Goal: Task Accomplishment & Management: Manage account settings

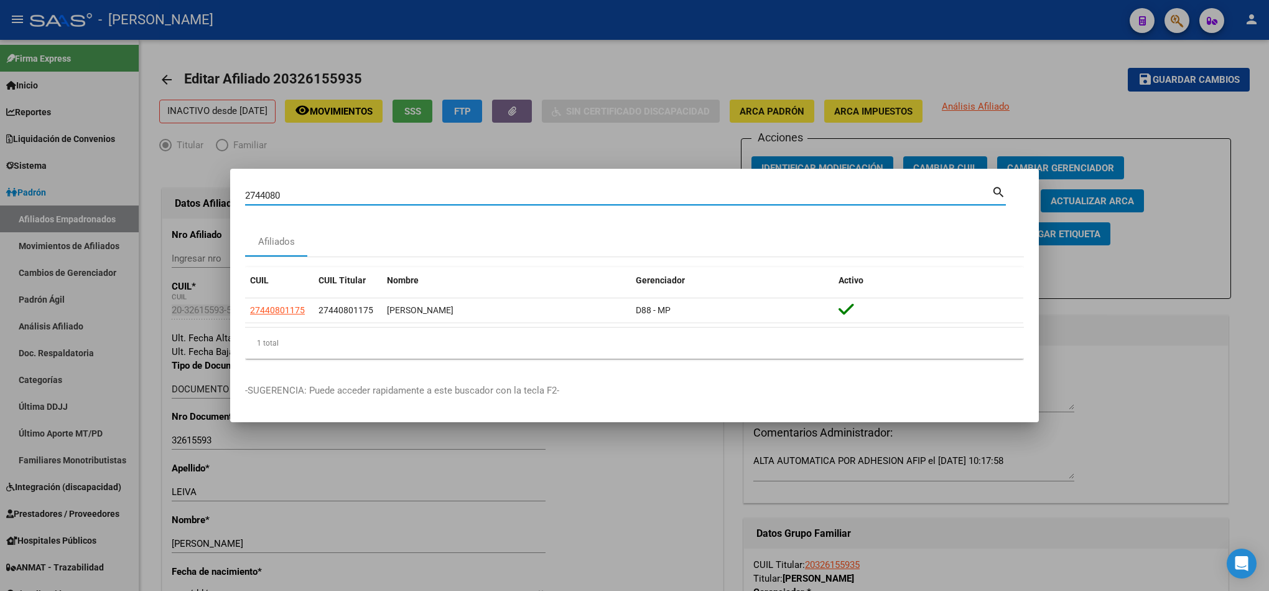
click at [540, 205] on div "2744080 Buscar (apellido, dni, [PERSON_NAME], [PERSON_NAME], cuit, obra social)…" at bounding box center [625, 200] width 761 height 33
click at [543, 196] on input "2744080" at bounding box center [618, 195] width 747 height 11
type input "20238911258"
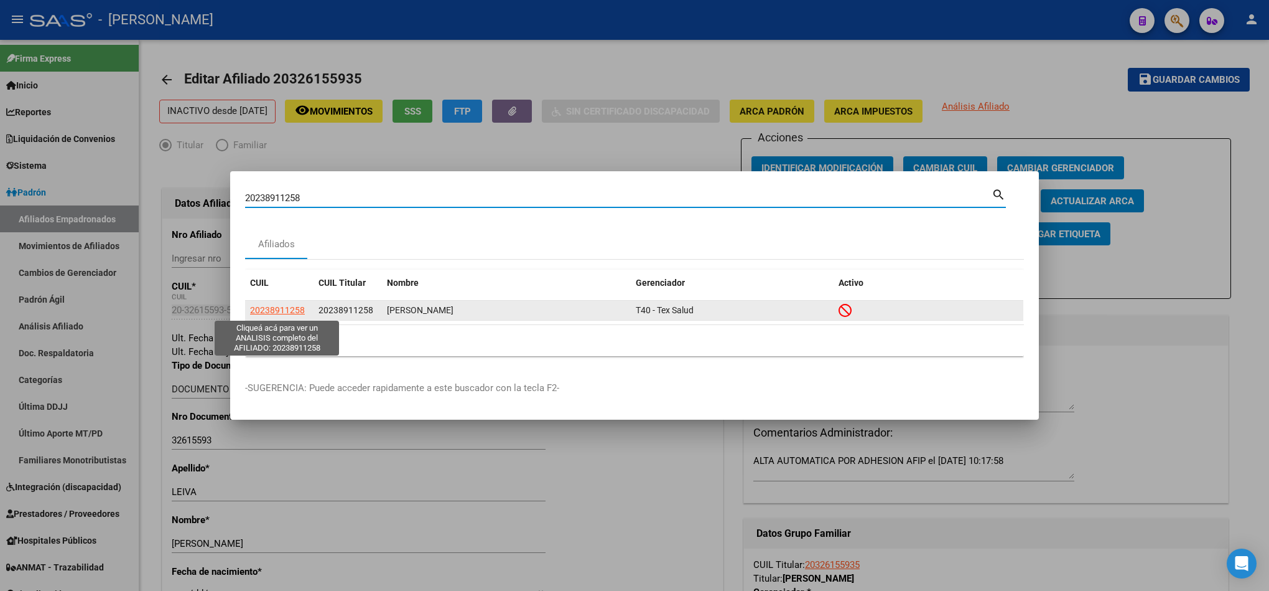
click at [280, 305] on span "20238911258" at bounding box center [277, 310] width 55 height 10
type textarea "20238911258"
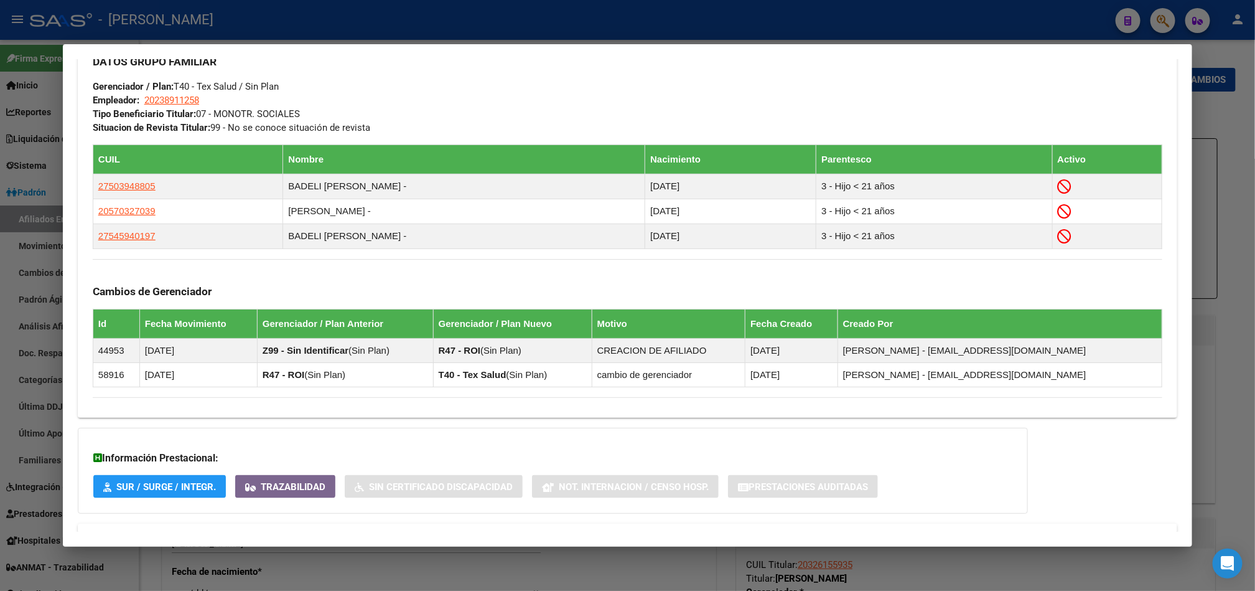
scroll to position [680, 0]
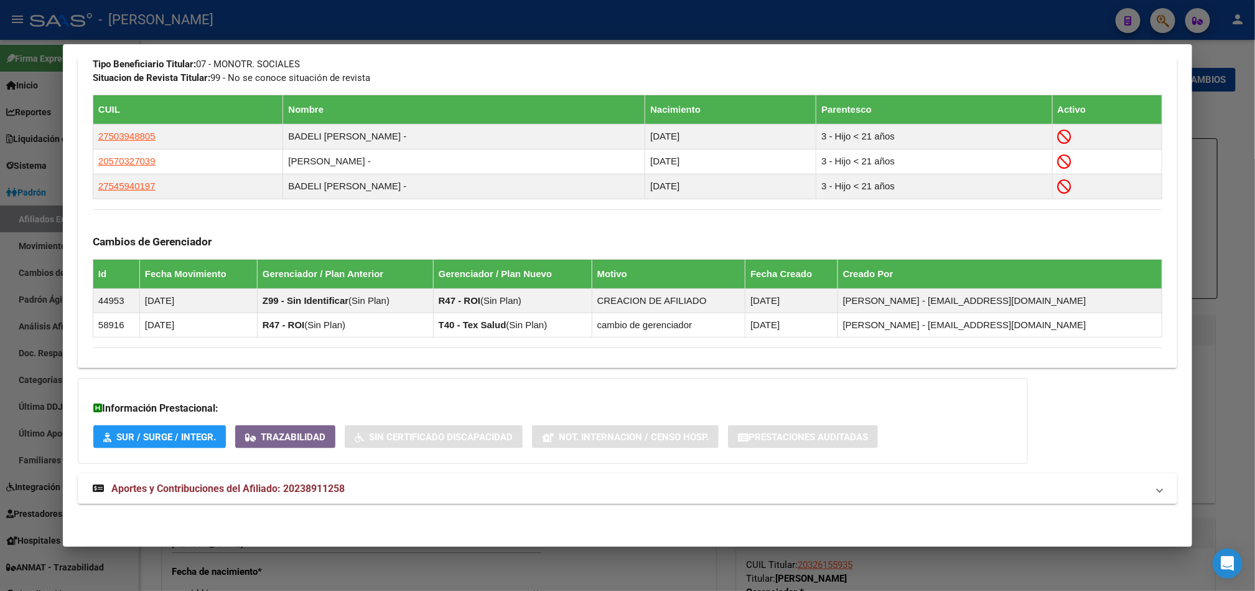
drag, startPoint x: 220, startPoint y: 503, endPoint x: 224, endPoint y: 492, distance: 11.8
click at [221, 502] on mat-expansion-panel-header "Aportes y Contribuciones del Afiliado: 20238911258" at bounding box center [628, 489] width 1100 height 30
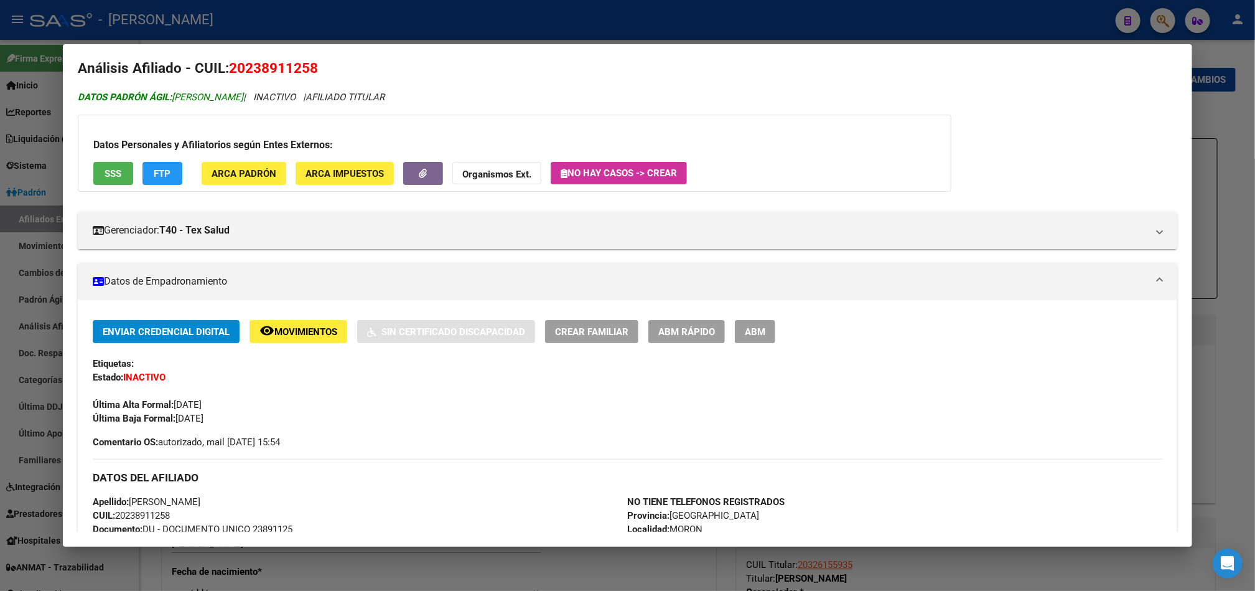
scroll to position [0, 0]
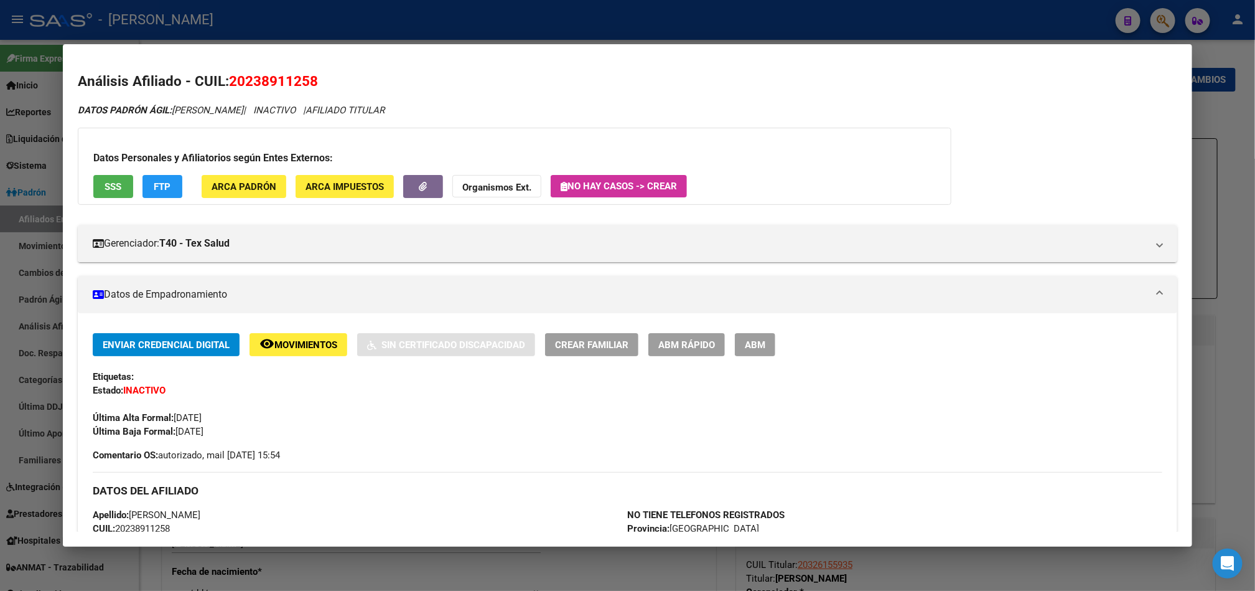
click at [233, 85] on span "20238911258" at bounding box center [273, 81] width 89 height 16
copy span "20238911258"
click at [23, 250] on div at bounding box center [627, 295] width 1255 height 591
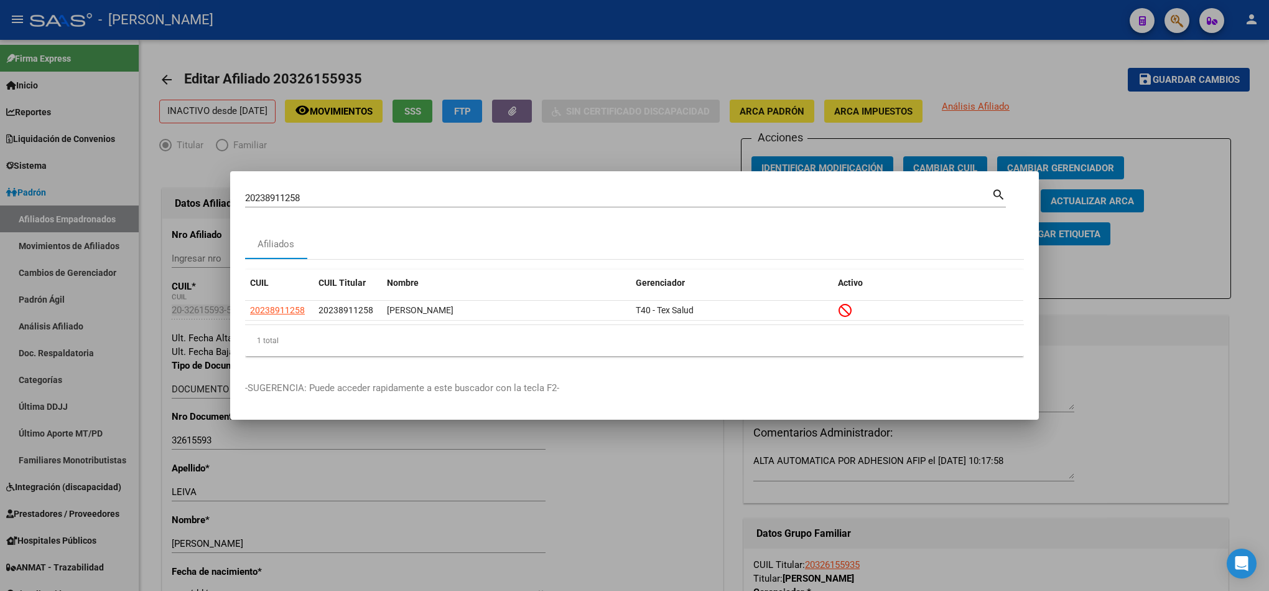
click at [315, 190] on div "20238911258 Buscar (apellido, dni, cuil, [PERSON_NAME], cuit, obra social)" at bounding box center [618, 198] width 747 height 19
click at [315, 191] on div "20238911258 Buscar (apellido, dni, cuil, [PERSON_NAME], cuit, obra social)" at bounding box center [618, 198] width 747 height 19
click at [327, 199] on input "20238911258" at bounding box center [618, 197] width 747 height 11
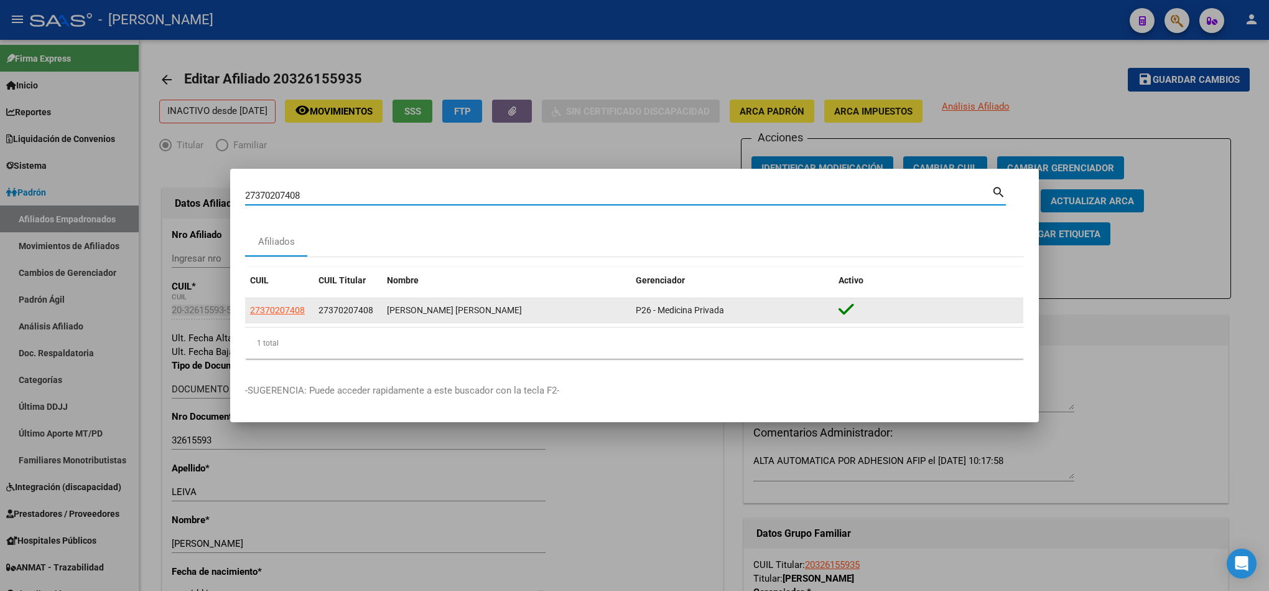
click at [292, 306] on div "CUIL CUIL Titular Nombre Gerenciador Activo 27370207408 27370207408 [PERSON_NAM…" at bounding box center [634, 312] width 779 height 91
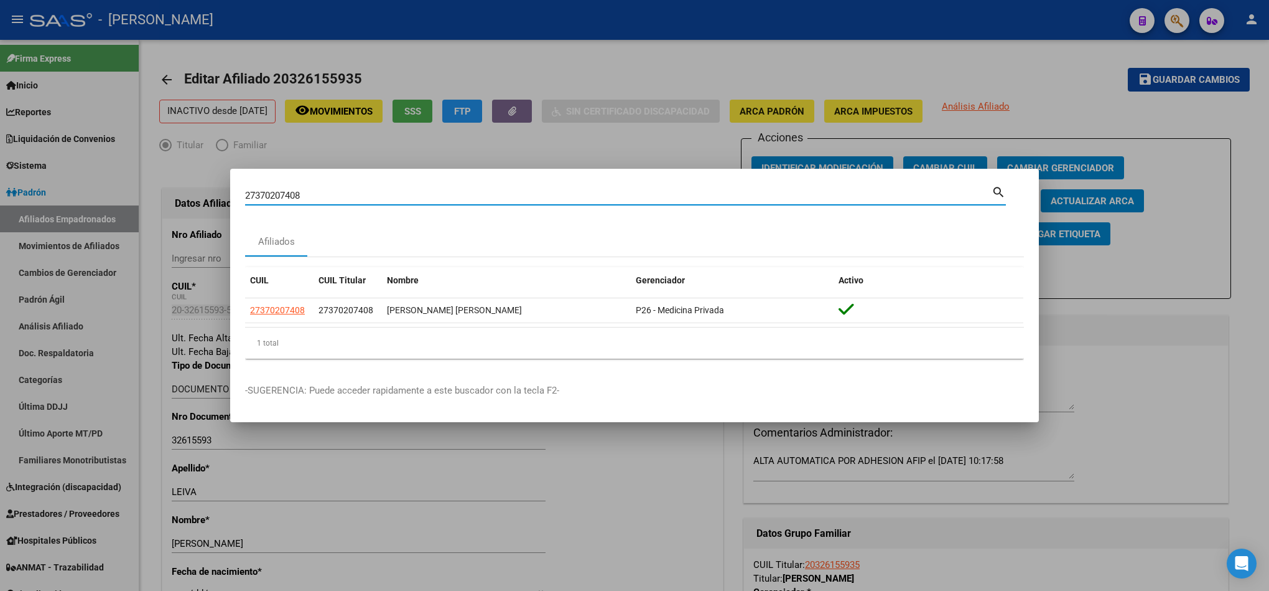
click at [484, 194] on input "27370207408" at bounding box center [618, 195] width 747 height 11
click at [465, 202] on div "27370207408 Buscar (apellido, dni, cuil, [PERSON_NAME], cuit, obra social)" at bounding box center [618, 195] width 747 height 19
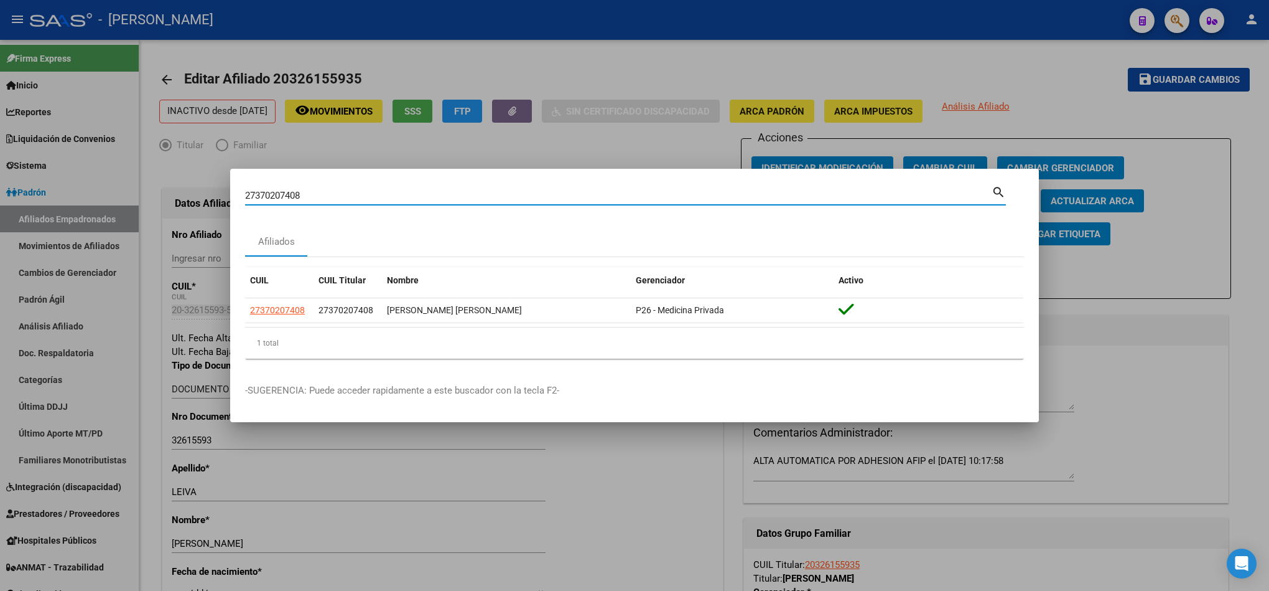
click at [465, 199] on input "27370207408" at bounding box center [618, 195] width 747 height 11
click at [463, 199] on input "27370207408" at bounding box center [618, 195] width 747 height 11
click at [428, 191] on input "27370207408" at bounding box center [618, 195] width 747 height 11
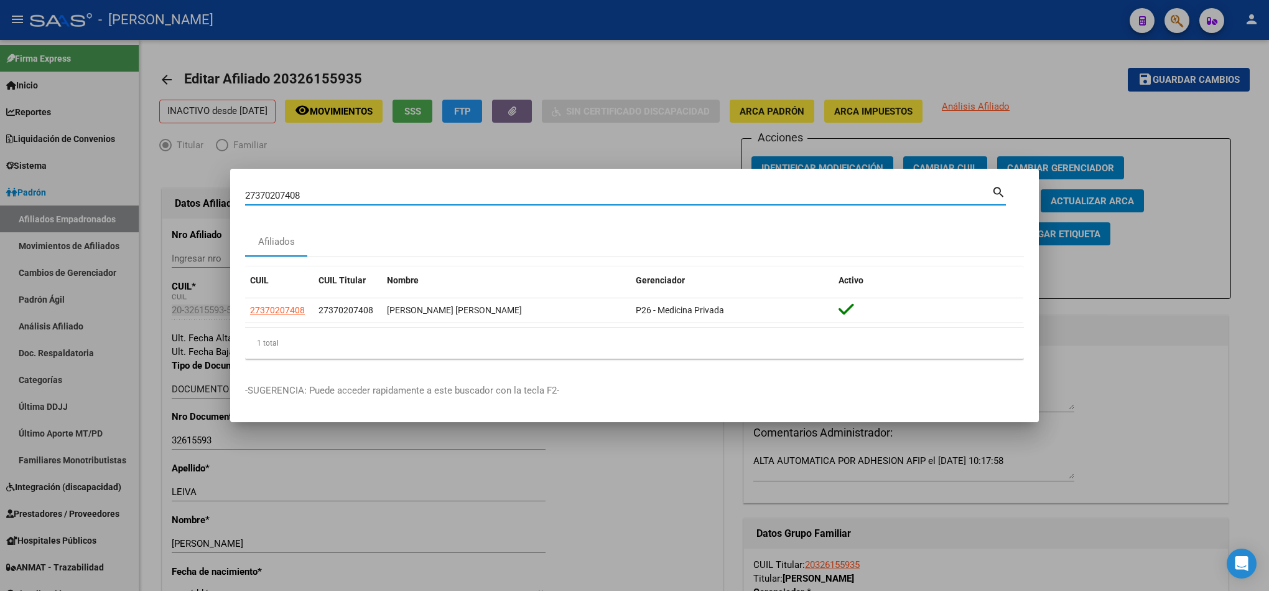
paste input "36.297.477"
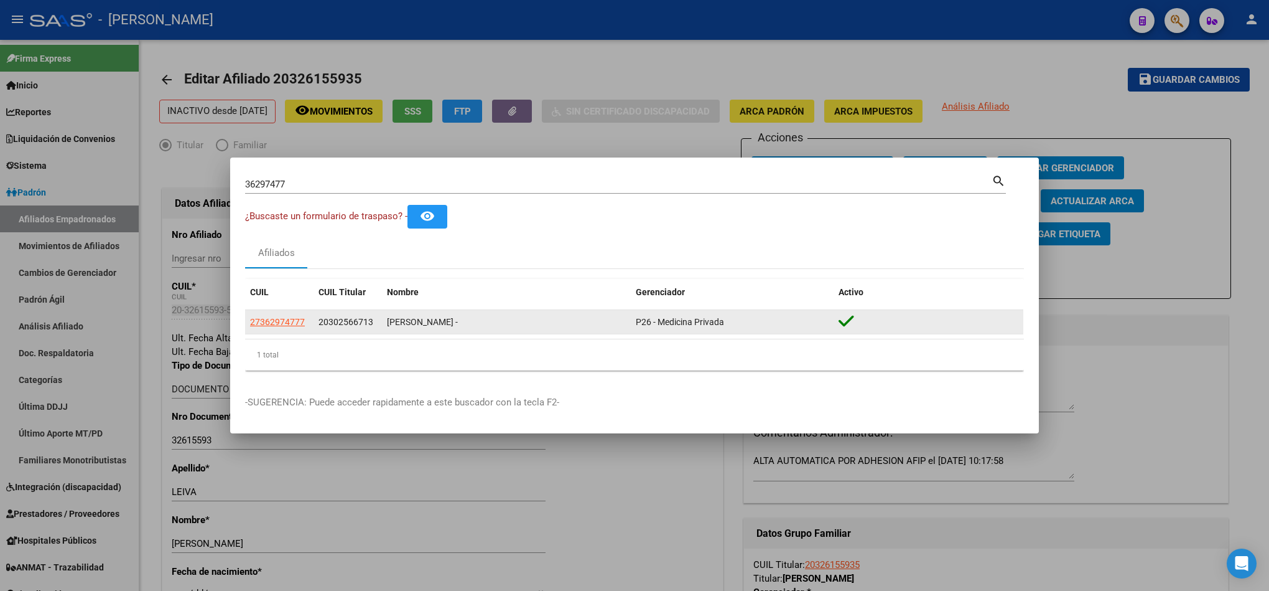
drag, startPoint x: 284, startPoint y: 324, endPoint x: 339, endPoint y: 322, distance: 54.2
click at [339, 322] on div "27362974777 20302566713 [PERSON_NAME] - P26 - Medicina Privada" at bounding box center [634, 322] width 778 height 25
click at [339, 322] on span "20302566713" at bounding box center [346, 322] width 55 height 10
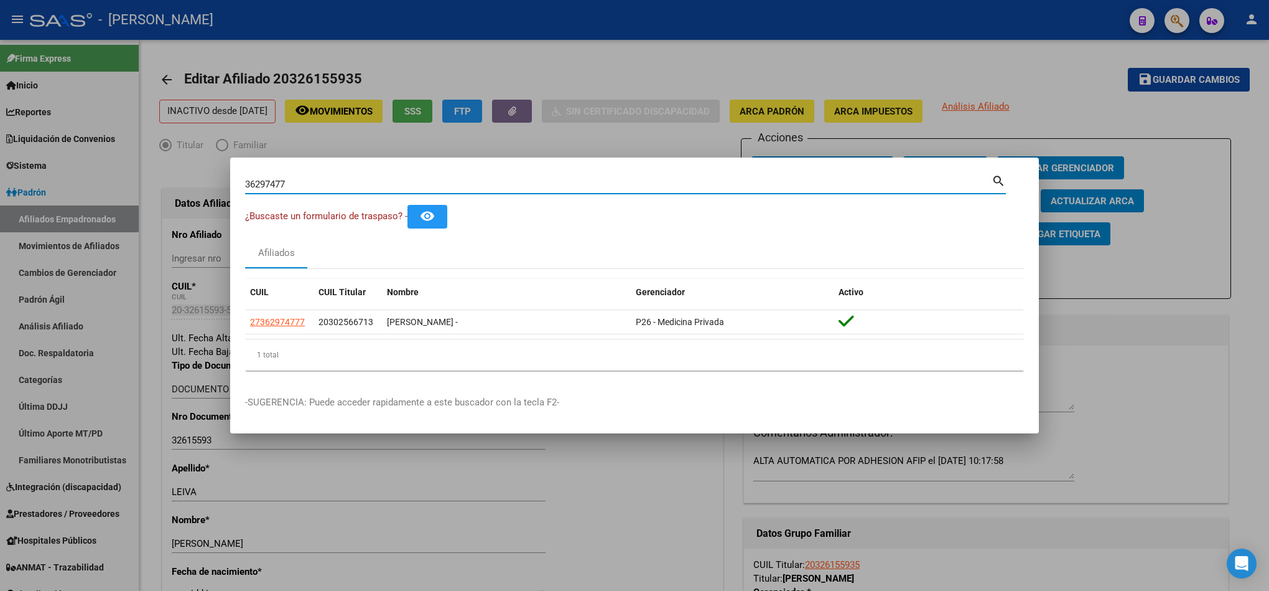
click at [325, 187] on input "36297477" at bounding box center [618, 184] width 747 height 11
paste input "20302566713"
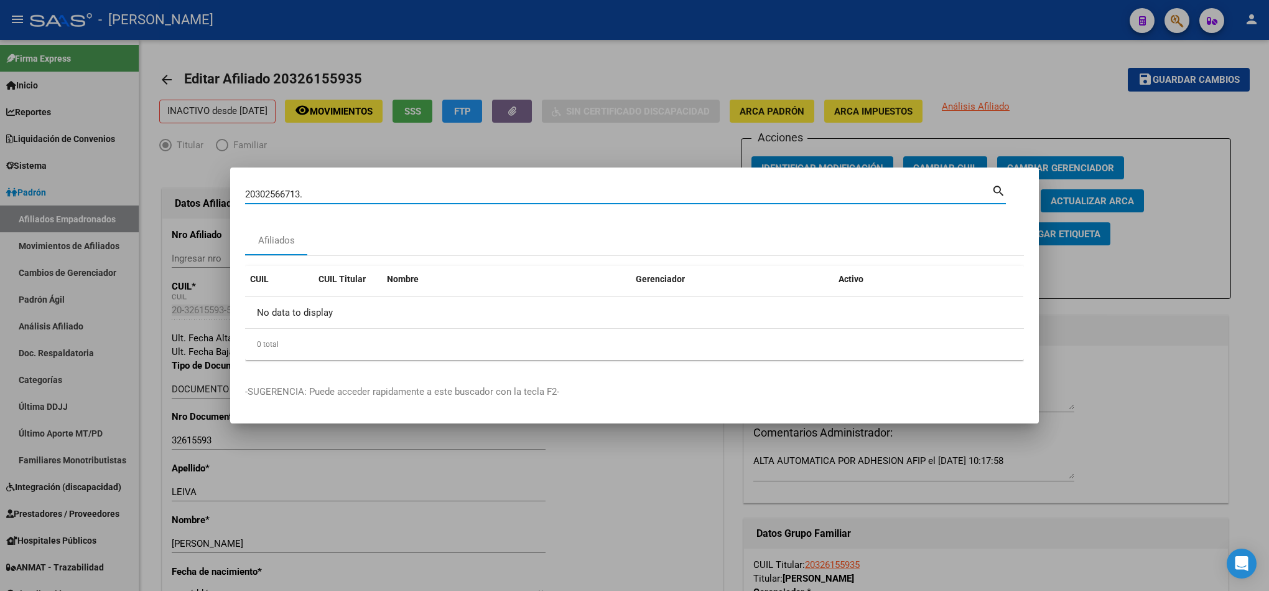
type input "20302566713"
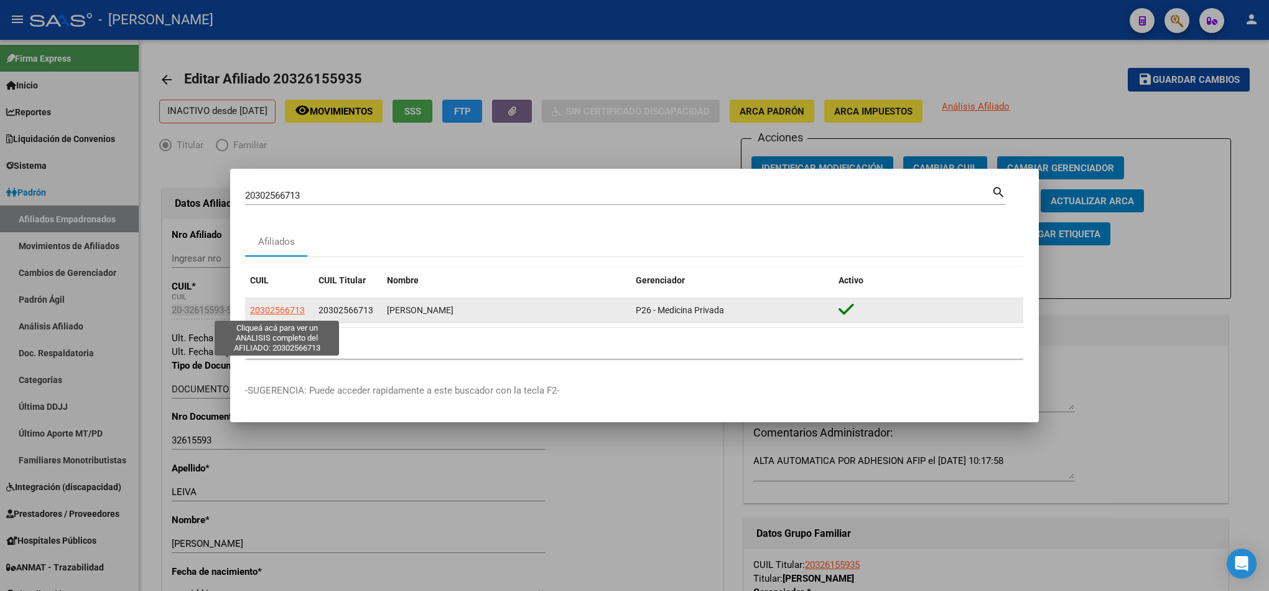
click at [282, 312] on span "20302566713" at bounding box center [277, 310] width 55 height 10
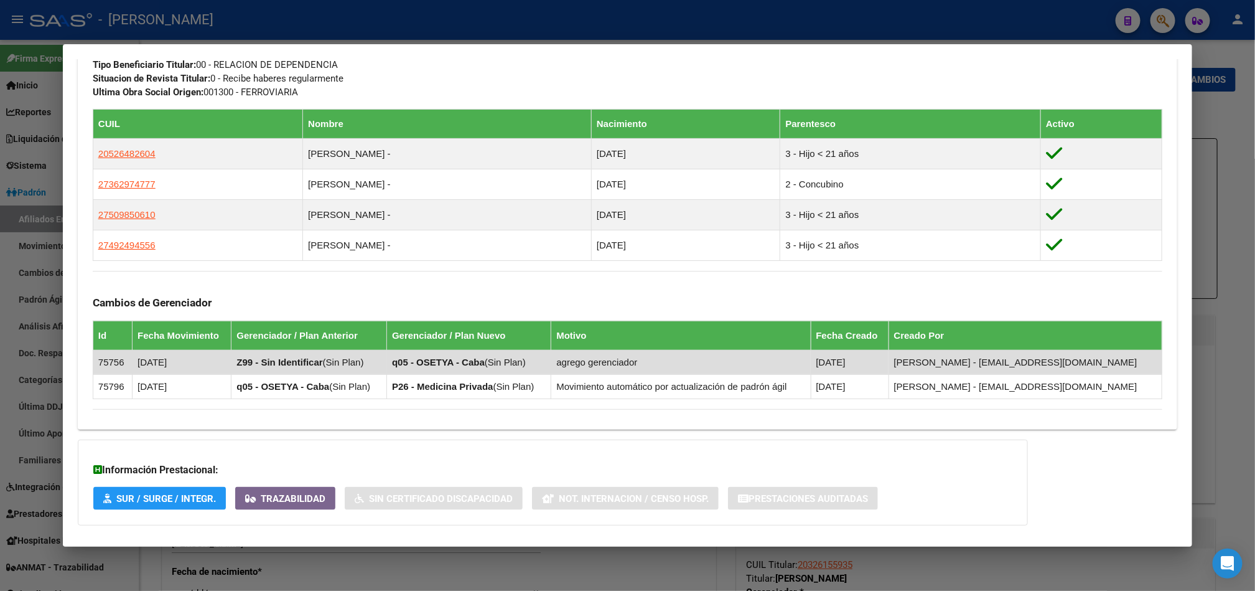
scroll to position [727, 0]
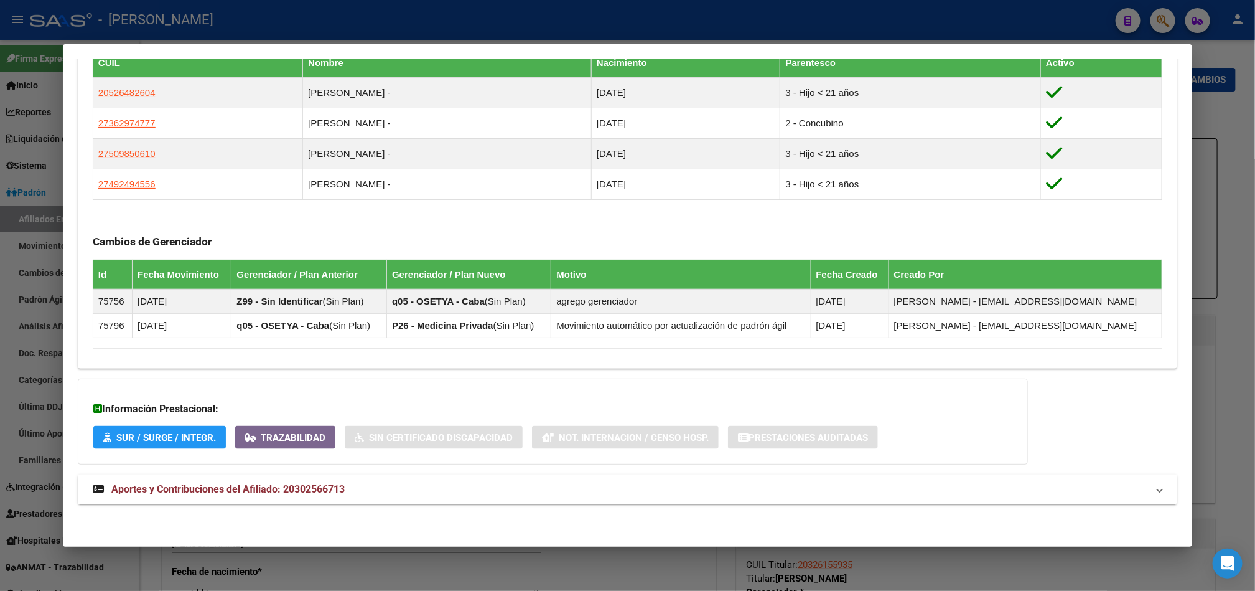
click at [256, 493] on span "Aportes y Contribuciones del Afiliado: 20302566713" at bounding box center [227, 489] width 233 height 12
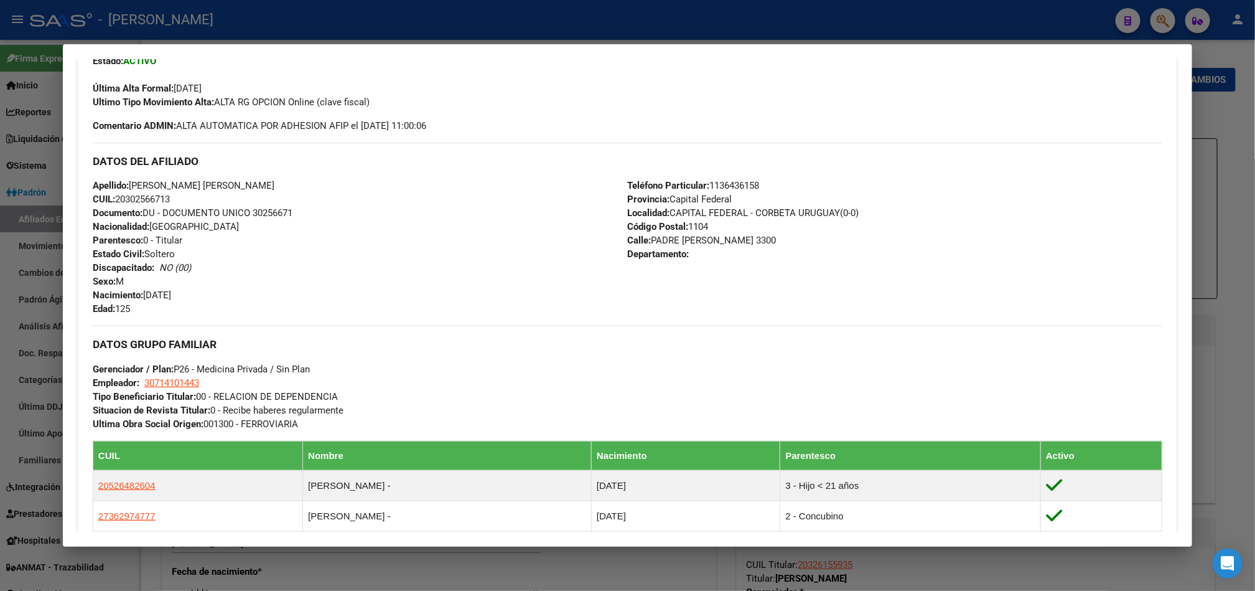
scroll to position [0, 0]
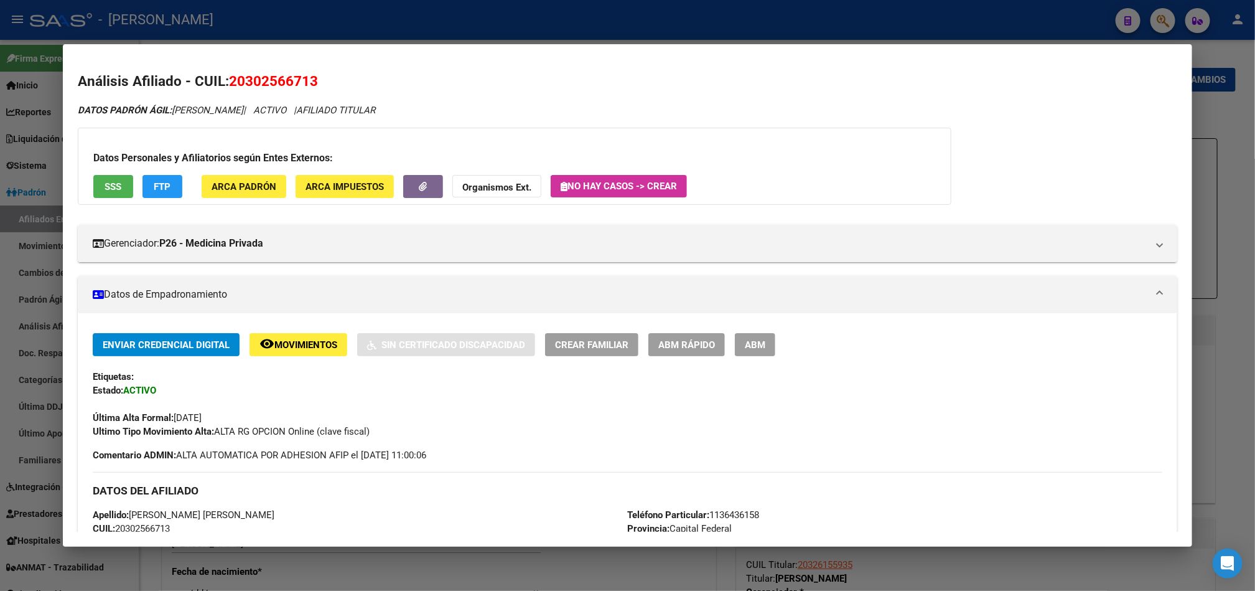
drag, startPoint x: 234, startPoint y: 77, endPoint x: 246, endPoint y: 77, distance: 12.4
click at [246, 77] on span "20302566713" at bounding box center [273, 81] width 89 height 16
drag, startPoint x: 236, startPoint y: 78, endPoint x: 301, endPoint y: 75, distance: 65.4
click at [301, 75] on span "20302566713" at bounding box center [273, 81] width 89 height 16
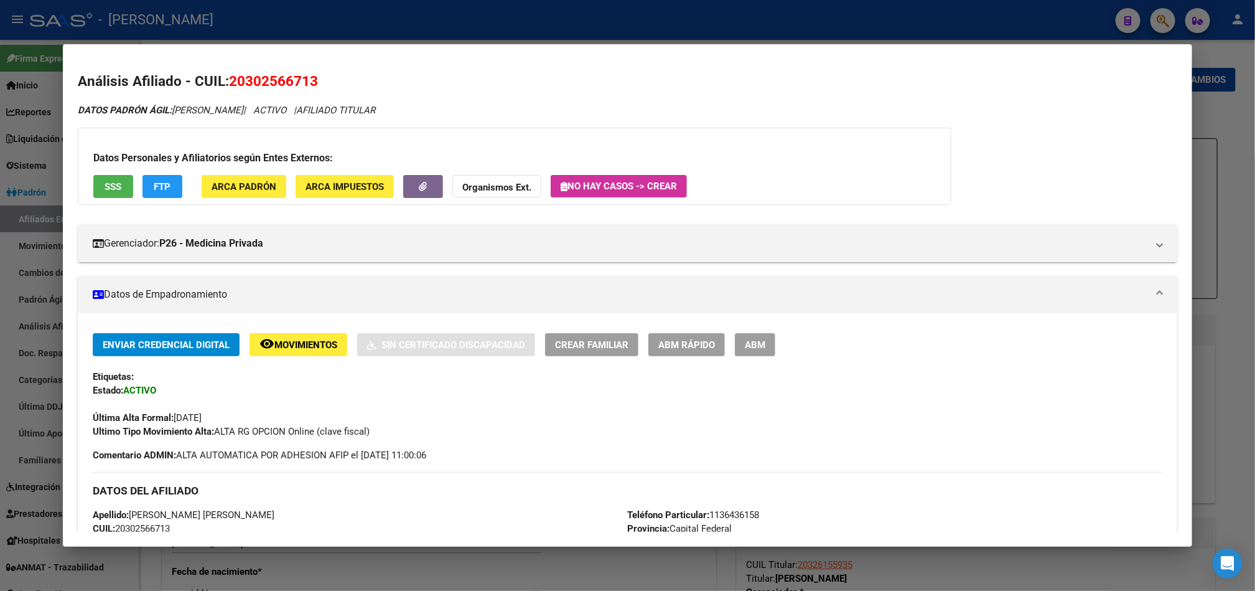
copy span "30256671"
click at [184, 114] on span "DATOS PADRÓN ÁGIL: [PERSON_NAME]" at bounding box center [161, 110] width 166 height 11
drag, startPoint x: 184, startPoint y: 114, endPoint x: 265, endPoint y: 111, distance: 81.6
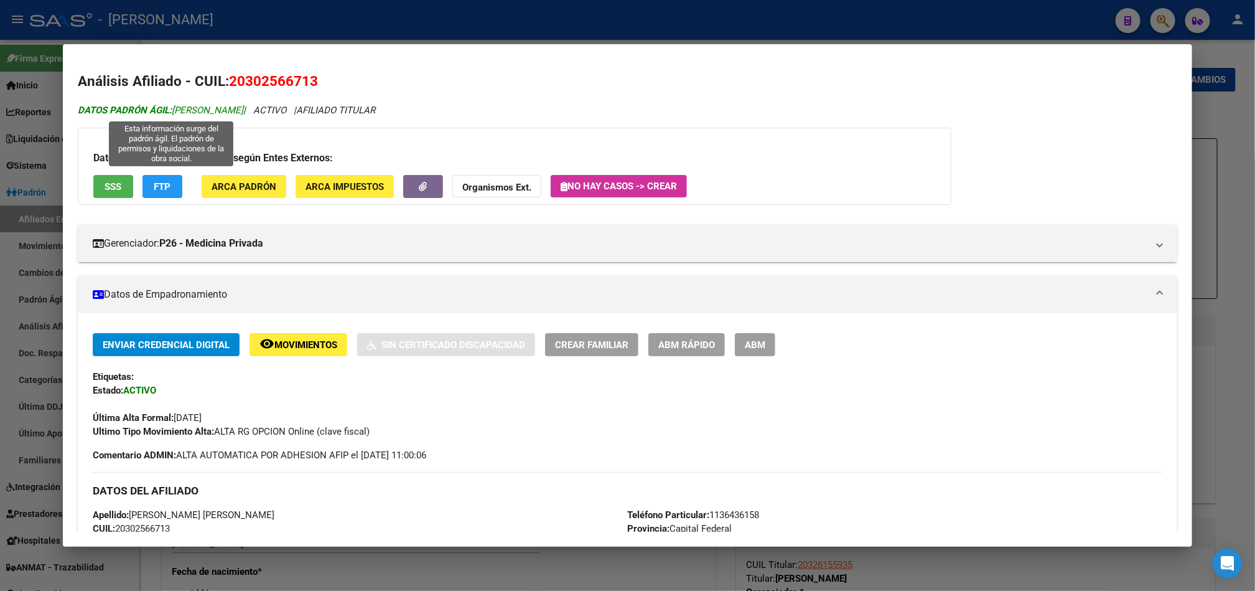
click at [243, 111] on span "DATOS PADRÓN ÁGIL: [PERSON_NAME]" at bounding box center [161, 110] width 166 height 11
copy span "[PERSON_NAME]"
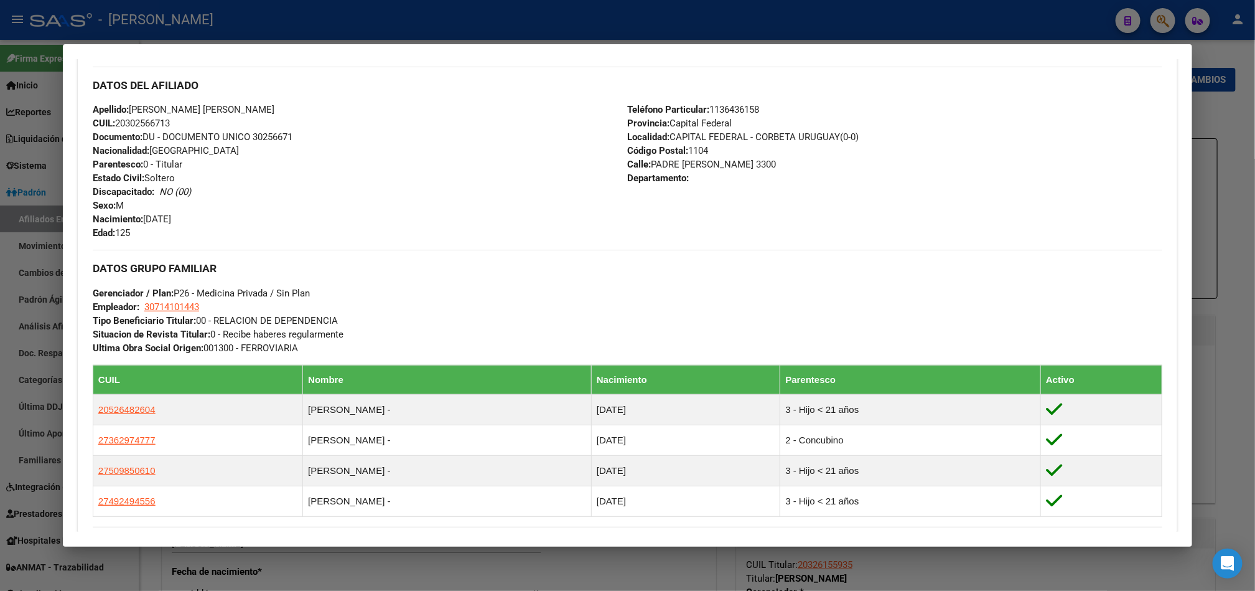
scroll to position [373, 0]
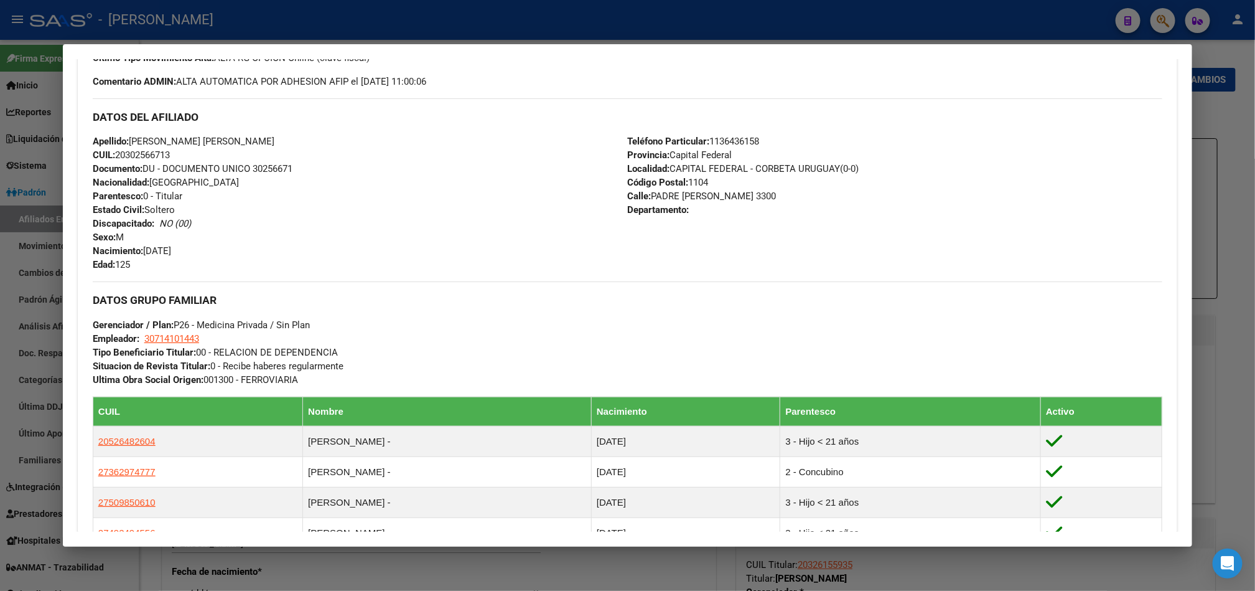
click at [654, 191] on span "[STREET_ADDRESS][PERSON_NAME]" at bounding box center [701, 195] width 149 height 11
drag, startPoint x: 654, startPoint y: 191, endPoint x: 759, endPoint y: 198, distance: 104.8
click at [759, 198] on span "[STREET_ADDRESS][PERSON_NAME]" at bounding box center [701, 195] width 149 height 11
copy span "PADRE [PERSON_NAME] 3300"
drag, startPoint x: 215, startPoint y: 338, endPoint x: 138, endPoint y: 342, distance: 77.3
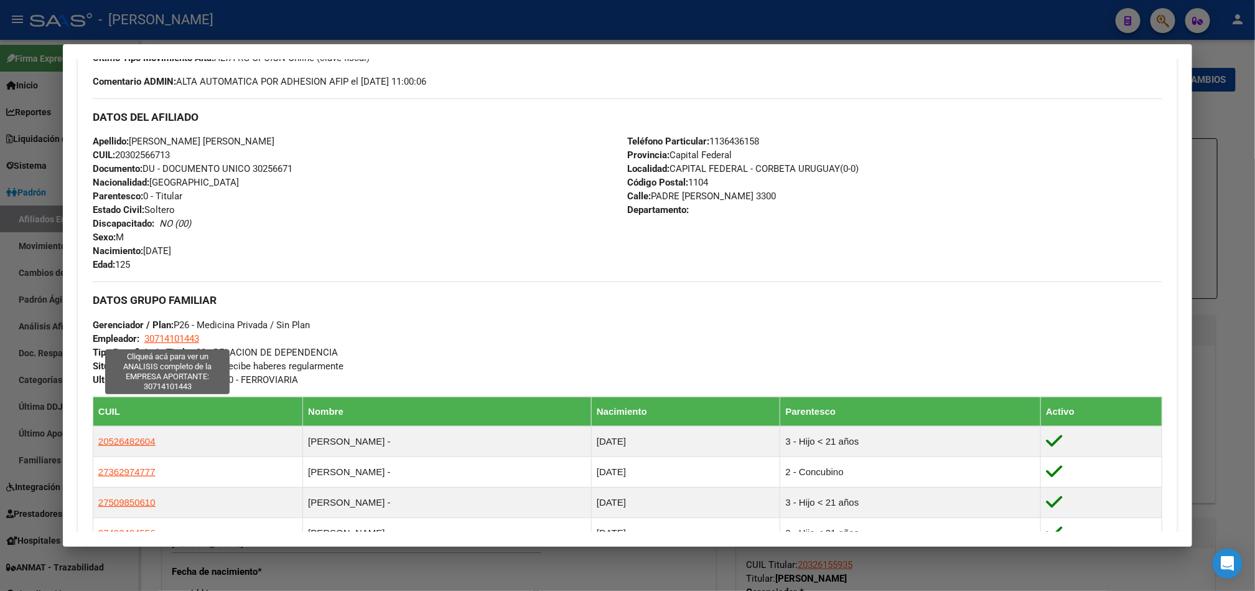
click at [138, 342] on div "DATOS GRUPO FAMILIAR Gerenciador / Plan: P26 - Medicina Privada / Sin Plan Empl…" at bounding box center [628, 333] width 1070 height 105
copy span "30714101443"
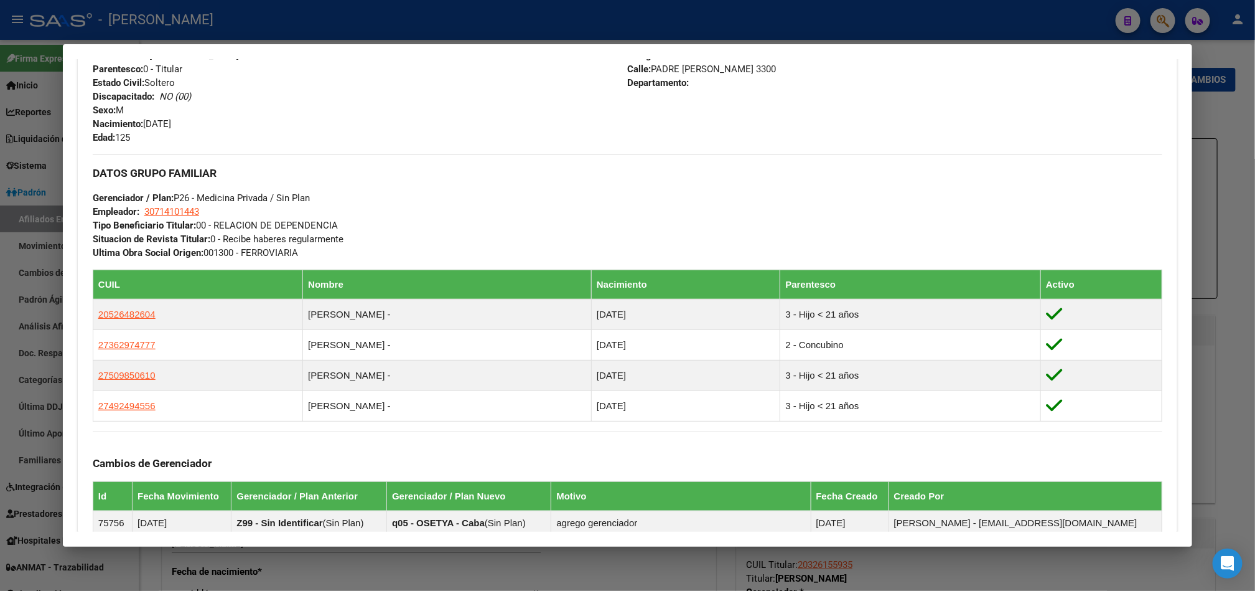
scroll to position [747, 0]
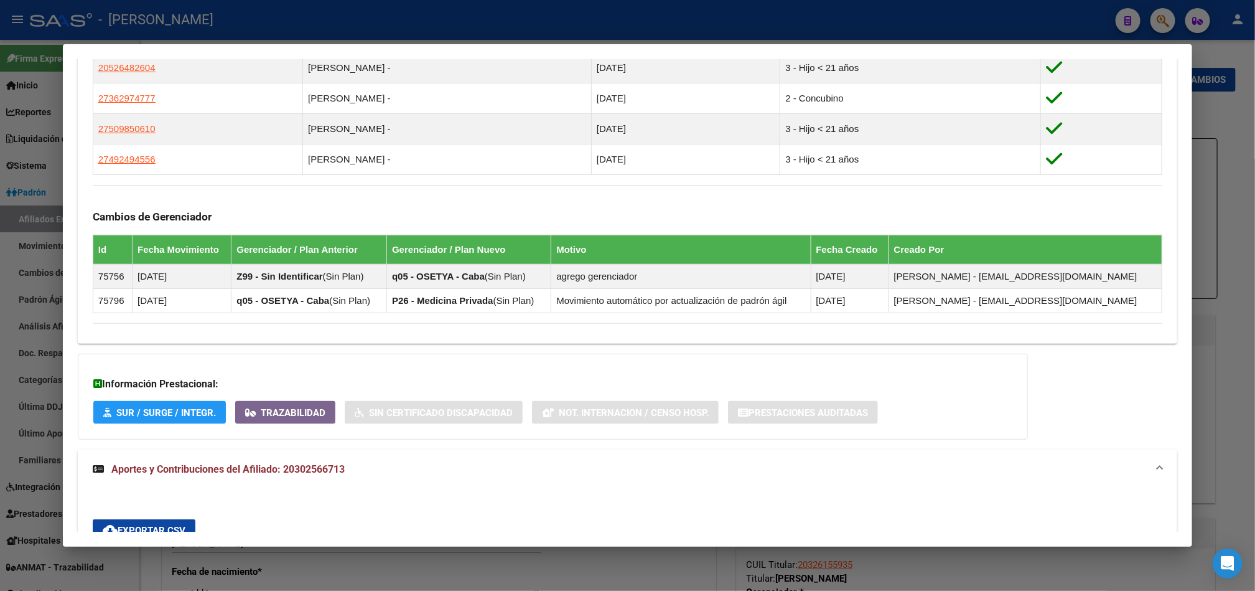
click at [0, 323] on div at bounding box center [627, 295] width 1255 height 591
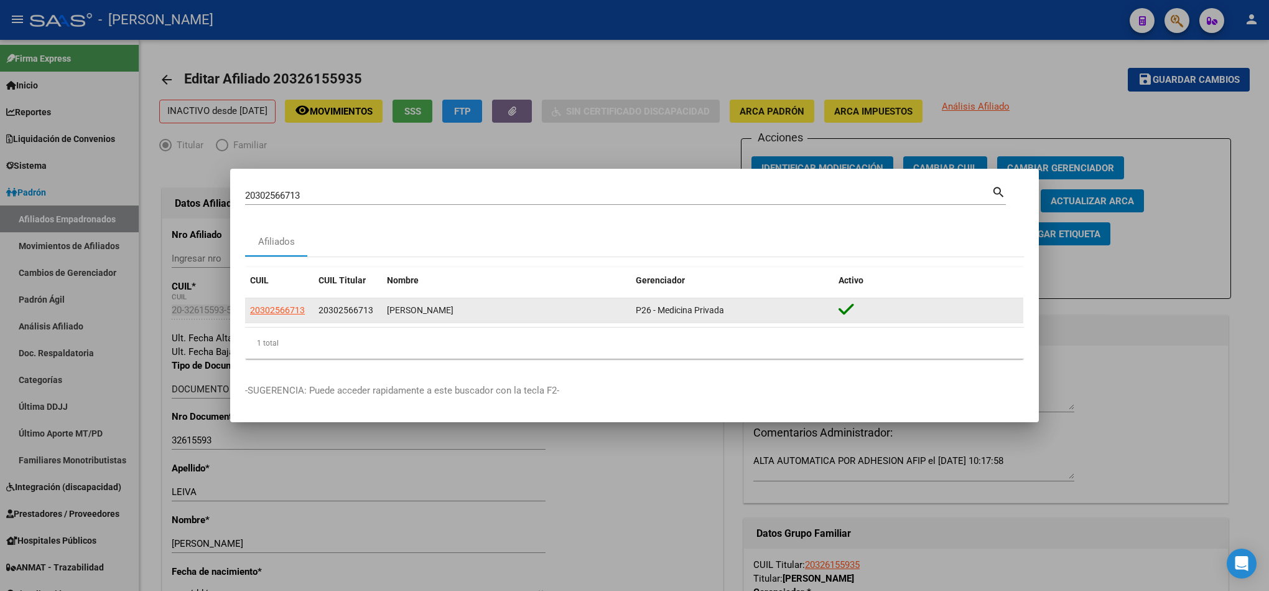
click at [286, 317] on app-link-go-to "20302566713" at bounding box center [277, 310] width 55 height 14
click at [282, 314] on span "20302566713" at bounding box center [277, 310] width 55 height 10
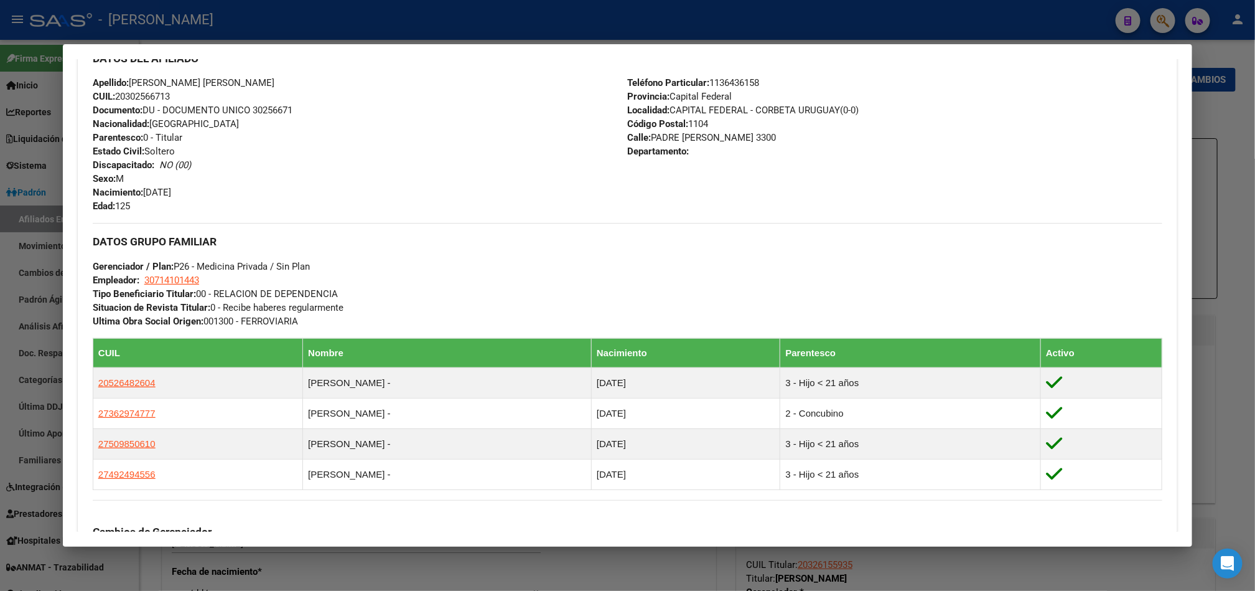
scroll to position [474, 0]
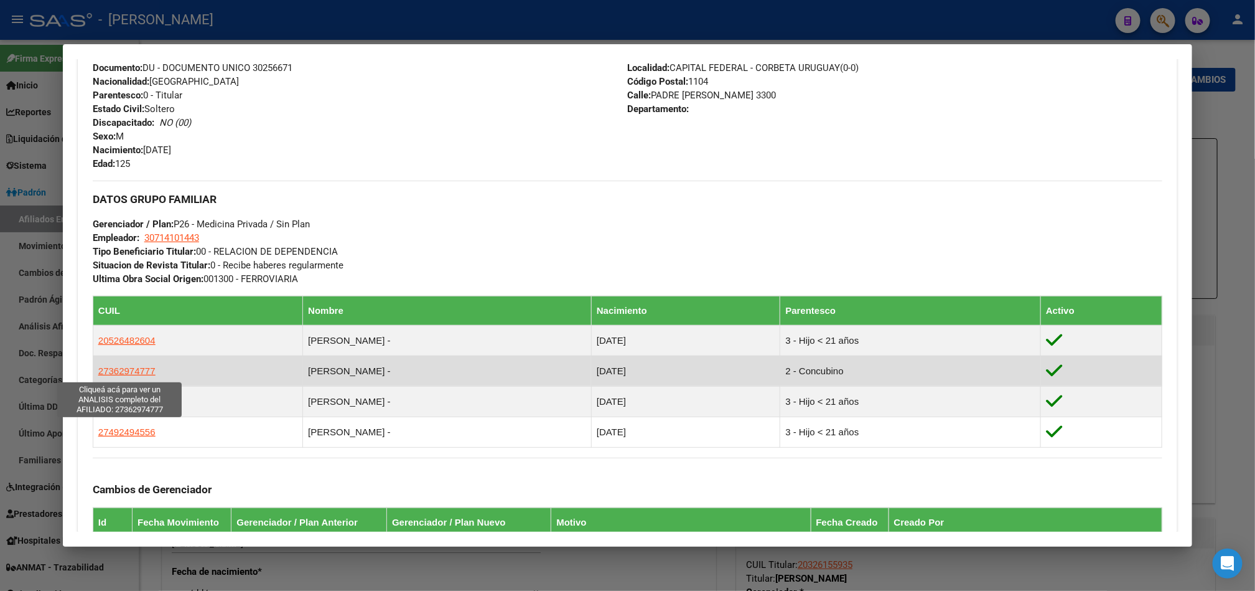
click at [129, 370] on span "27362974777" at bounding box center [126, 370] width 57 height 11
type textarea "27362974777"
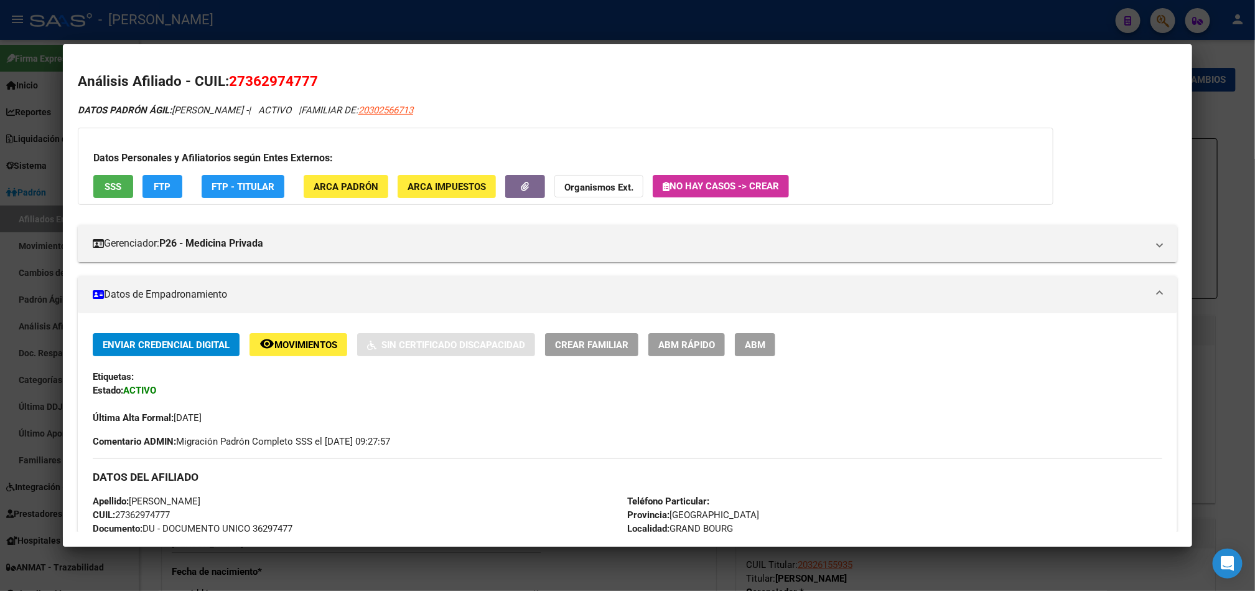
drag, startPoint x: 251, startPoint y: 85, endPoint x: 299, endPoint y: 85, distance: 47.9
click at [299, 85] on span "27362974777" at bounding box center [273, 81] width 89 height 16
drag, startPoint x: 301, startPoint y: 85, endPoint x: 240, endPoint y: 79, distance: 61.9
click at [240, 79] on span "27362974777" at bounding box center [273, 81] width 89 height 16
copy span "36297477"
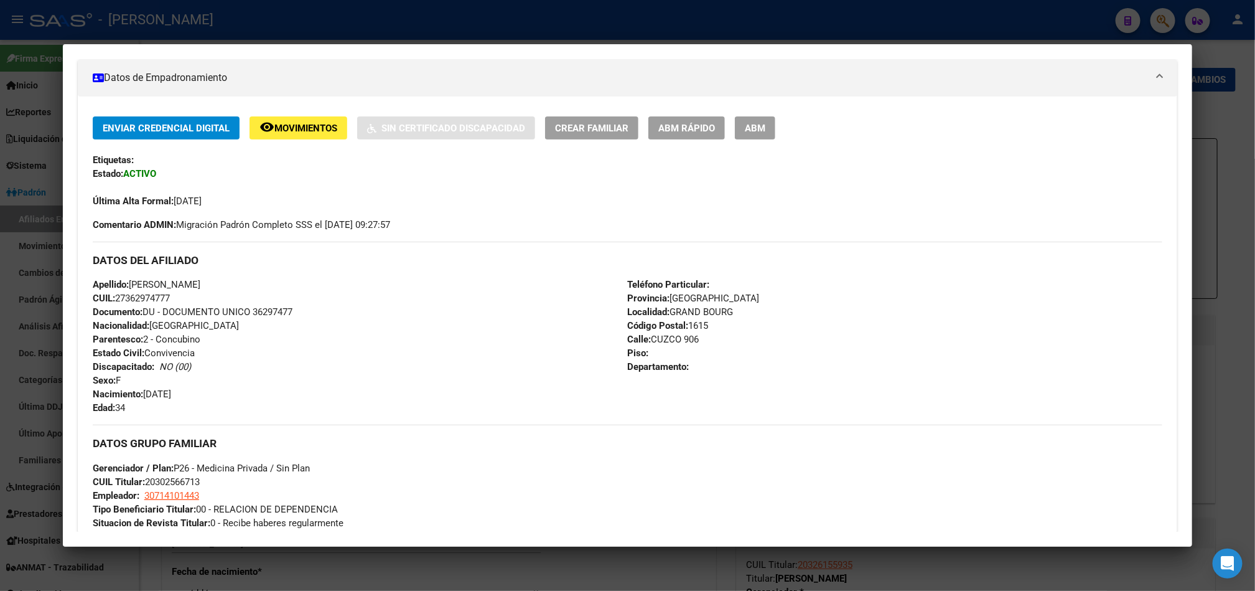
scroll to position [0, 0]
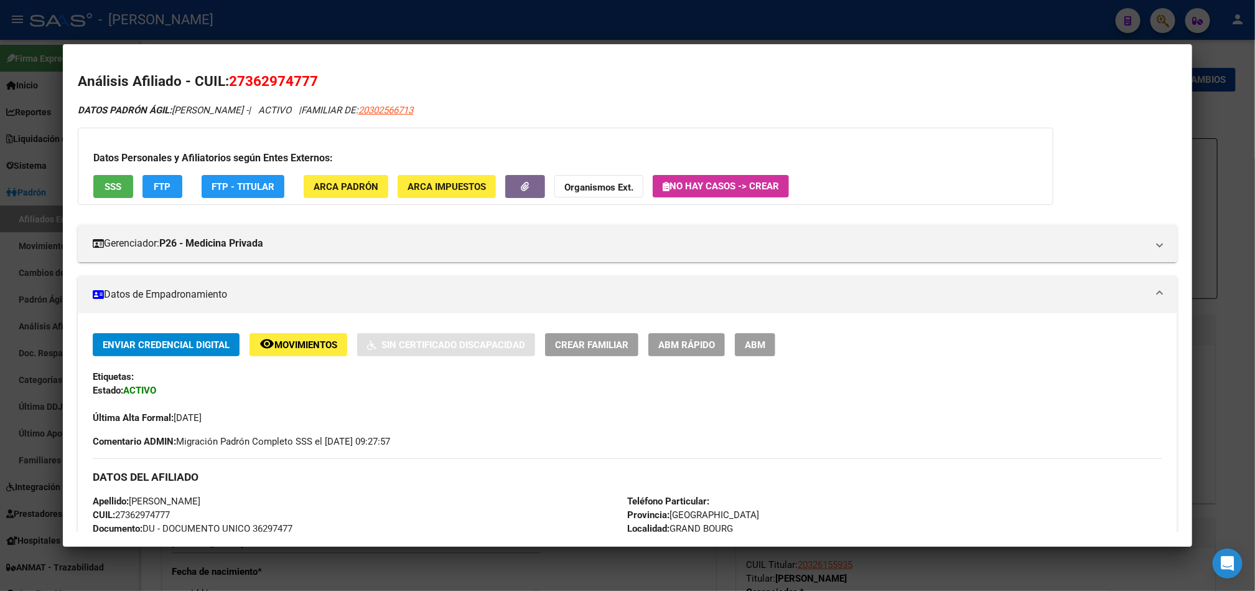
copy span "36297477"
click at [174, 105] on span "DATOS PADRÓN ÁGIL: [PERSON_NAME] -" at bounding box center [163, 110] width 171 height 11
drag, startPoint x: 174, startPoint y: 105, endPoint x: 245, endPoint y: 101, distance: 71.7
drag, startPoint x: 239, startPoint y: 78, endPoint x: 306, endPoint y: 83, distance: 67.3
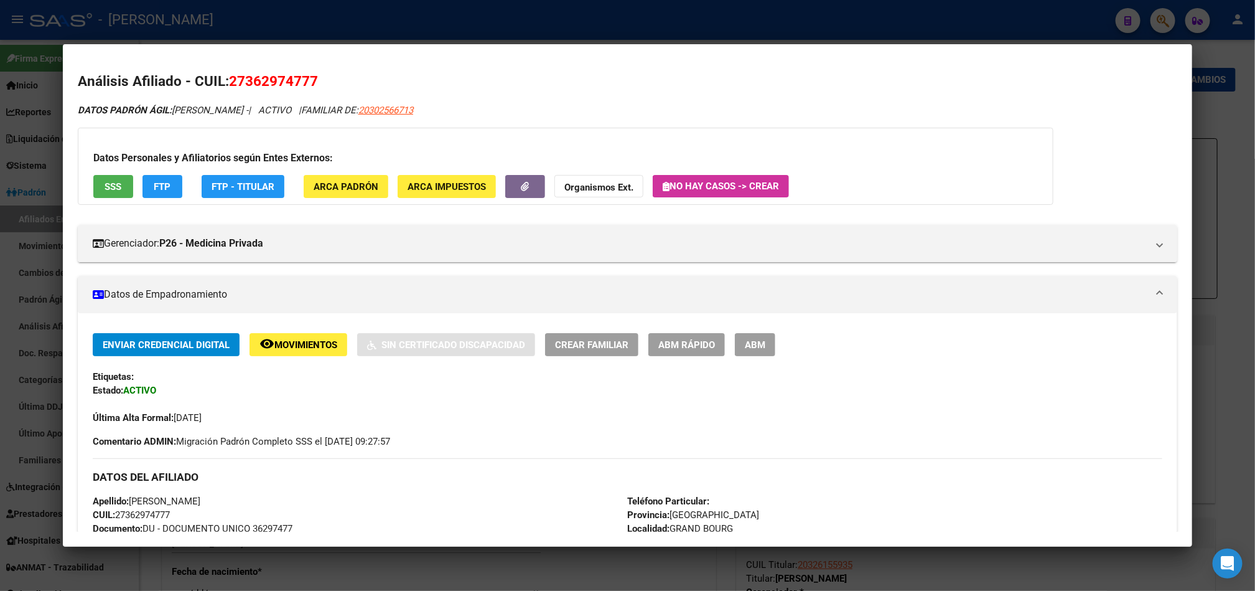
click at [306, 83] on span "27362974777" at bounding box center [273, 81] width 89 height 16
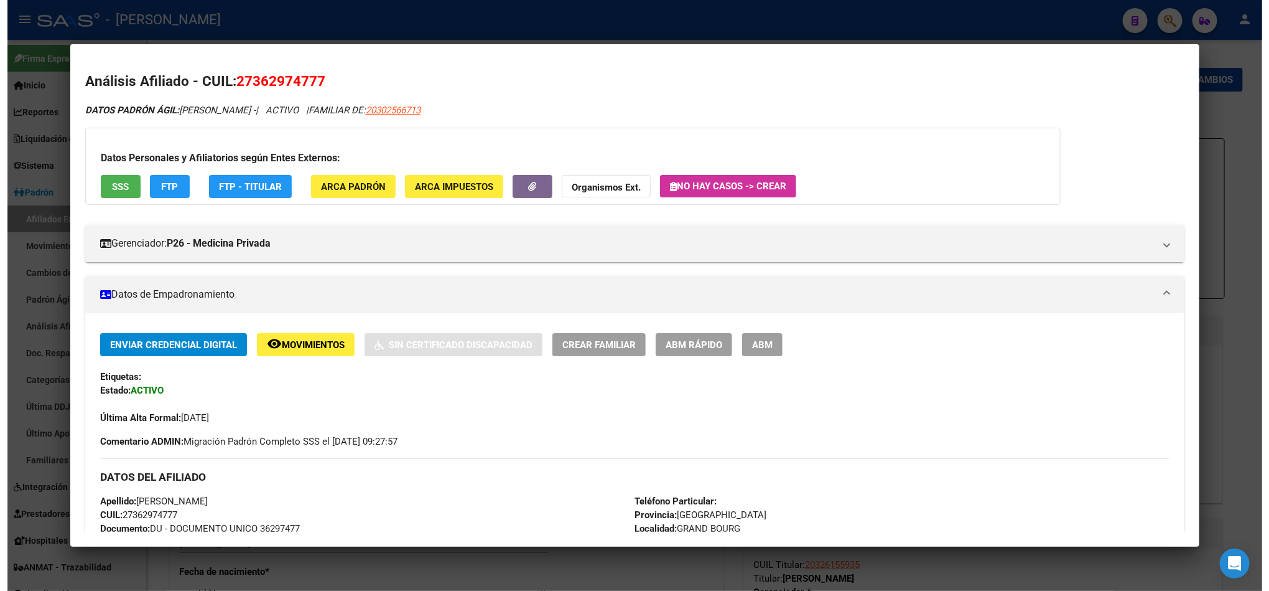
scroll to position [280, 0]
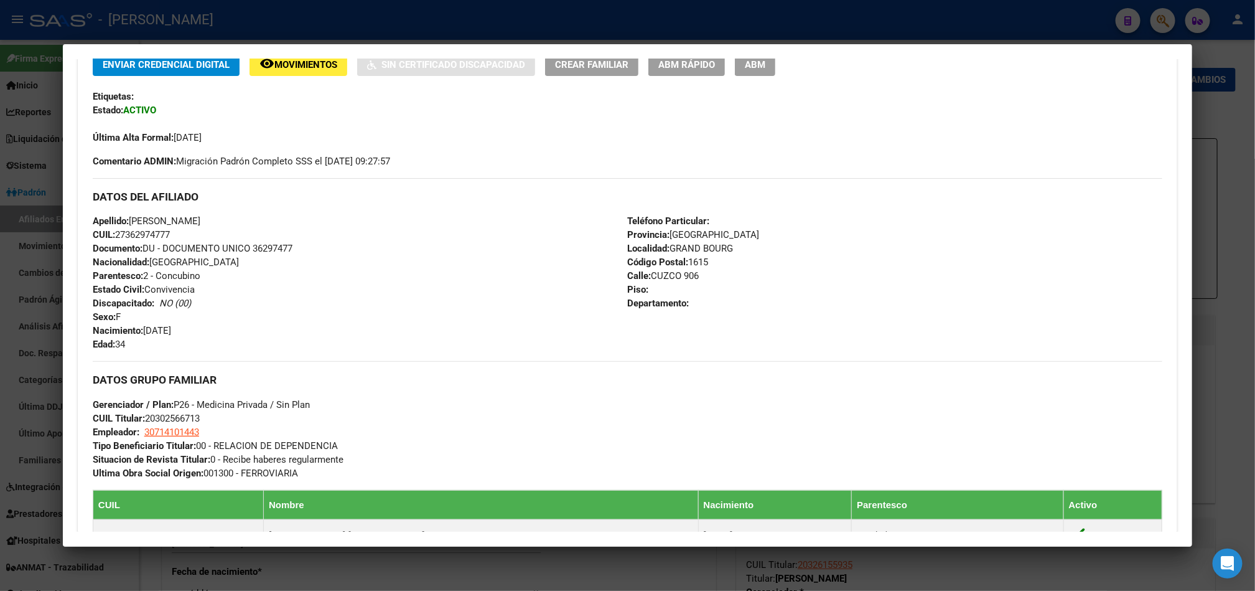
drag, startPoint x: 210, startPoint y: 323, endPoint x: 161, endPoint y: 331, distance: 49.2
click at [159, 329] on div "Apellido: [PERSON_NAME]: 27362974777 Documento: DU - DOCUMENTO UNICO 36297477 N…" at bounding box center [360, 282] width 535 height 137
click at [161, 331] on span "Nacimiento: [DEMOGRAPHIC_DATA]" at bounding box center [132, 330] width 78 height 11
drag, startPoint x: 141, startPoint y: 329, endPoint x: 189, endPoint y: 329, distance: 48.5
click at [189, 329] on div "Apellido: [PERSON_NAME]: 27362974777 Documento: DU - DOCUMENTO UNICO 36297477 N…" at bounding box center [360, 282] width 535 height 137
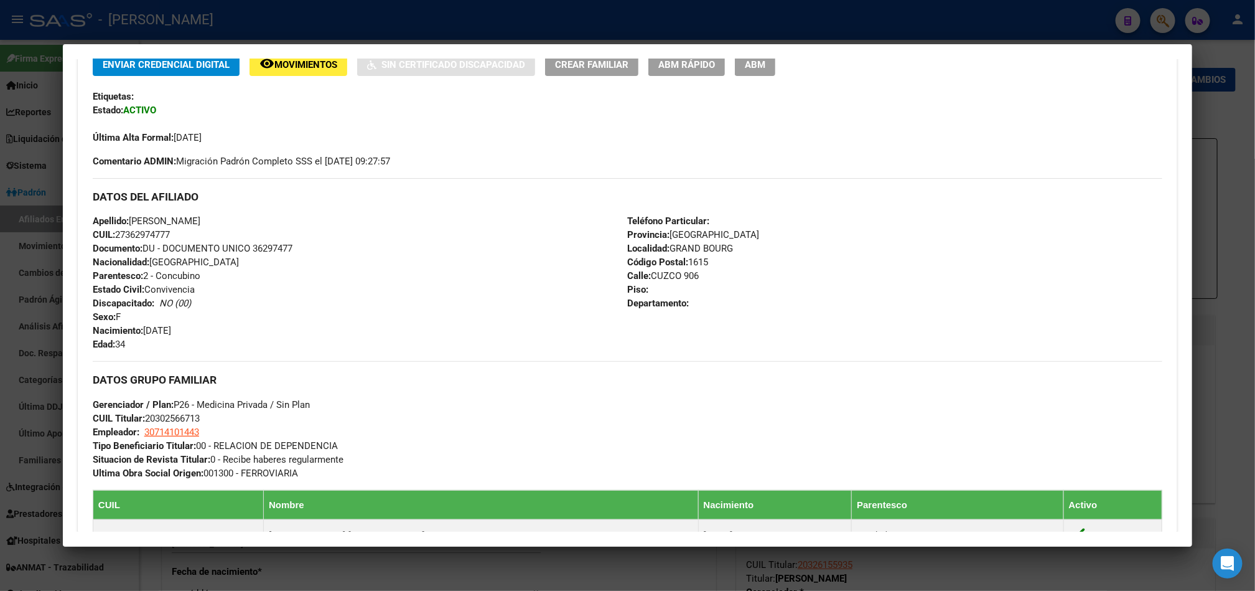
click at [0, 198] on div at bounding box center [627, 295] width 1255 height 591
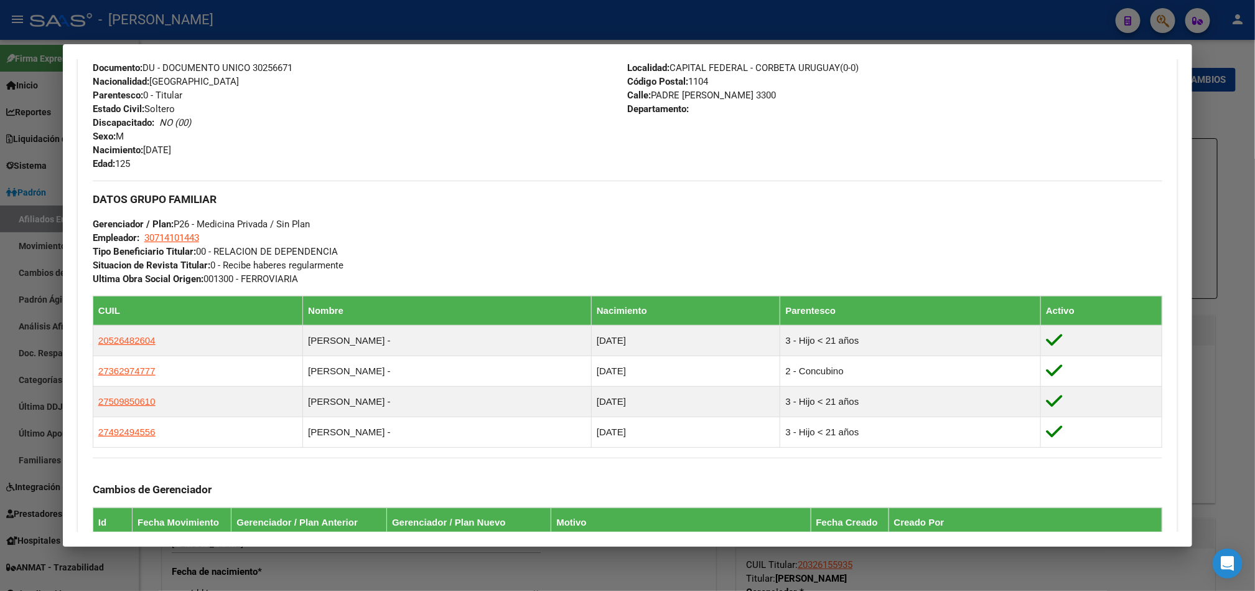
click at [0, 204] on div at bounding box center [627, 295] width 1255 height 591
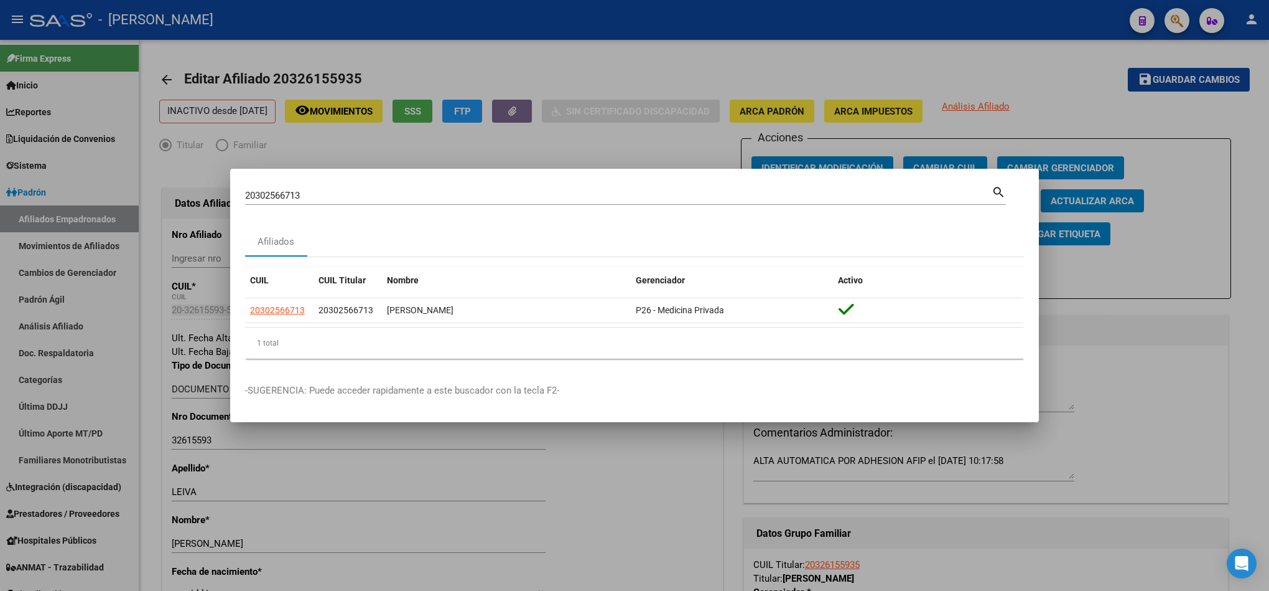
click at [515, 200] on input "20302566713" at bounding box center [618, 195] width 747 height 11
paste input "42.253.65"
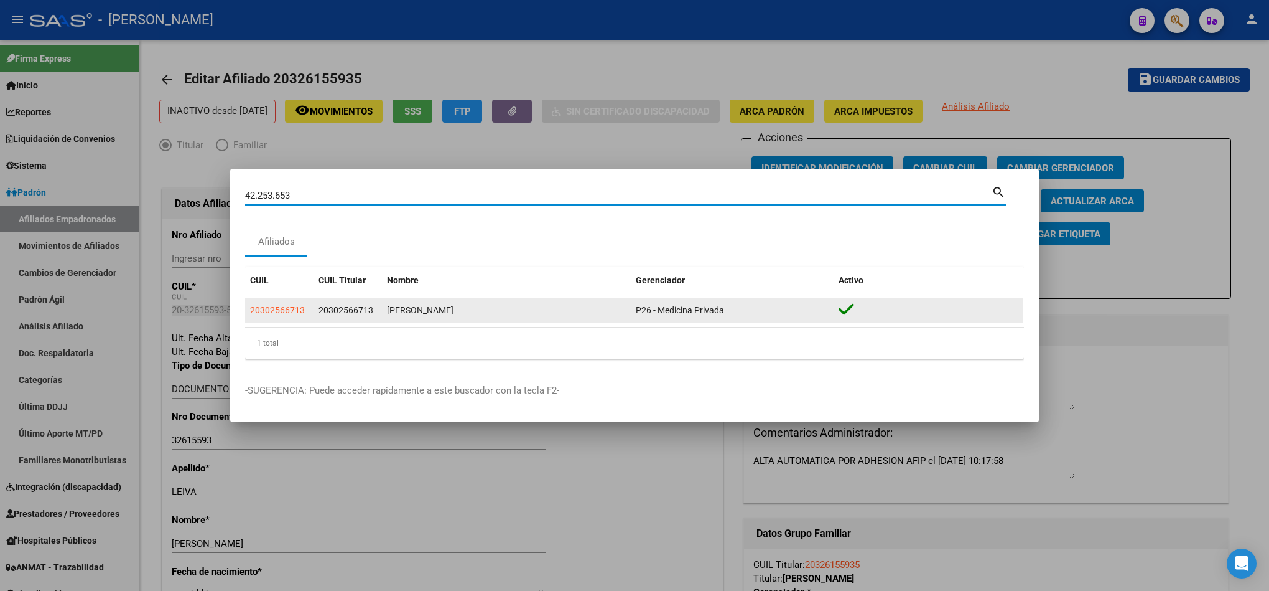
type input "42.253.653"
click at [284, 302] on datatable-body-cell "20302566713" at bounding box center [279, 310] width 68 height 24
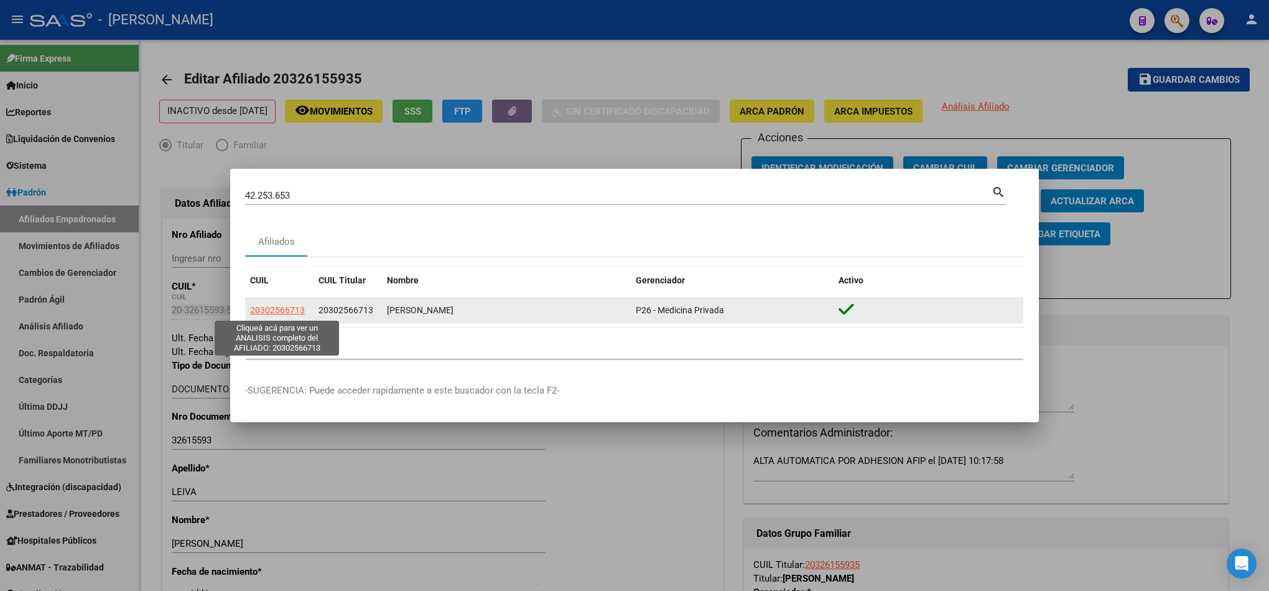
click at [289, 307] on span "20302566713" at bounding box center [277, 310] width 55 height 10
type textarea "20302566713"
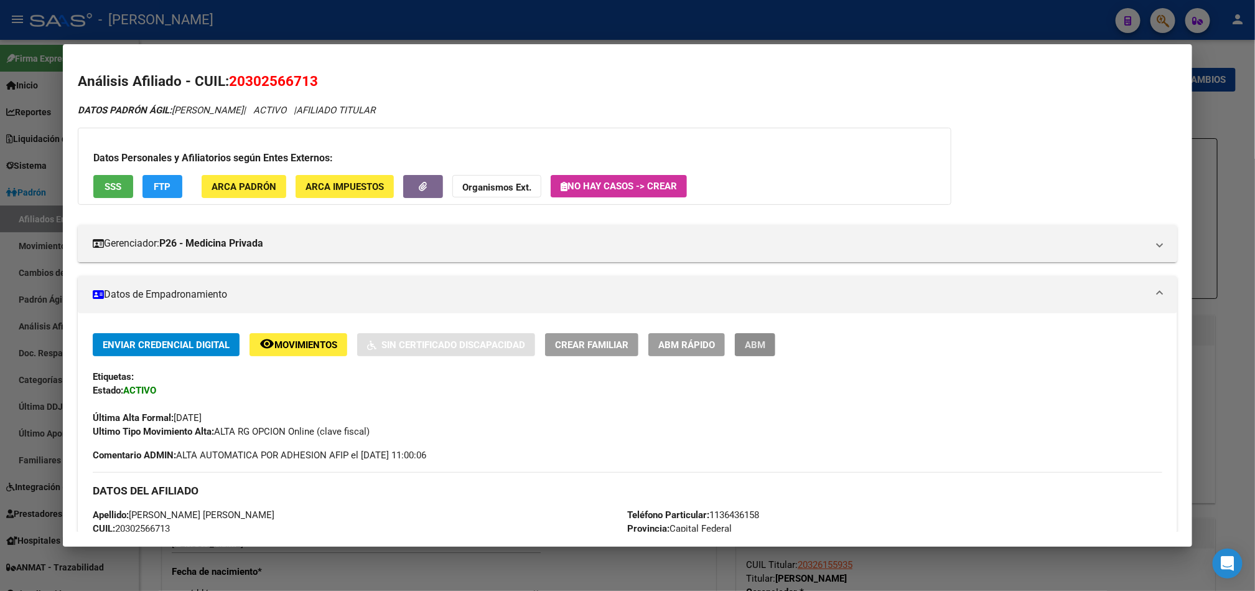
click at [751, 340] on span "ABM" at bounding box center [755, 344] width 21 height 11
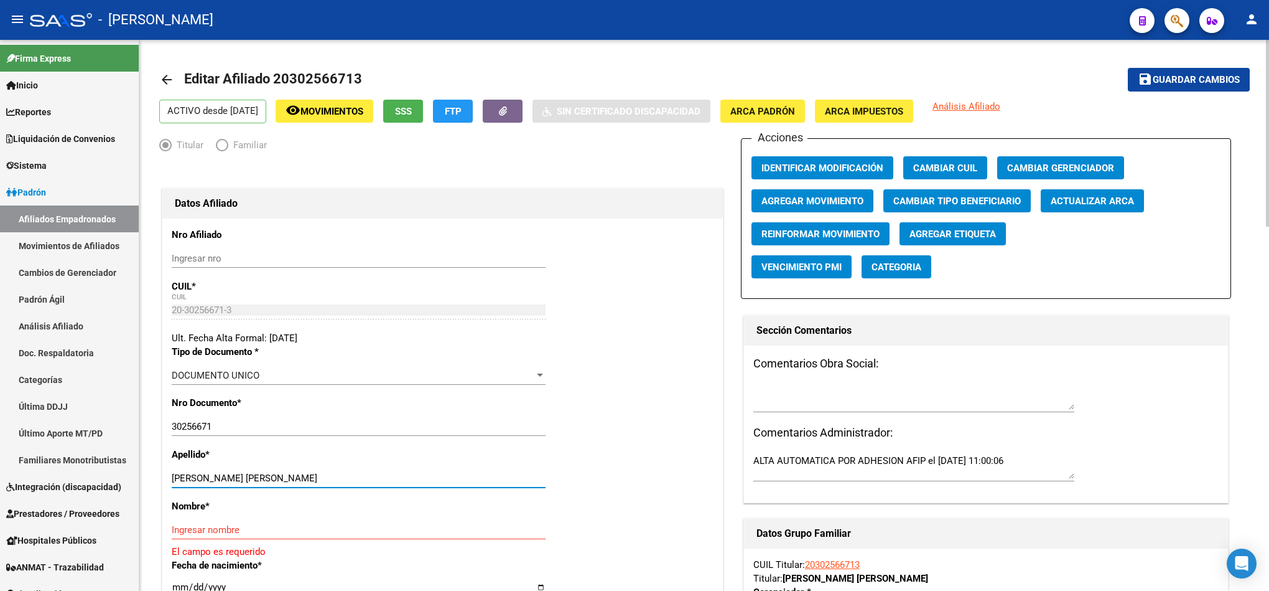
drag, startPoint x: 301, startPoint y: 477, endPoint x: 211, endPoint y: 480, distance: 89.7
click at [211, 480] on input "[PERSON_NAME] [PERSON_NAME]" at bounding box center [359, 477] width 374 height 11
type input "MOLINA"
click at [213, 523] on div "Ingresar nombre" at bounding box center [359, 529] width 374 height 19
paste input "[PERSON_NAME]"
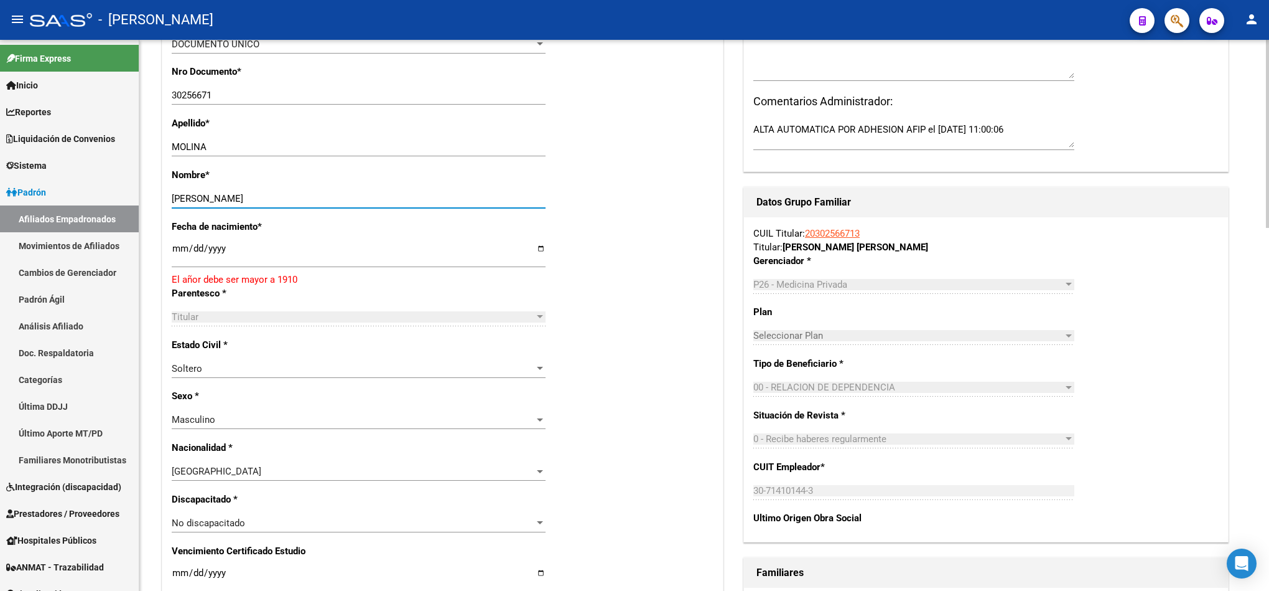
scroll to position [373, 0]
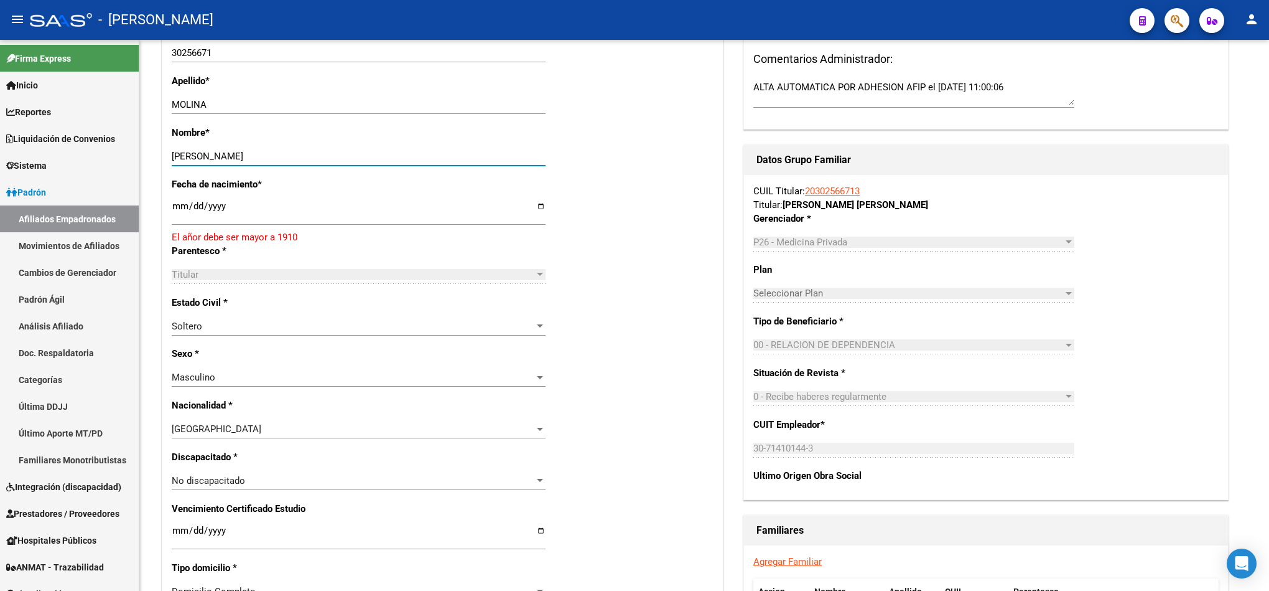
type input "[PERSON_NAME]"
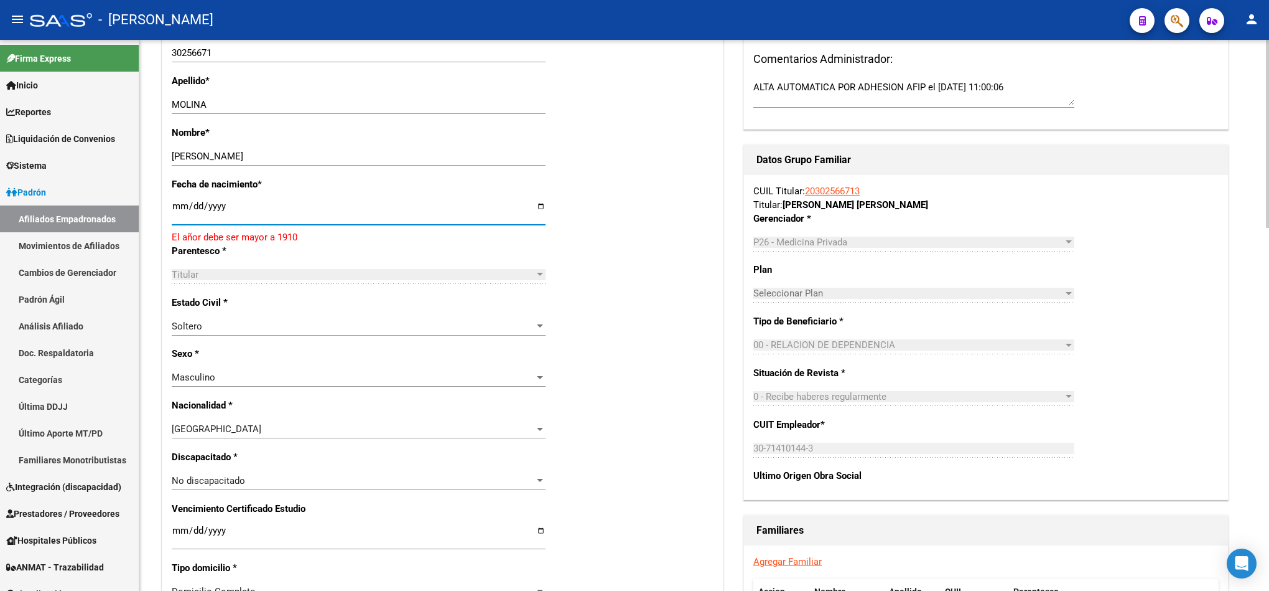
click at [172, 204] on input "[DATE]" at bounding box center [359, 211] width 374 height 20
type input "[DATE]"
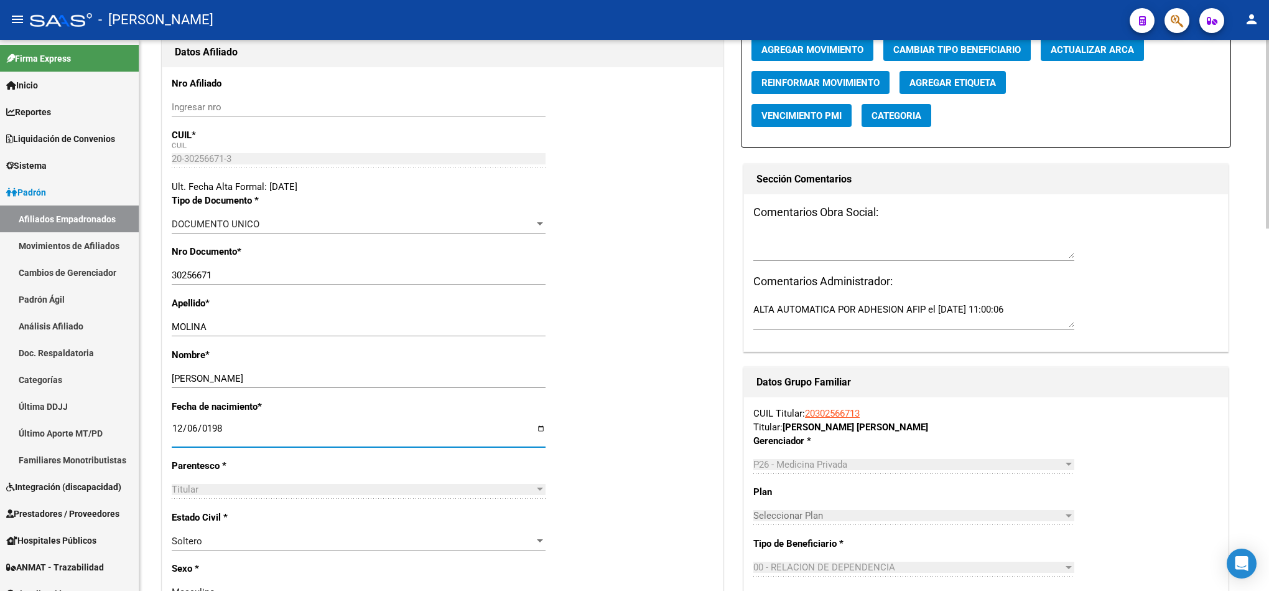
scroll to position [0, 0]
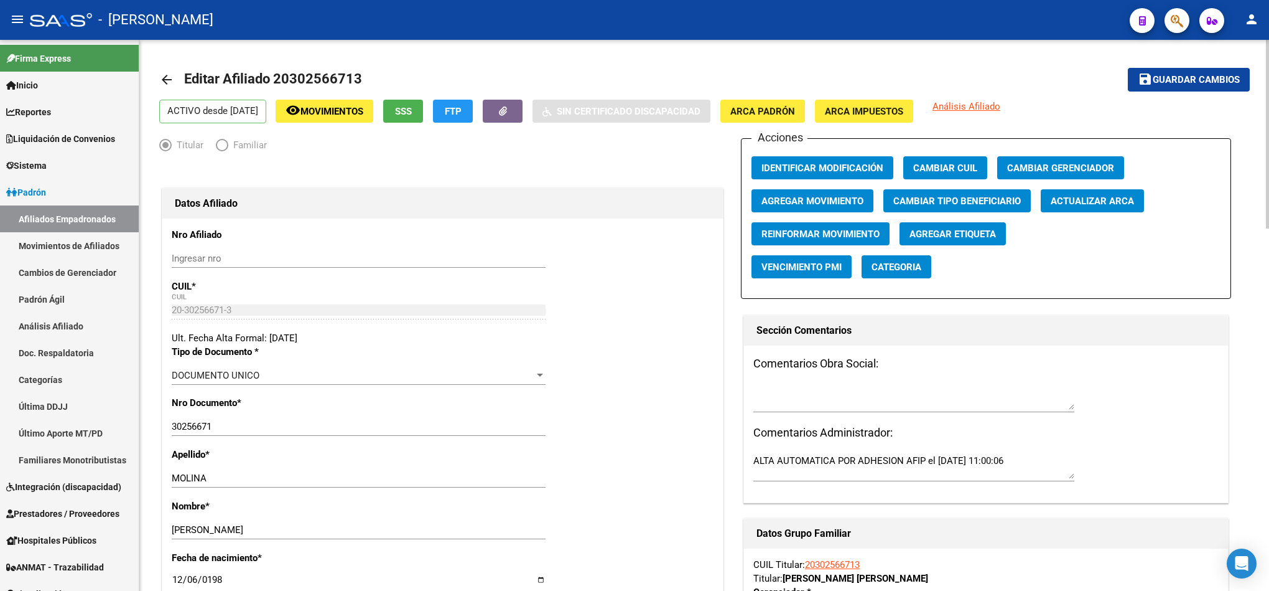
click at [1180, 77] on span "Guardar cambios" at bounding box center [1196, 80] width 87 height 11
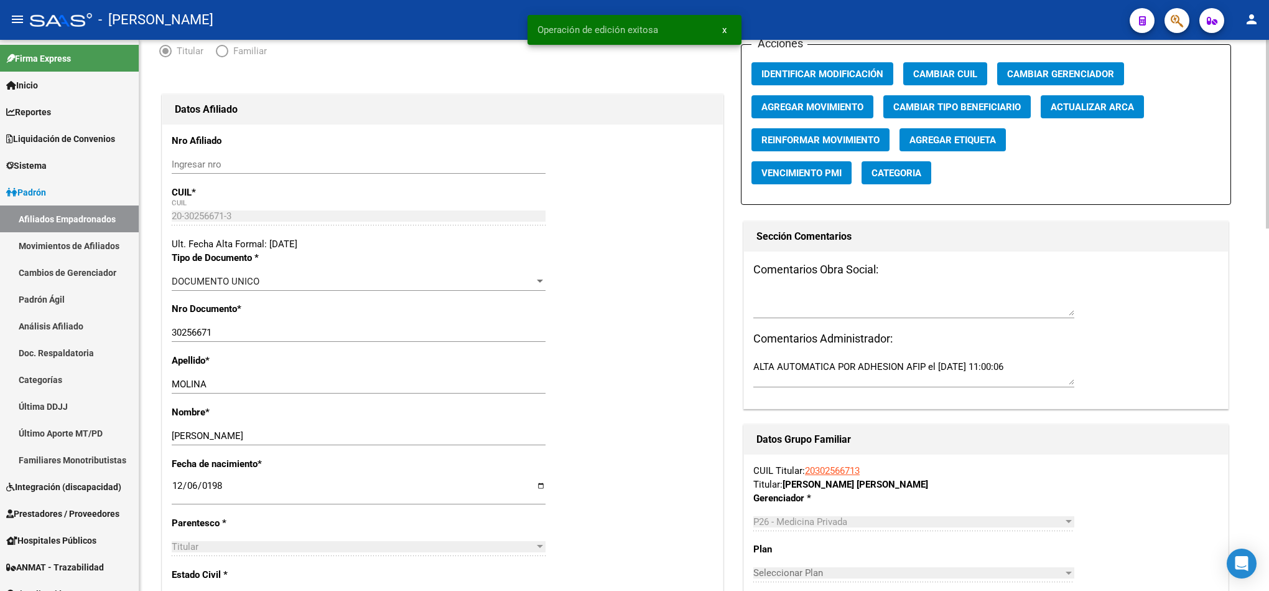
scroll to position [93, 0]
click at [842, 282] on div "Comentarios Obra Social: Comentarios Administrador: ALTA AUTOMATICA POR ADHESIO…" at bounding box center [986, 330] width 484 height 157
click at [833, 297] on textarea at bounding box center [914, 303] width 321 height 25
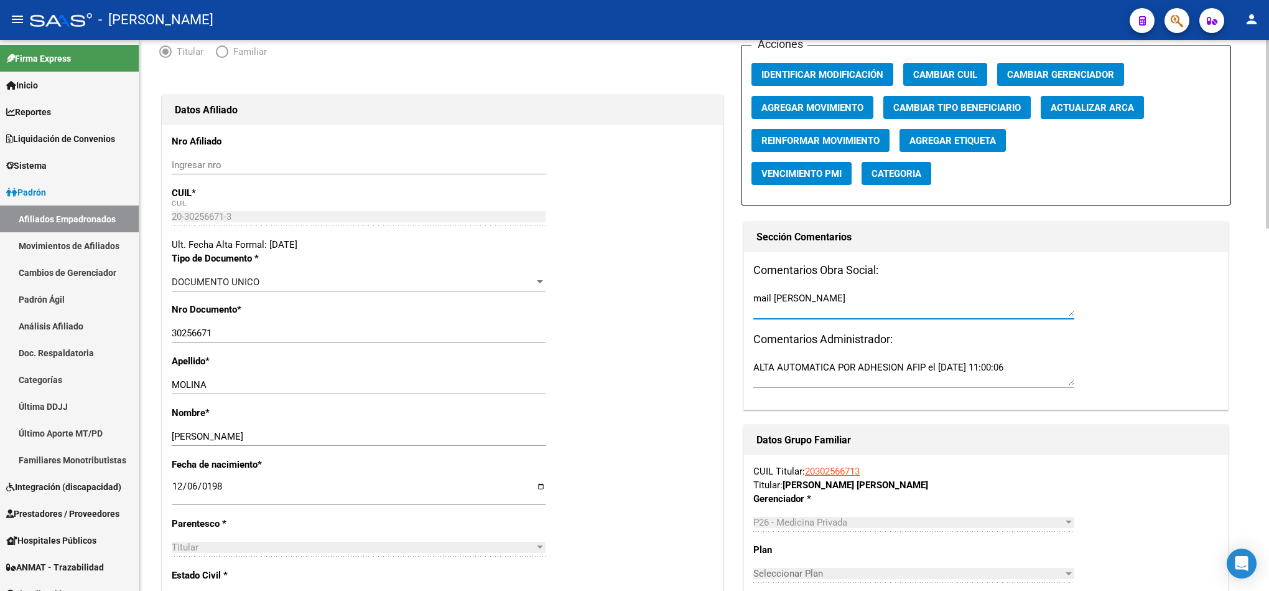
paste textarea "[DATE] 14:37"
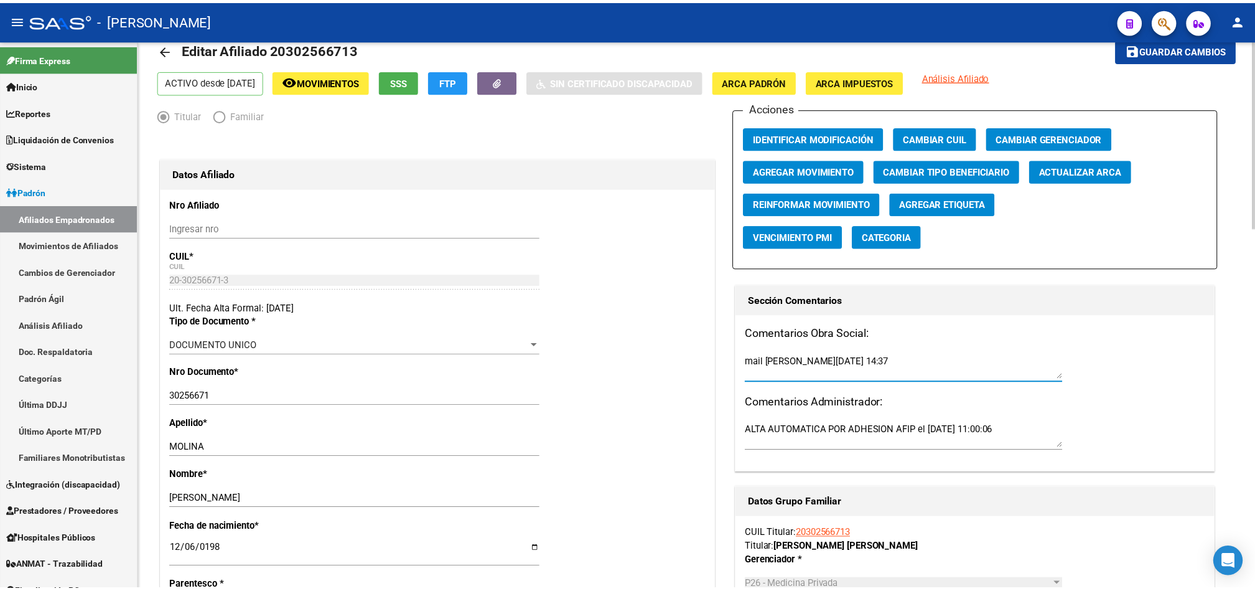
scroll to position [0, 0]
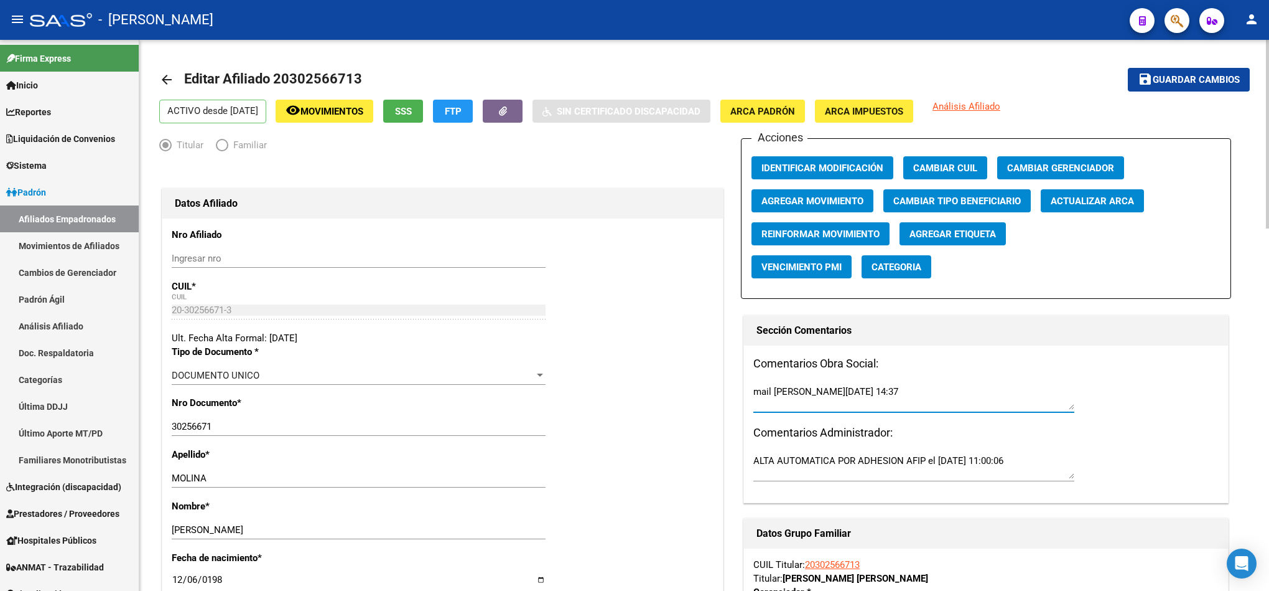
type textarea "mail [PERSON_NAME][DATE] 14:37"
click at [1203, 75] on span "Guardar cambios" at bounding box center [1196, 80] width 87 height 11
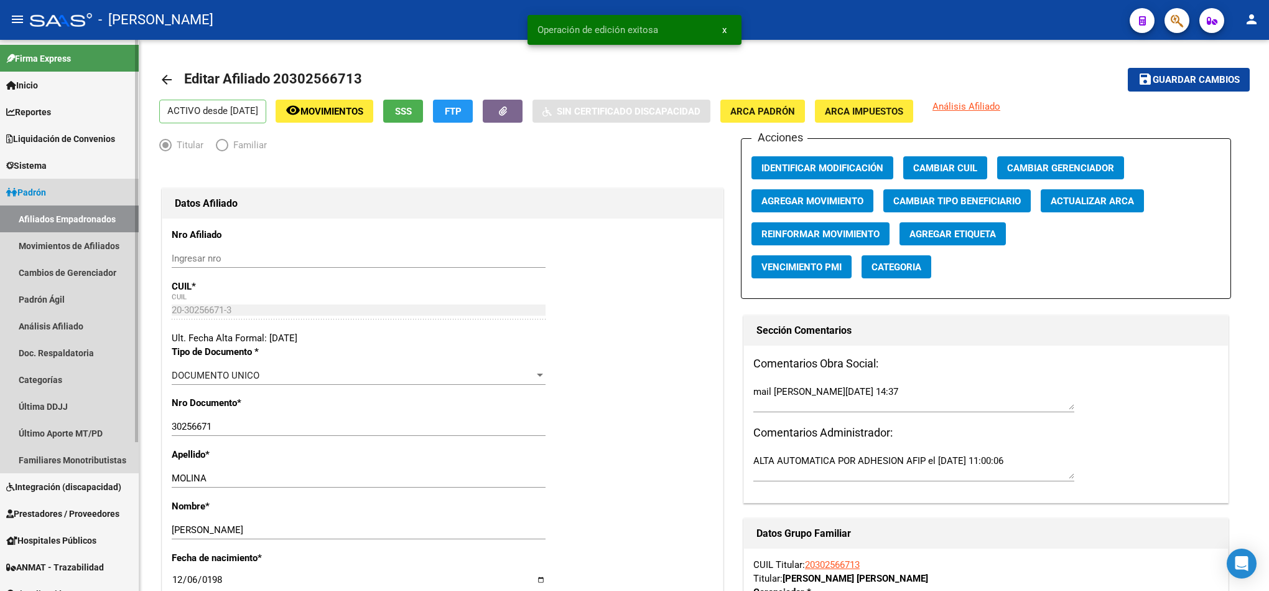
click at [82, 205] on link "Afiliados Empadronados" at bounding box center [69, 218] width 139 height 27
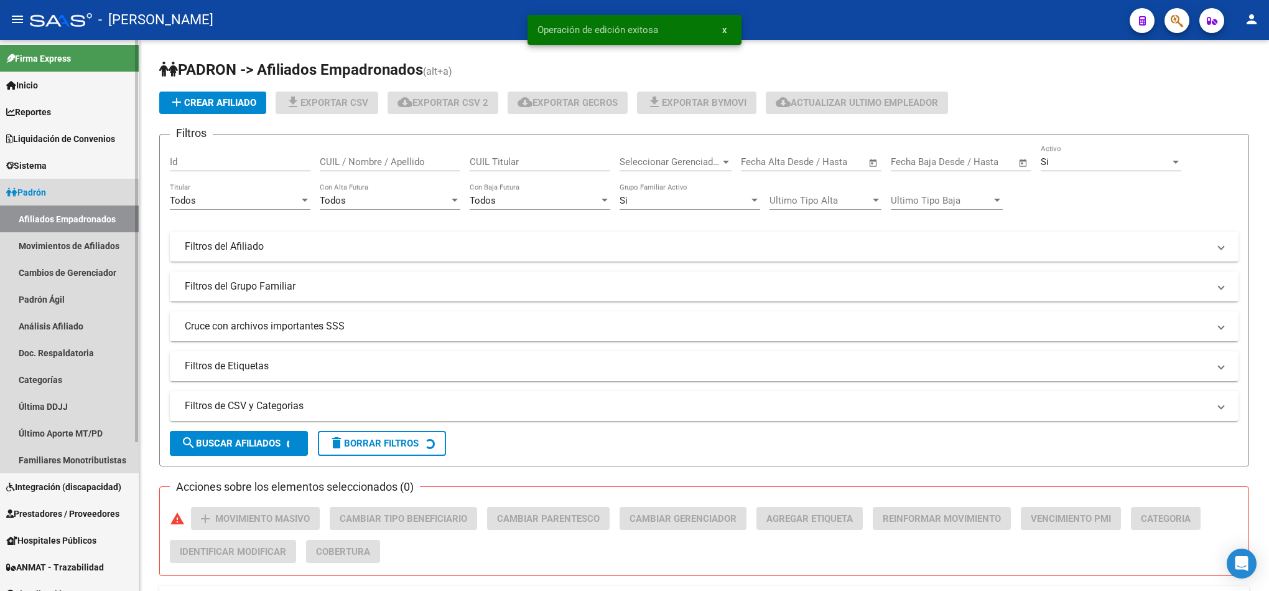
click at [82, 213] on link "Afiliados Empadronados" at bounding box center [69, 218] width 139 height 27
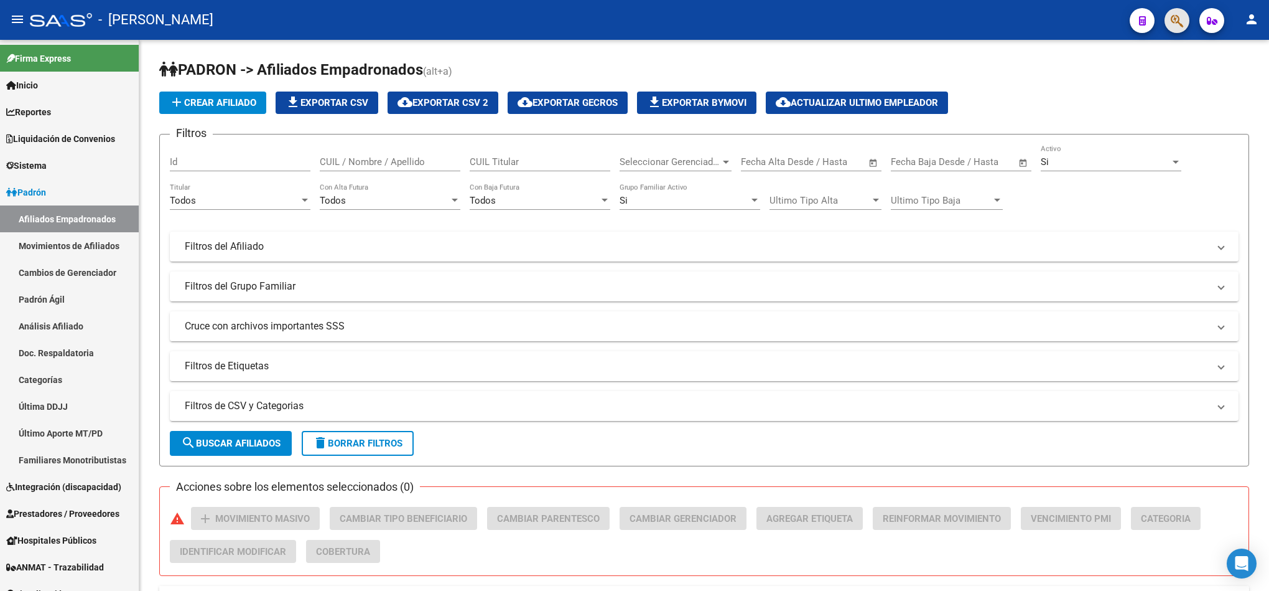
click at [1169, 11] on button "button" at bounding box center [1177, 20] width 25 height 25
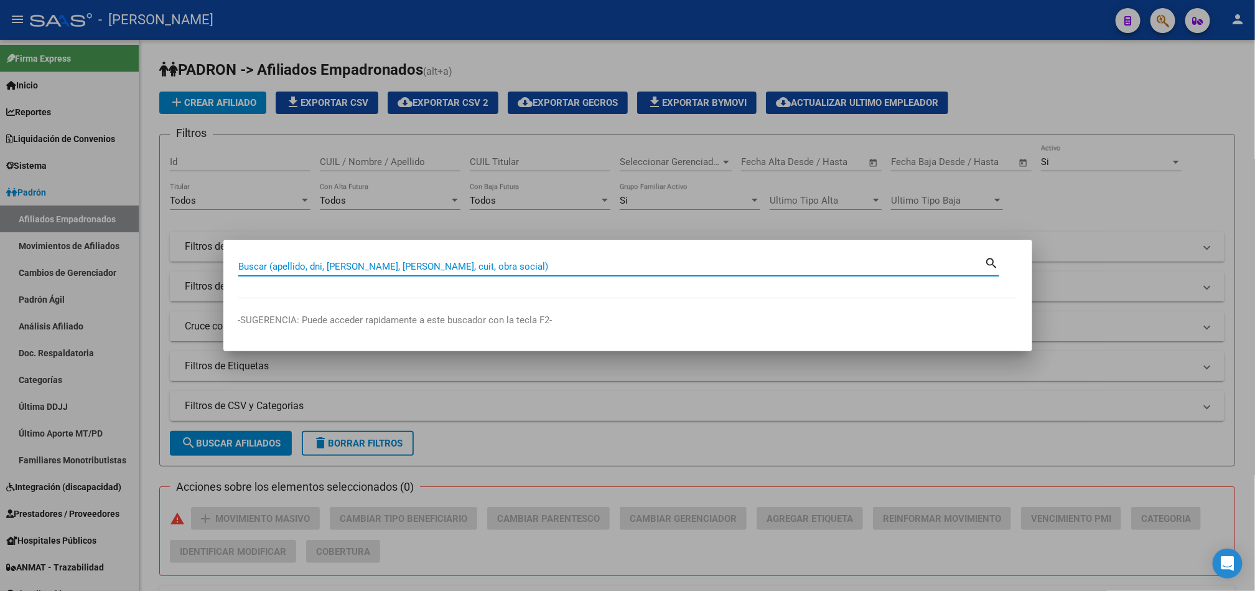
paste input "42.253.653"
type input "42253653"
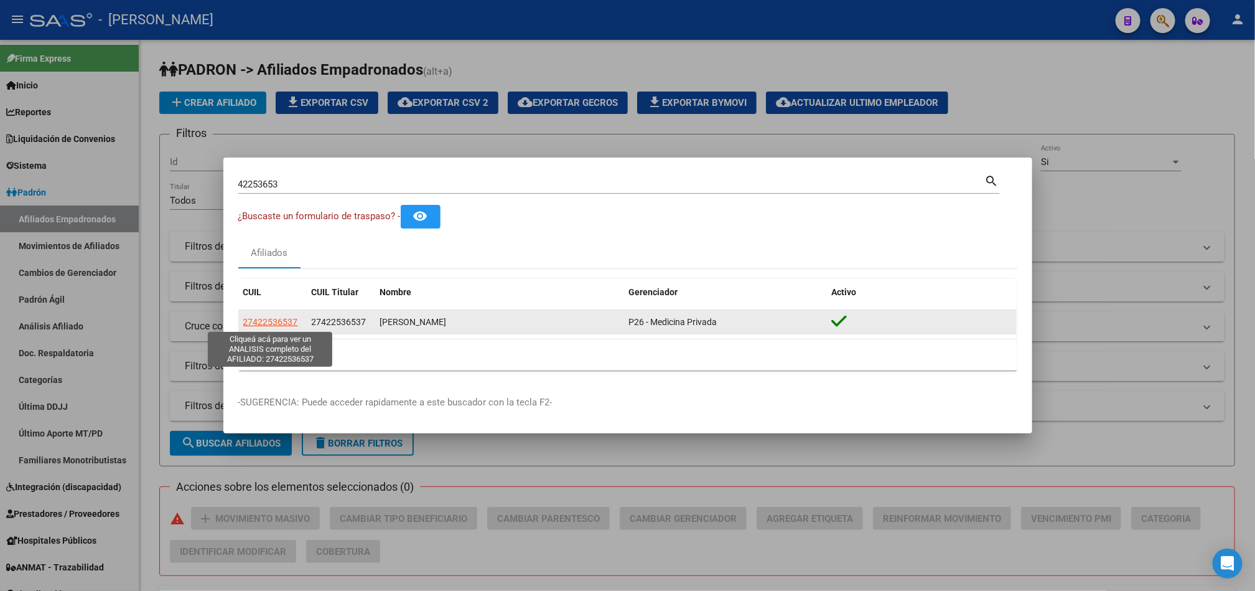
click at [276, 324] on span "27422536537" at bounding box center [270, 322] width 55 height 10
type textarea "27422536537"
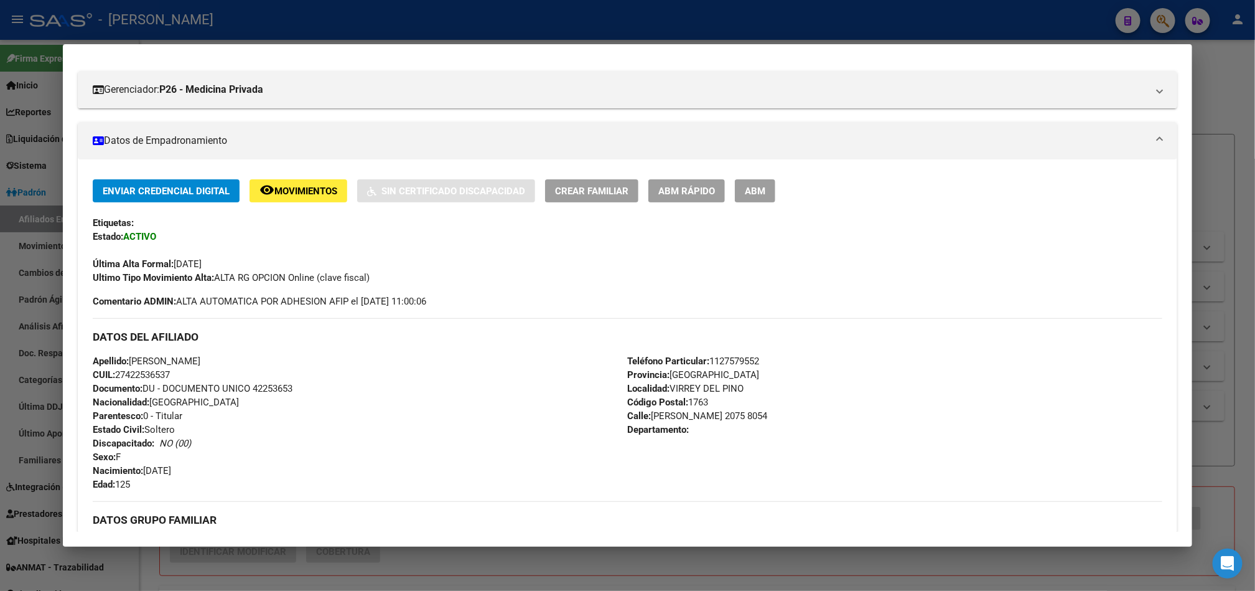
scroll to position [187, 0]
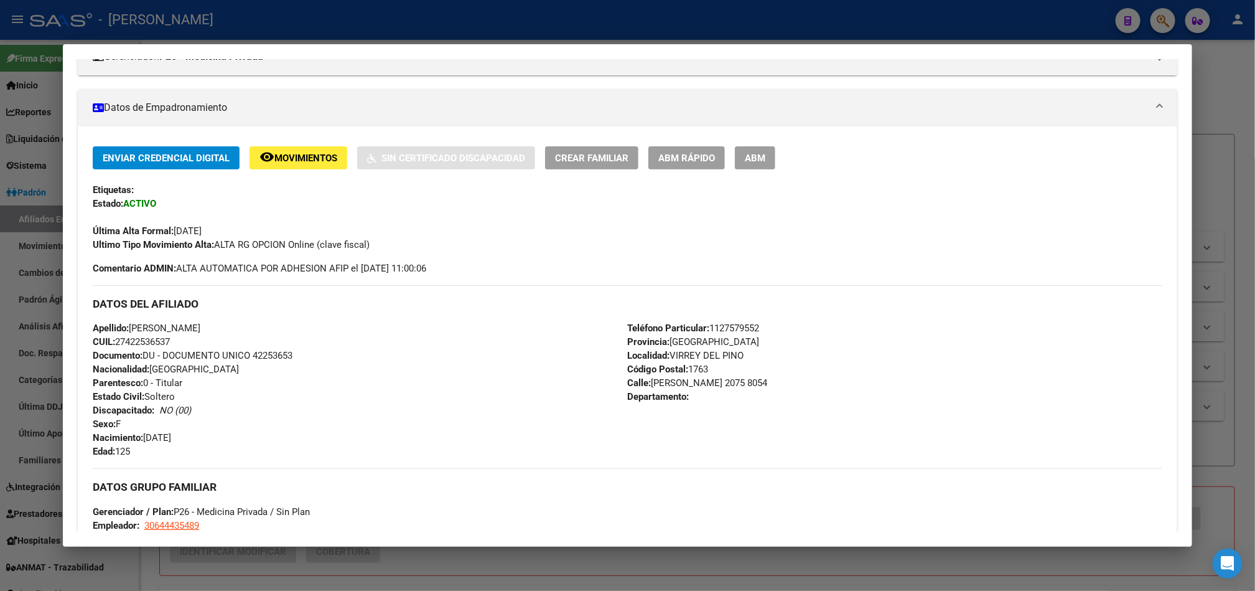
drag, startPoint x: 0, startPoint y: 220, endPoint x: 152, endPoint y: 187, distance: 155.5
click at [152, 187] on div "42253653 Buscar (apellido, dni, cuil, nro traspaso, cuit, obra social) search ¿…" at bounding box center [627, 295] width 1255 height 591
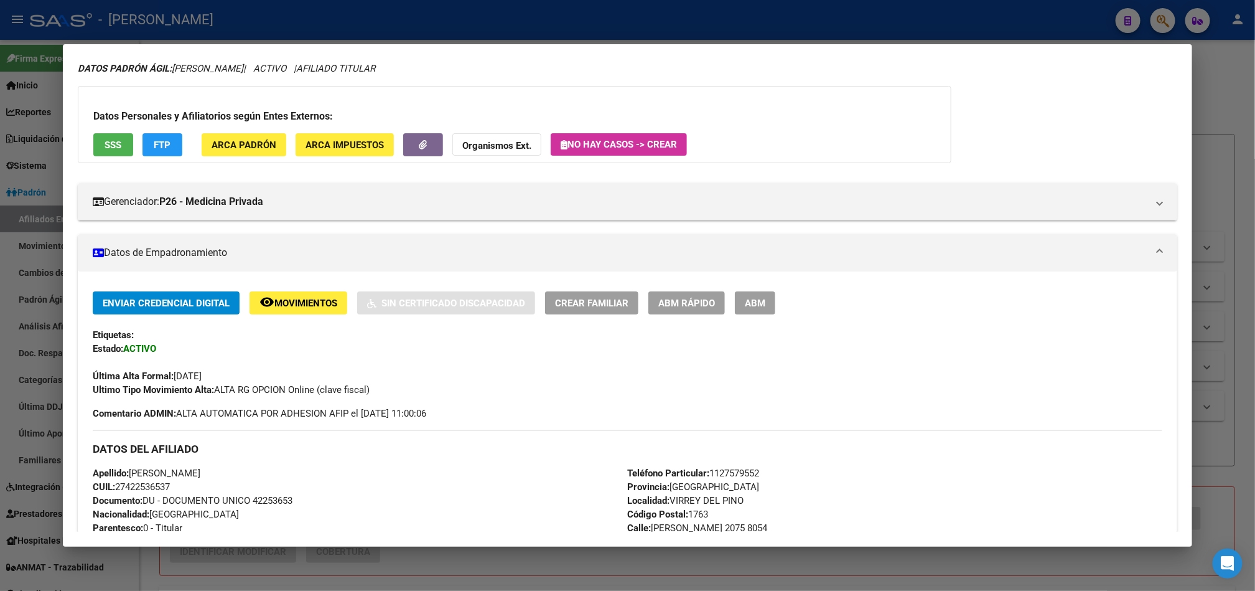
scroll to position [0, 0]
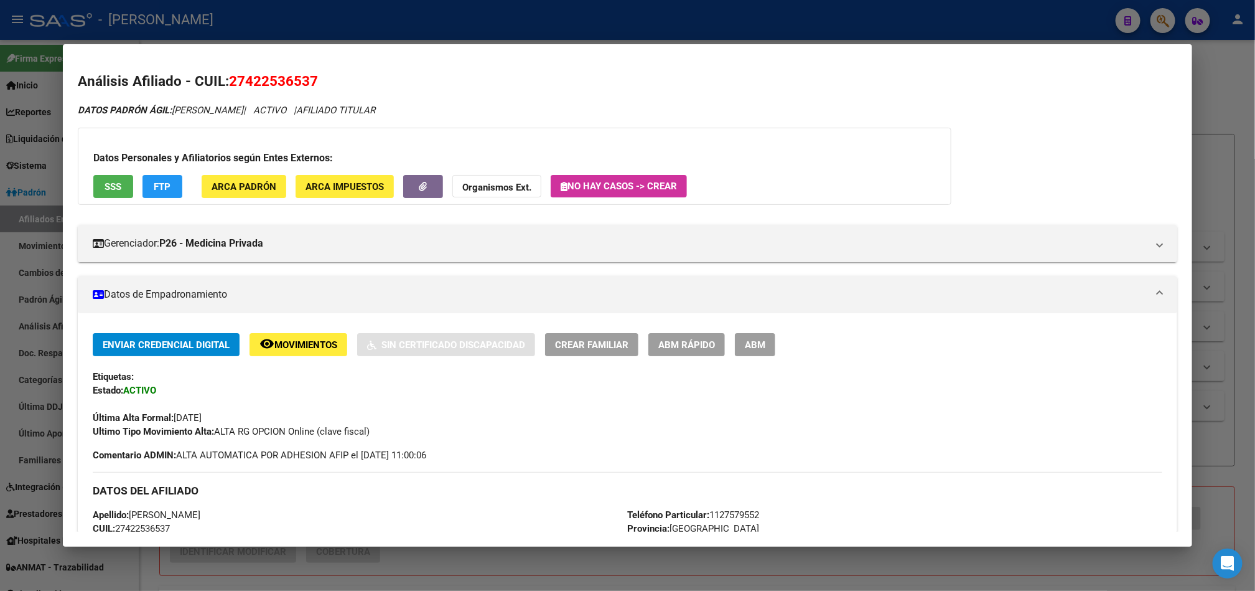
click at [324, 62] on mat-dialog-content "Análisis Afiliado - CUIL: 27422536537 DATOS PADRÓN ÁGIL: [PERSON_NAME] | ACTIVO…" at bounding box center [627, 295] width 1129 height 472
click at [376, 59] on mat-dialog-content "Análisis Afiliado - CUIL: 27422536537 DATOS PADRÓN ÁGIL: [PERSON_NAME] | ACTIVO…" at bounding box center [627, 295] width 1129 height 472
drag, startPoint x: 241, startPoint y: 78, endPoint x: 302, endPoint y: 75, distance: 61.1
click at [302, 75] on span "27422536537" at bounding box center [273, 81] width 89 height 16
click at [258, 85] on span "27422536537" at bounding box center [273, 81] width 89 height 16
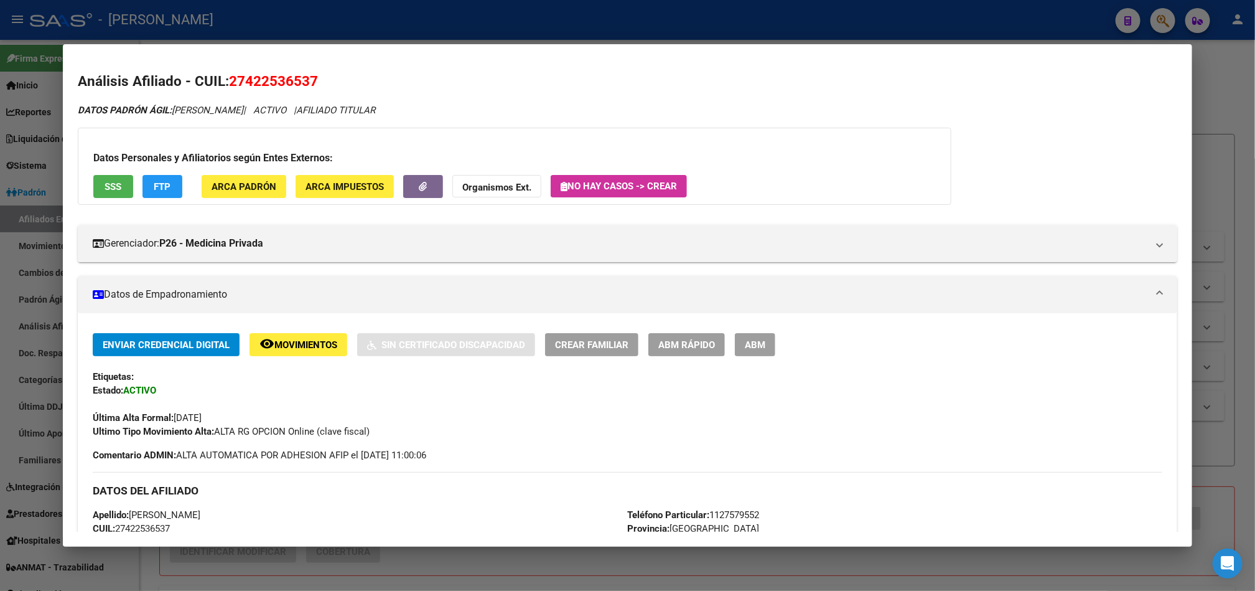
click at [258, 85] on span "27422536537" at bounding box center [273, 81] width 89 height 16
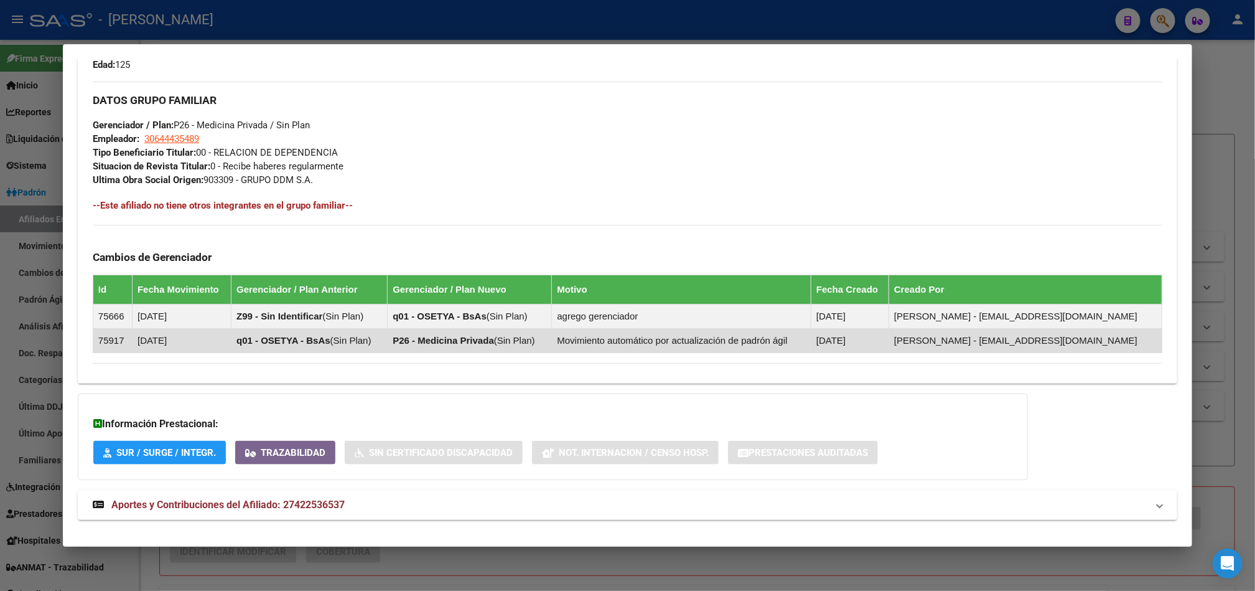
scroll to position [591, 0]
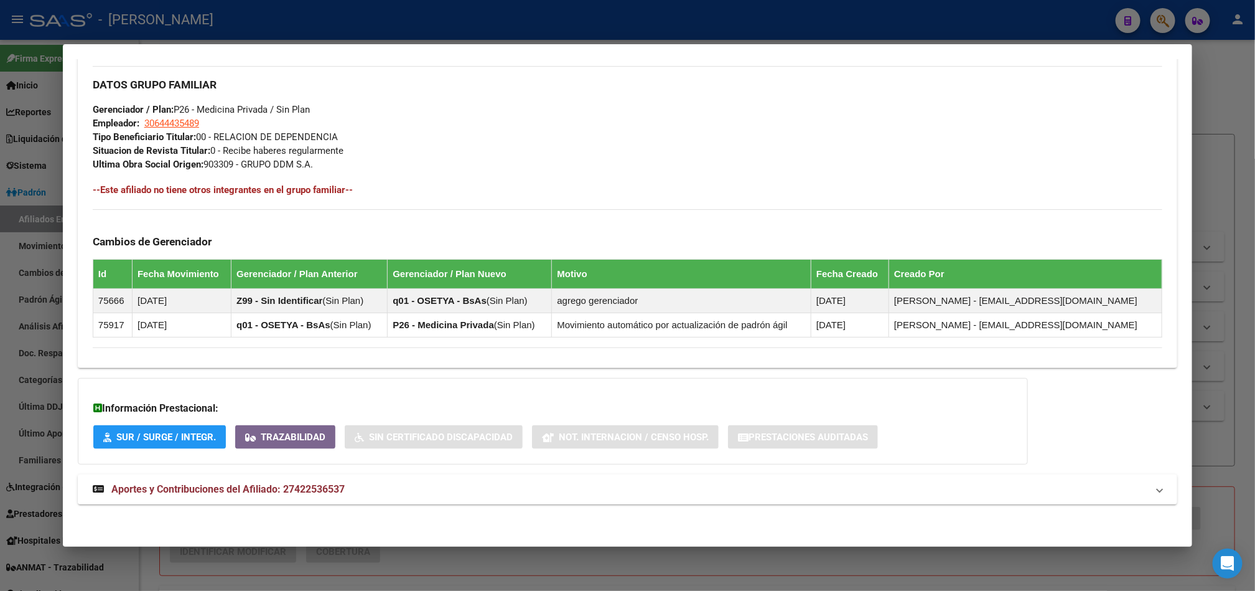
click at [336, 477] on mat-expansion-panel-header "Aportes y Contribuciones del Afiliado: 27422536537" at bounding box center [628, 489] width 1100 height 30
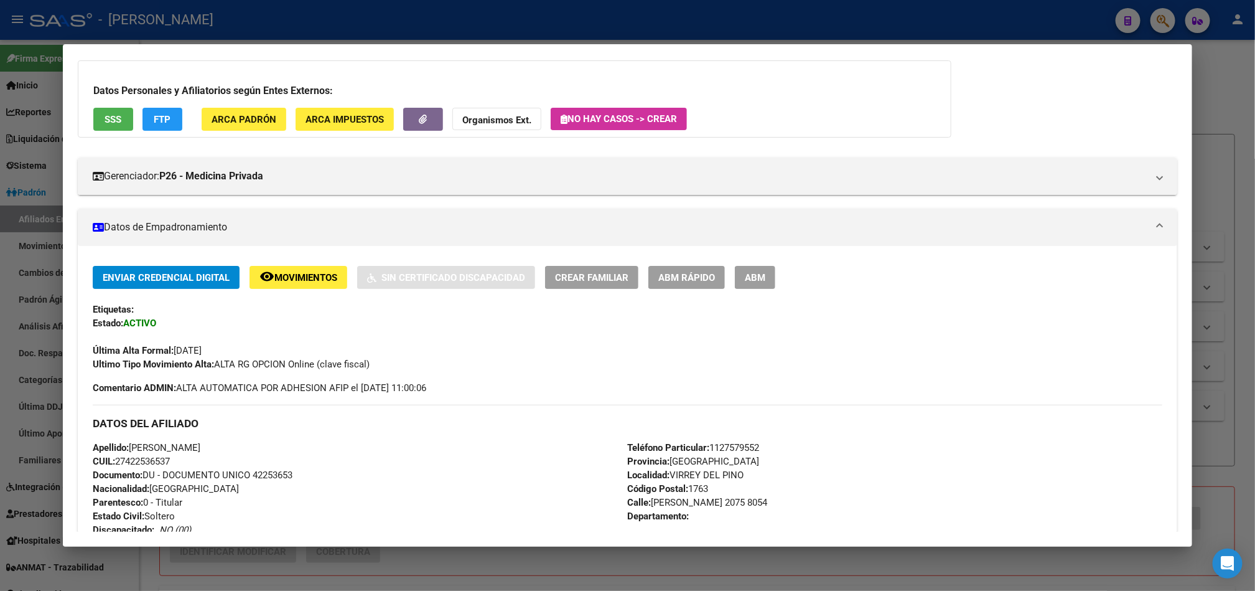
scroll to position [0, 0]
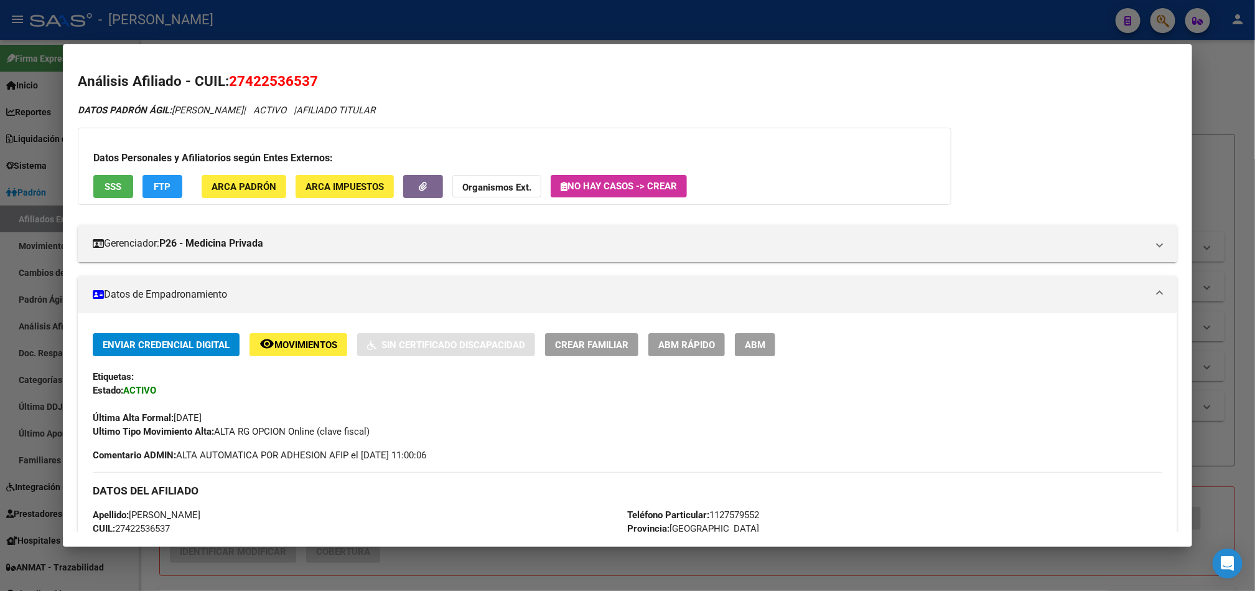
drag, startPoint x: 239, startPoint y: 85, endPoint x: 304, endPoint y: 92, distance: 65.8
click at [304, 91] on h2 "Análisis Afiliado - CUIL: 27422536537" at bounding box center [628, 81] width 1100 height 21
drag, startPoint x: 304, startPoint y: 85, endPoint x: 237, endPoint y: 85, distance: 67.2
click at [237, 85] on span "27422536537" at bounding box center [273, 81] width 89 height 16
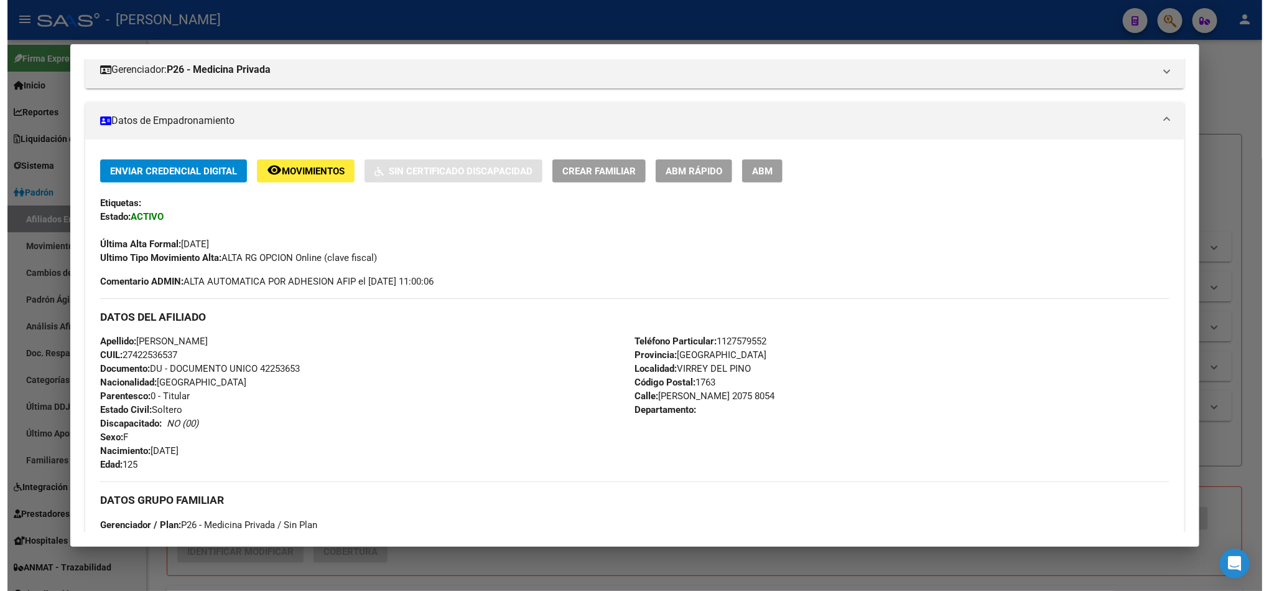
scroll to position [187, 0]
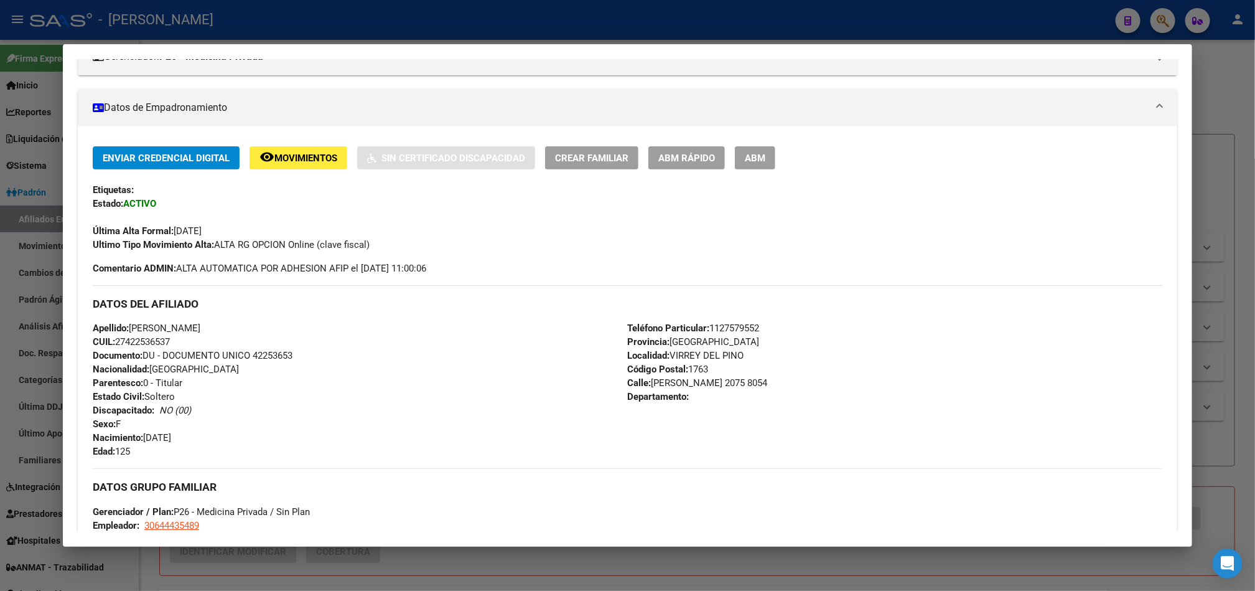
click at [743, 172] on div "Enviar Credencial Digital remove_red_eye Movimientos Sin Certificado Discapacid…" at bounding box center [628, 198] width 1070 height 105
click at [750, 161] on span "ABM" at bounding box center [755, 157] width 21 height 11
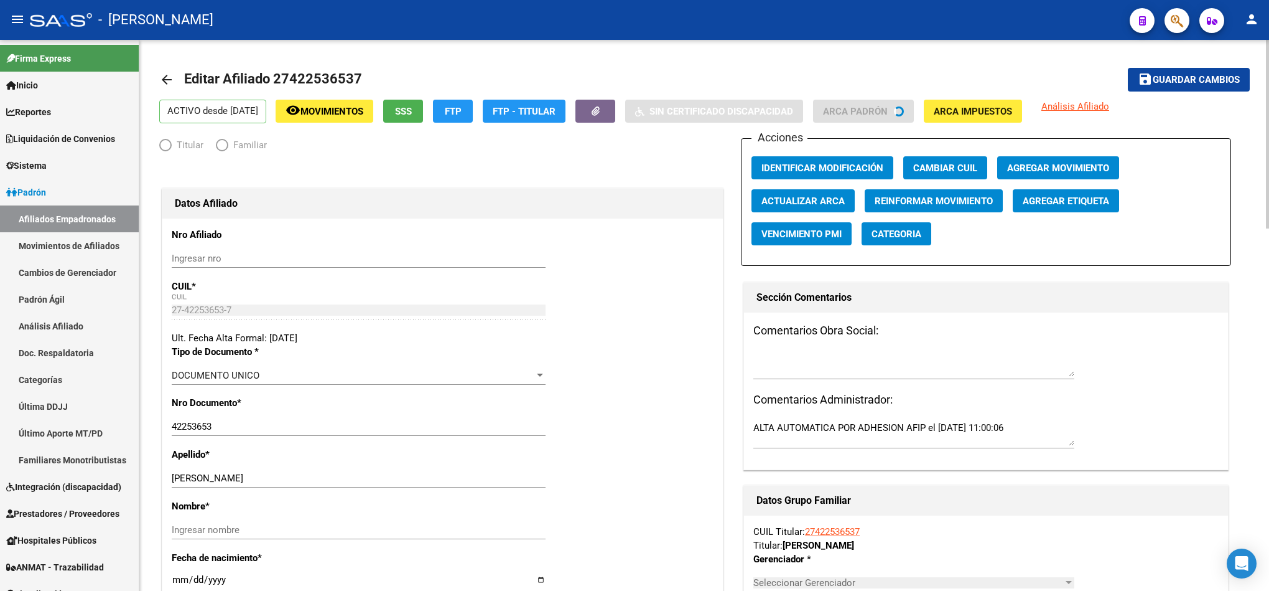
radio input "true"
type input "30-64443548-9"
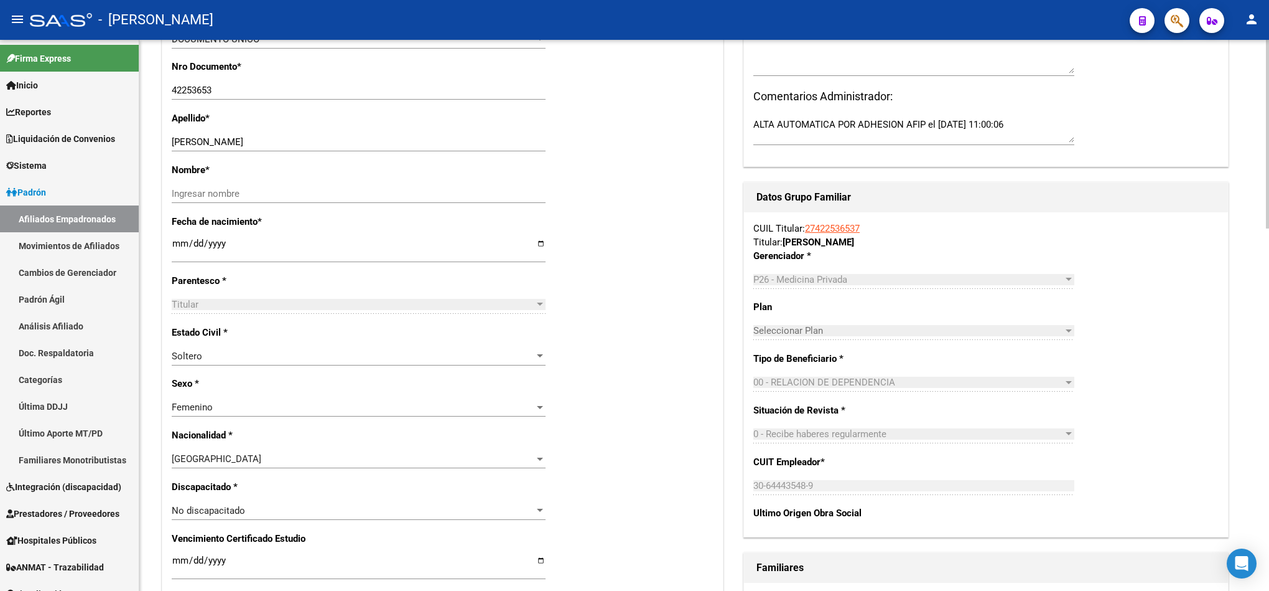
scroll to position [373, 0]
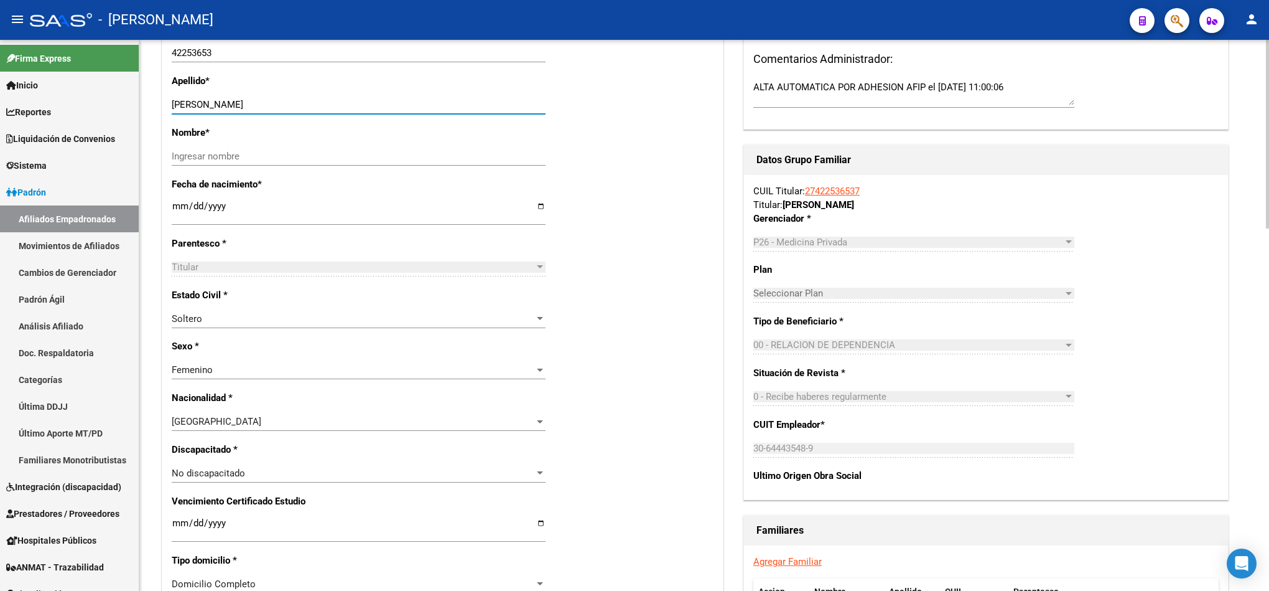
drag, startPoint x: 314, startPoint y: 103, endPoint x: 213, endPoint y: 101, distance: 100.2
click at [213, 101] on input "[PERSON_NAME]" at bounding box center [359, 104] width 374 height 11
type input "HERRERA"
click at [247, 156] on input "Ingresar nombre" at bounding box center [359, 156] width 374 height 11
paste input "[PERSON_NAME]"
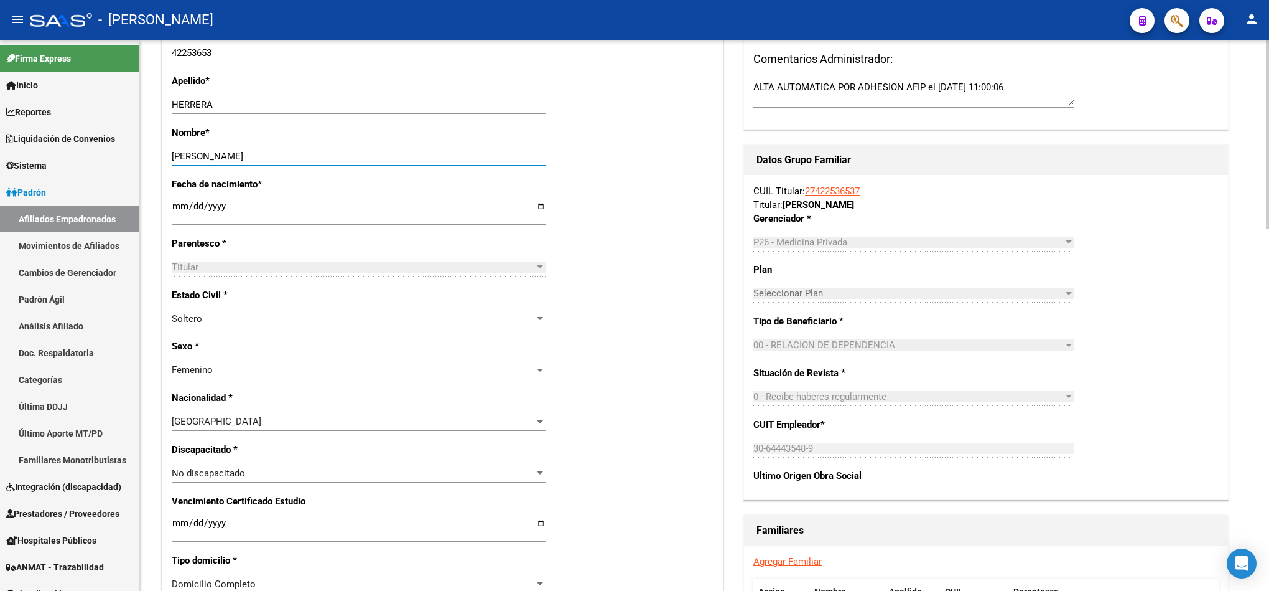
type input "[PERSON_NAME]"
click at [180, 212] on input "[DATE]" at bounding box center [359, 211] width 374 height 20
type input "[DATE]"
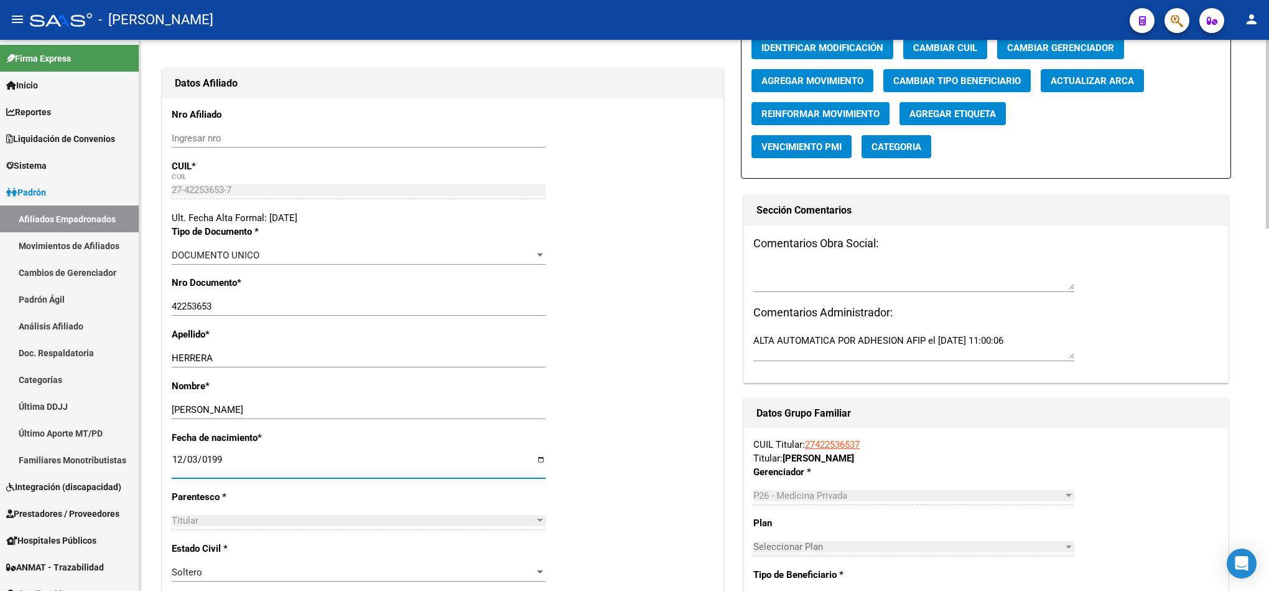
scroll to position [0, 0]
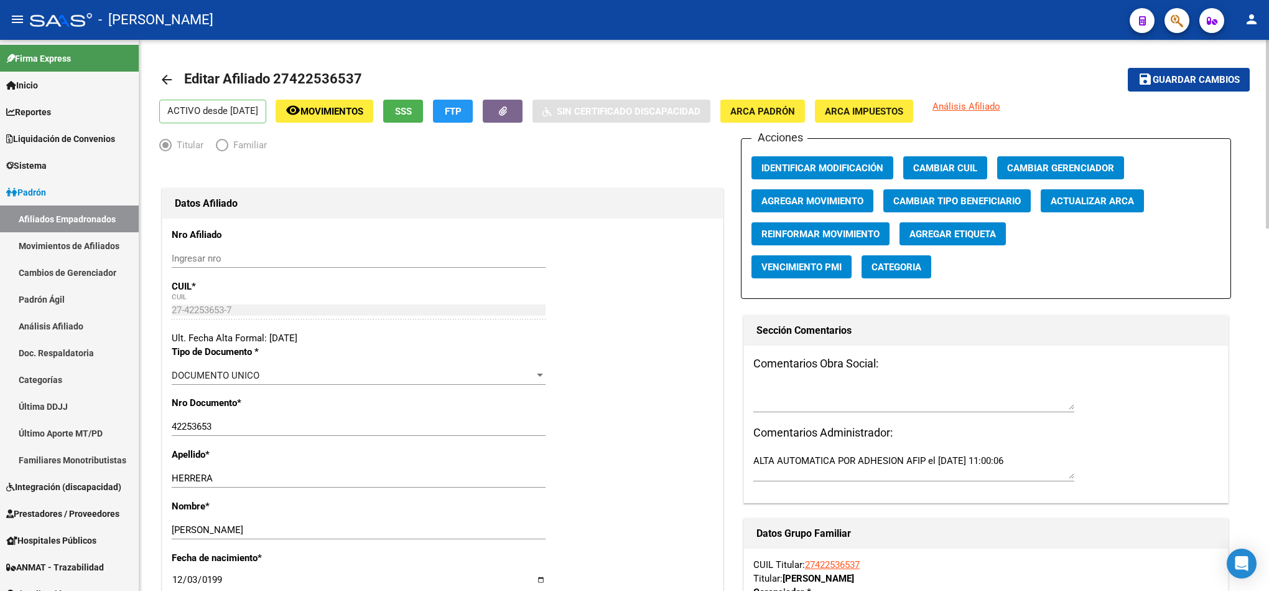
click at [1189, 84] on span "Guardar cambios" at bounding box center [1196, 80] width 87 height 11
click at [199, 530] on input "[PERSON_NAME]" at bounding box center [359, 529] width 374 height 11
drag, startPoint x: 199, startPoint y: 530, endPoint x: 269, endPoint y: 532, distance: 71.0
click at [269, 532] on input "[PERSON_NAME]" at bounding box center [359, 529] width 374 height 11
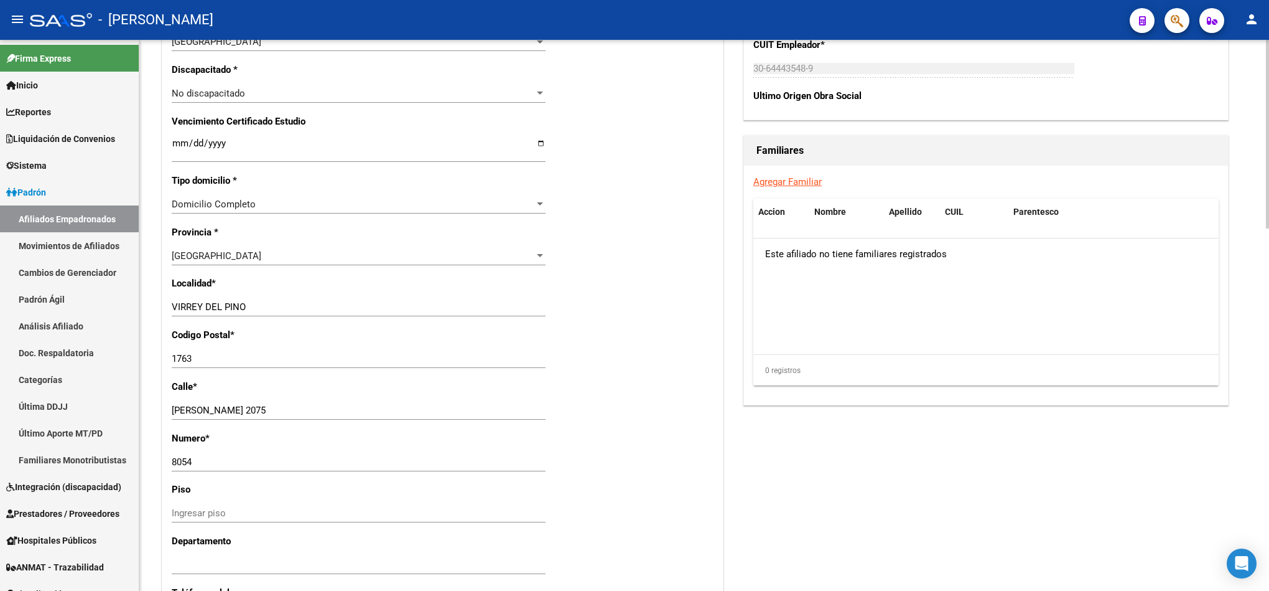
scroll to position [933, 0]
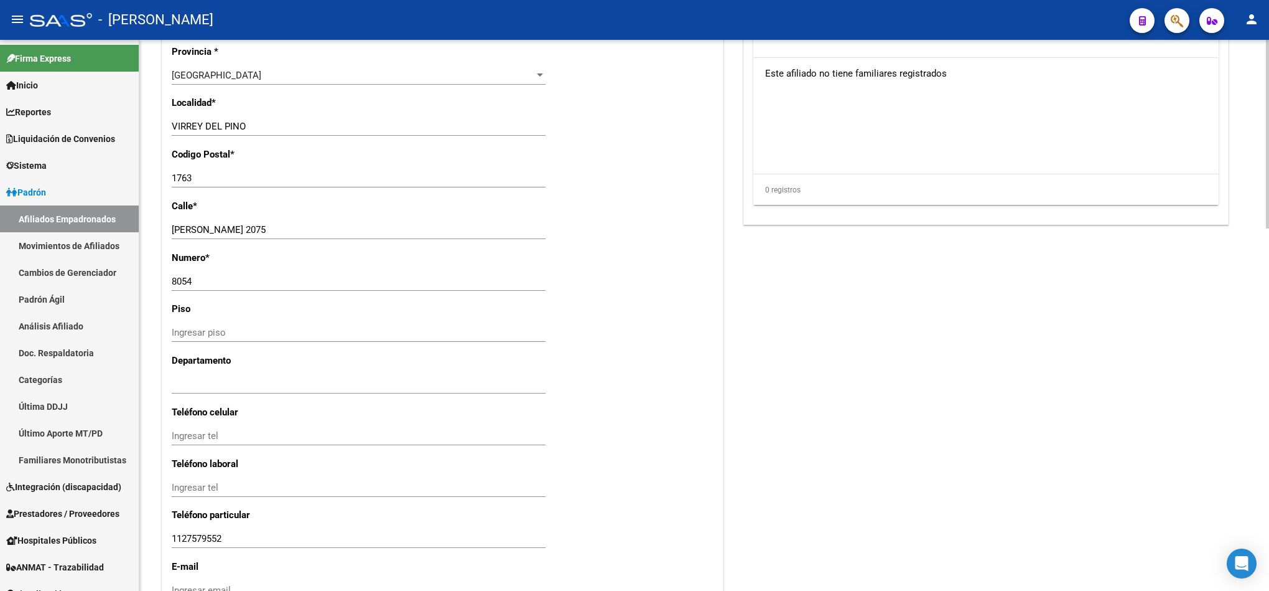
click at [183, 227] on input "[PERSON_NAME] 2075" at bounding box center [359, 229] width 374 height 11
drag, startPoint x: 183, startPoint y: 227, endPoint x: 299, endPoint y: 221, distance: 115.9
click at [299, 221] on div "[PERSON_NAME] [STREET_ADDRESS]" at bounding box center [359, 229] width 374 height 19
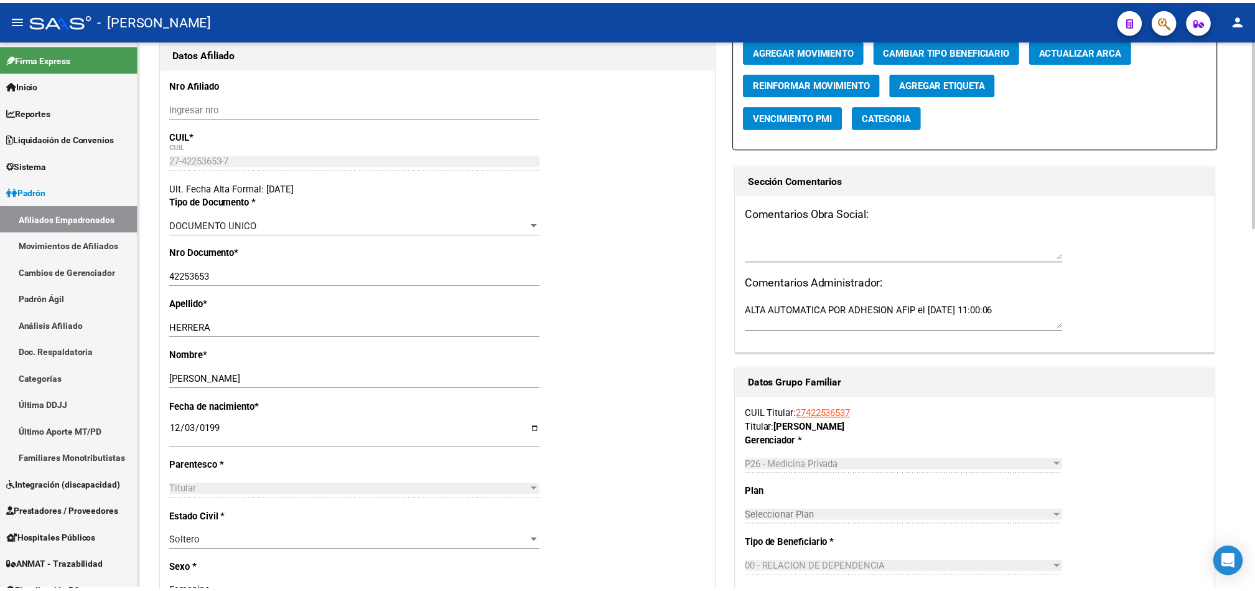
scroll to position [0, 0]
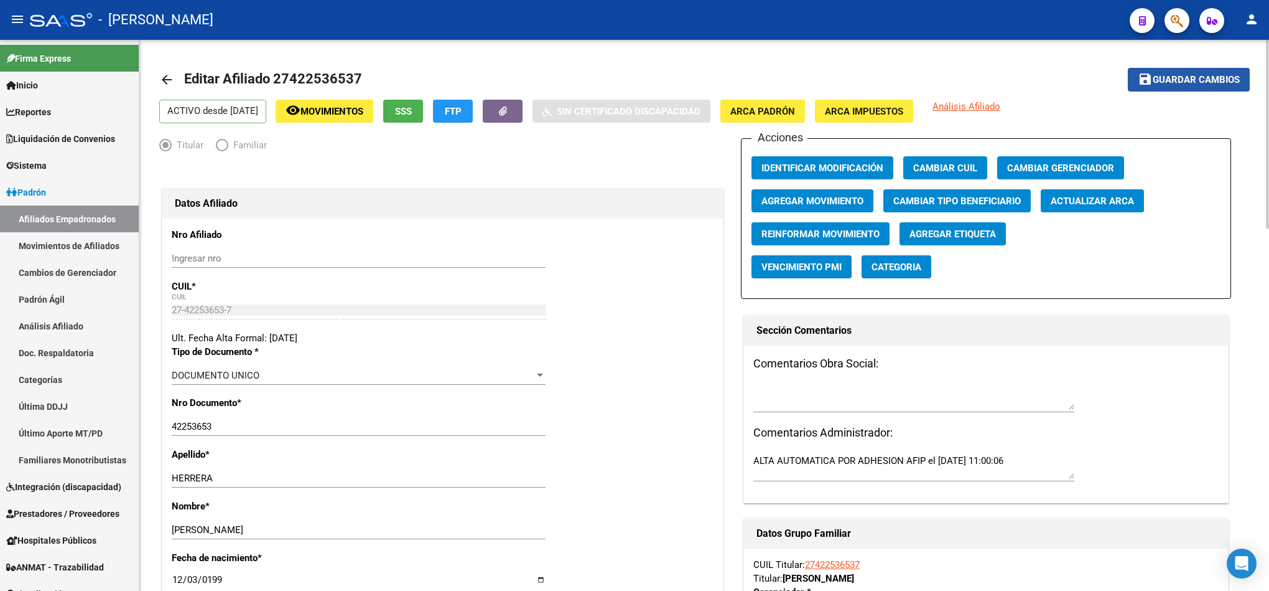
click at [1208, 85] on span "Guardar cambios" at bounding box center [1196, 80] width 87 height 11
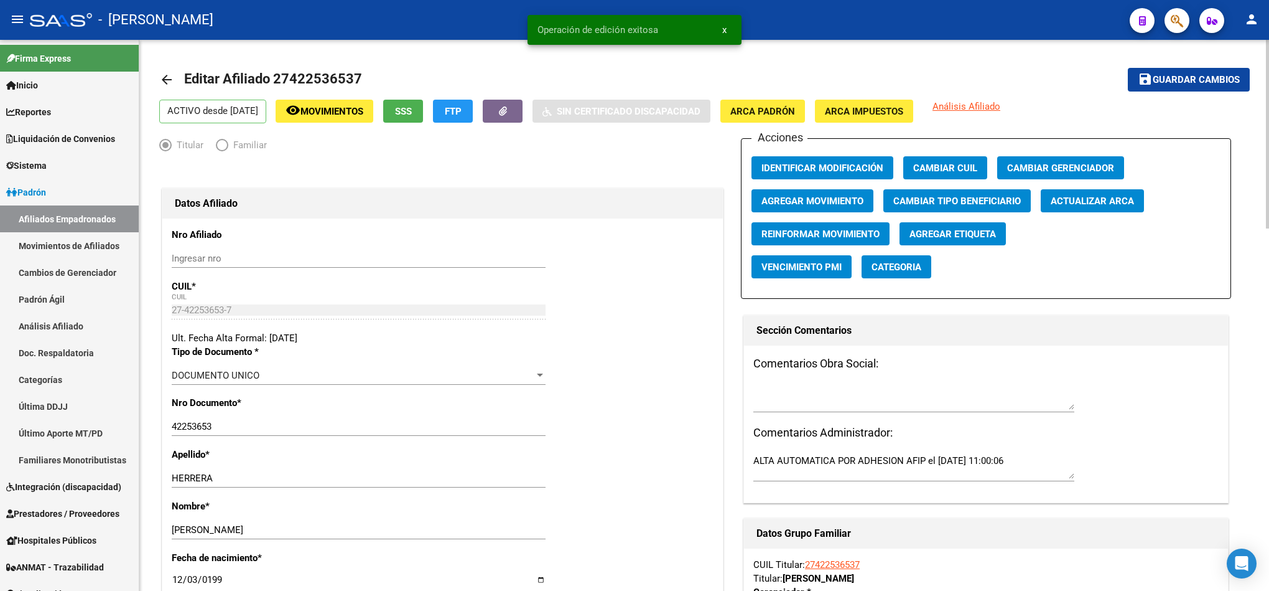
click at [342, 68] on h1 "Editar Afiliado 27422536537" at bounding box center [274, 79] width 181 height 25
click at [343, 77] on span "Editar Afiliado 27422536537" at bounding box center [273, 79] width 178 height 16
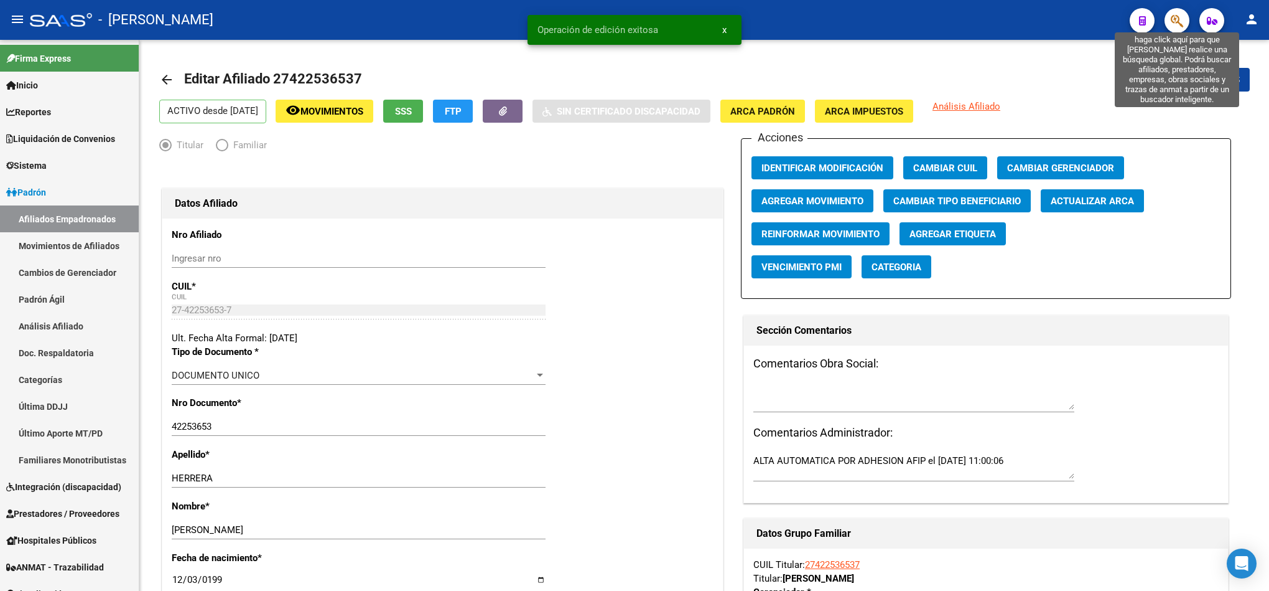
click at [1180, 23] on icon "button" at bounding box center [1177, 21] width 12 height 14
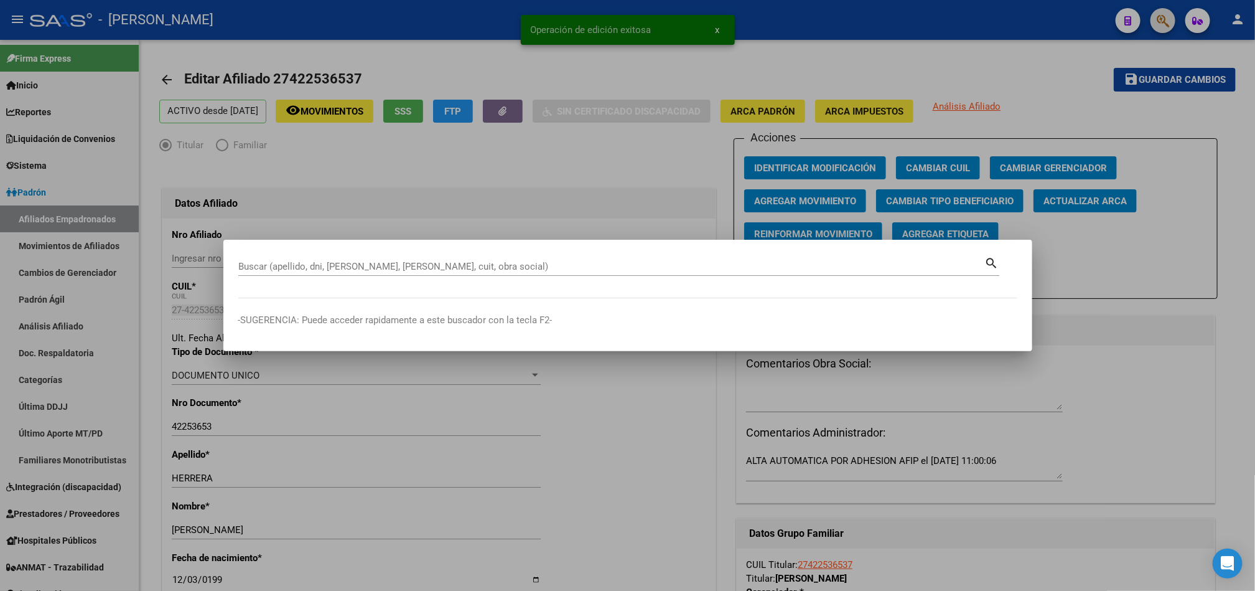
paste input "27422536537"
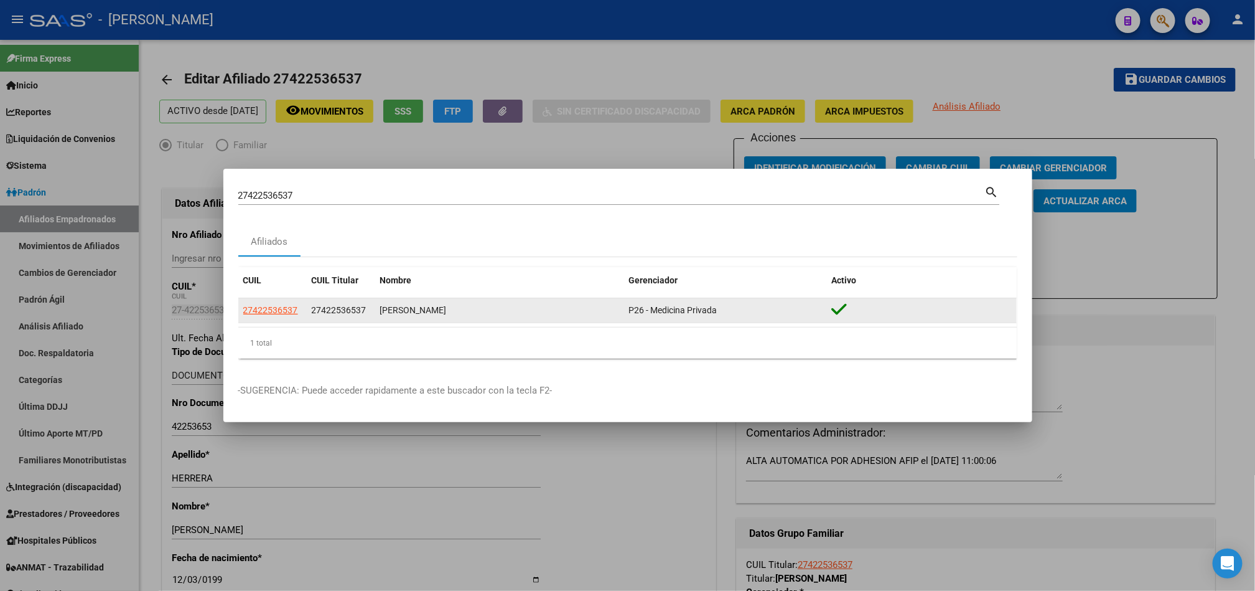
drag, startPoint x: 274, startPoint y: 321, endPoint x: 291, endPoint y: 310, distance: 20.2
click at [279, 319] on datatable-body-cell "27422536537" at bounding box center [272, 310] width 68 height 24
click at [291, 310] on span "27422536537" at bounding box center [270, 310] width 55 height 10
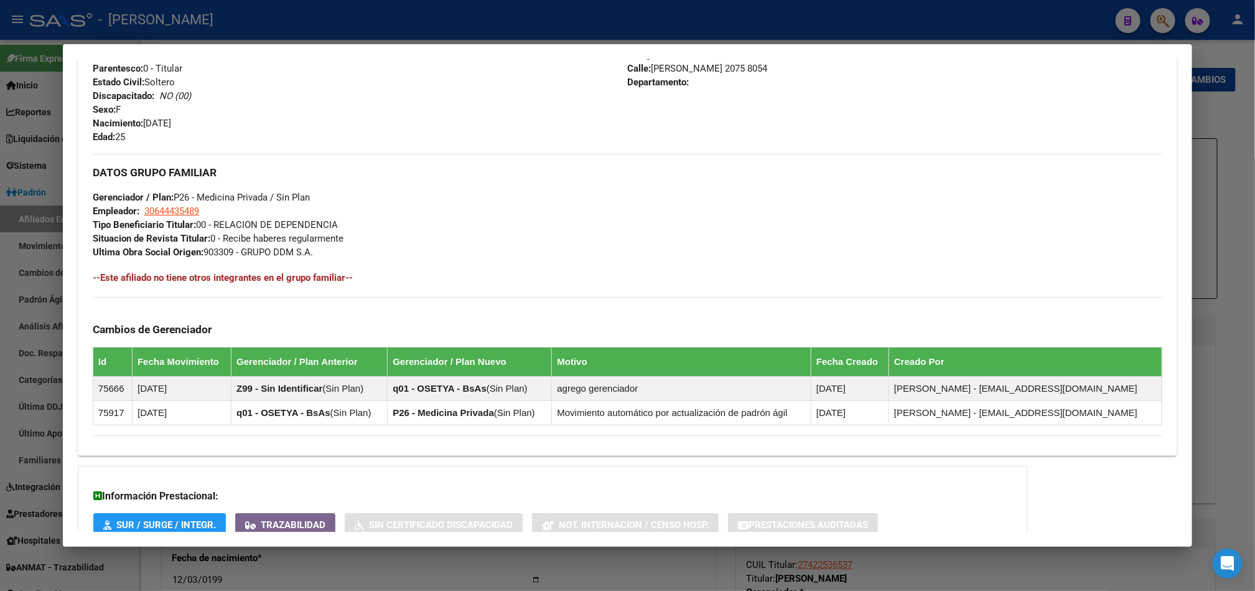
scroll to position [391, 0]
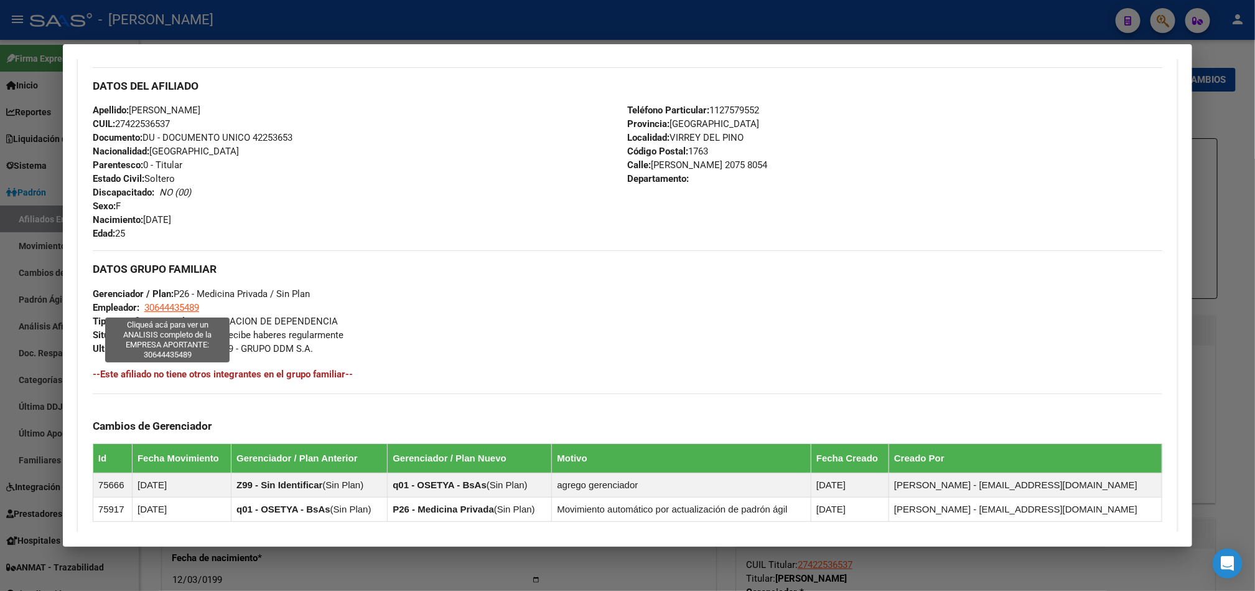
drag, startPoint x: 217, startPoint y: 305, endPoint x: 140, endPoint y: 308, distance: 76.6
click at [140, 308] on div "DATOS GRUPO FAMILIAR Gerenciador / Plan: P26 - Medicina Privada / Sin Plan Empl…" at bounding box center [628, 302] width 1070 height 105
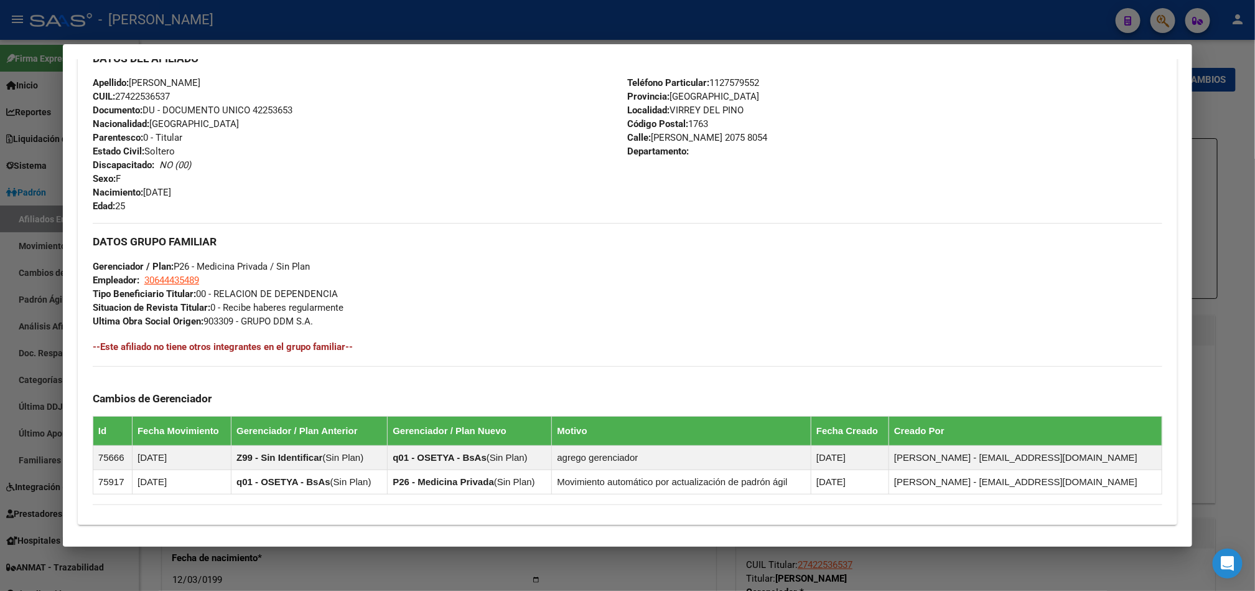
scroll to position [467, 0]
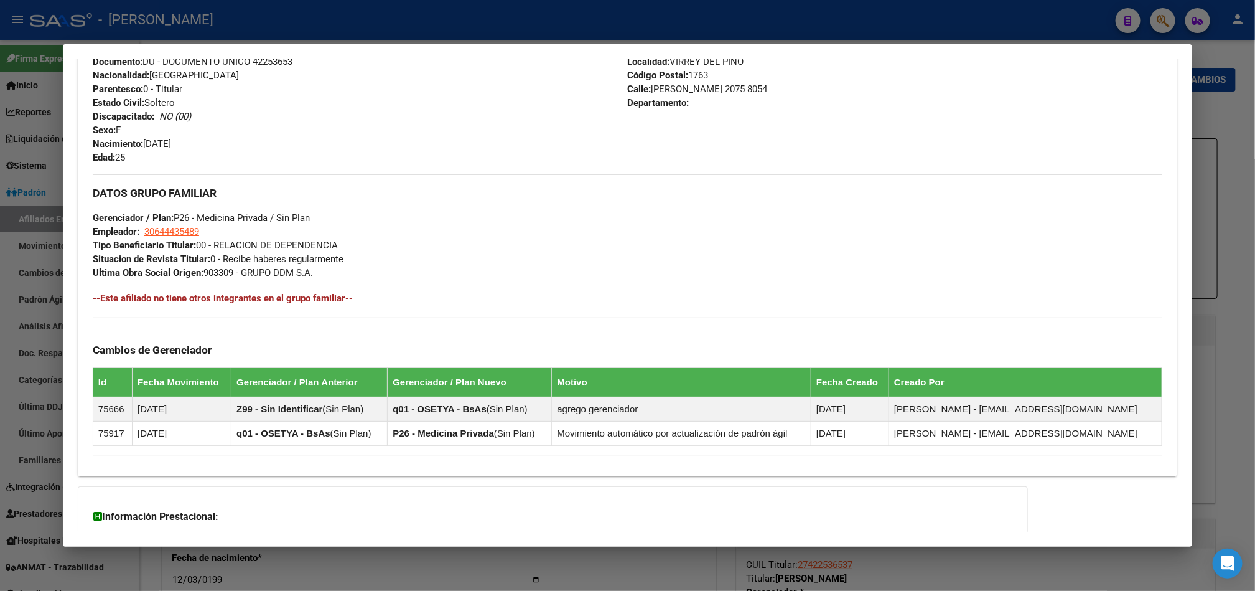
click at [45, 116] on div at bounding box center [627, 295] width 1255 height 591
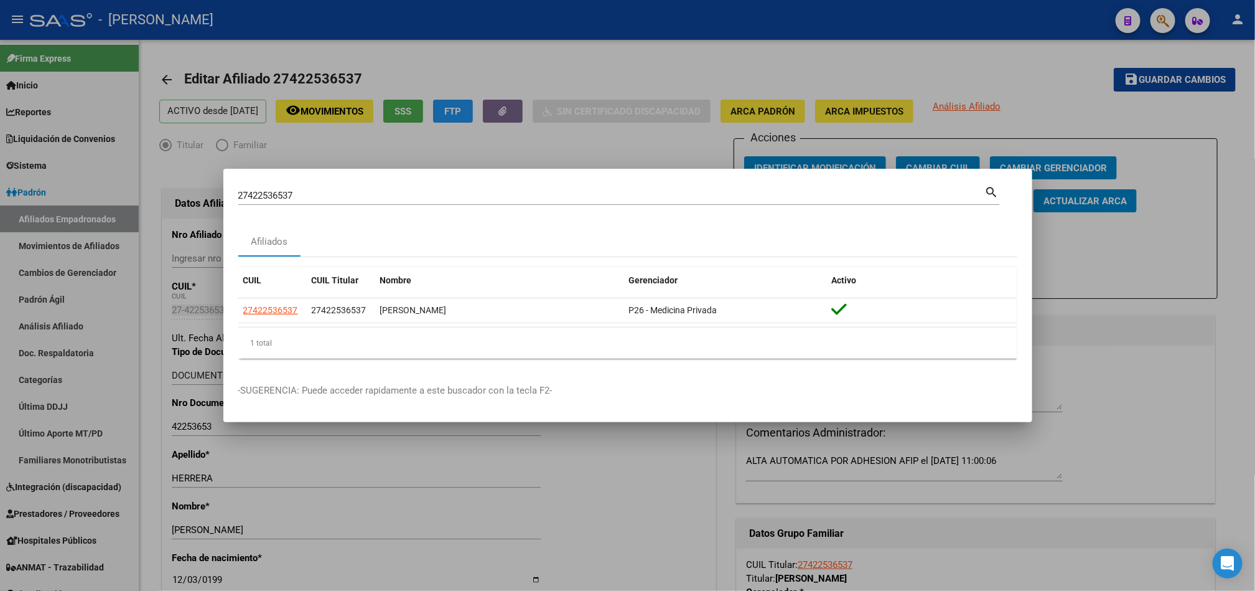
click at [251, 186] on div "27422536537 [PERSON_NAME] (apellido, dni, [PERSON_NAME], [PERSON_NAME], cuit, o…" at bounding box center [611, 195] width 747 height 19
click at [269, 196] on input "27422536537" at bounding box center [611, 195] width 747 height 11
paste input "39.396.299"
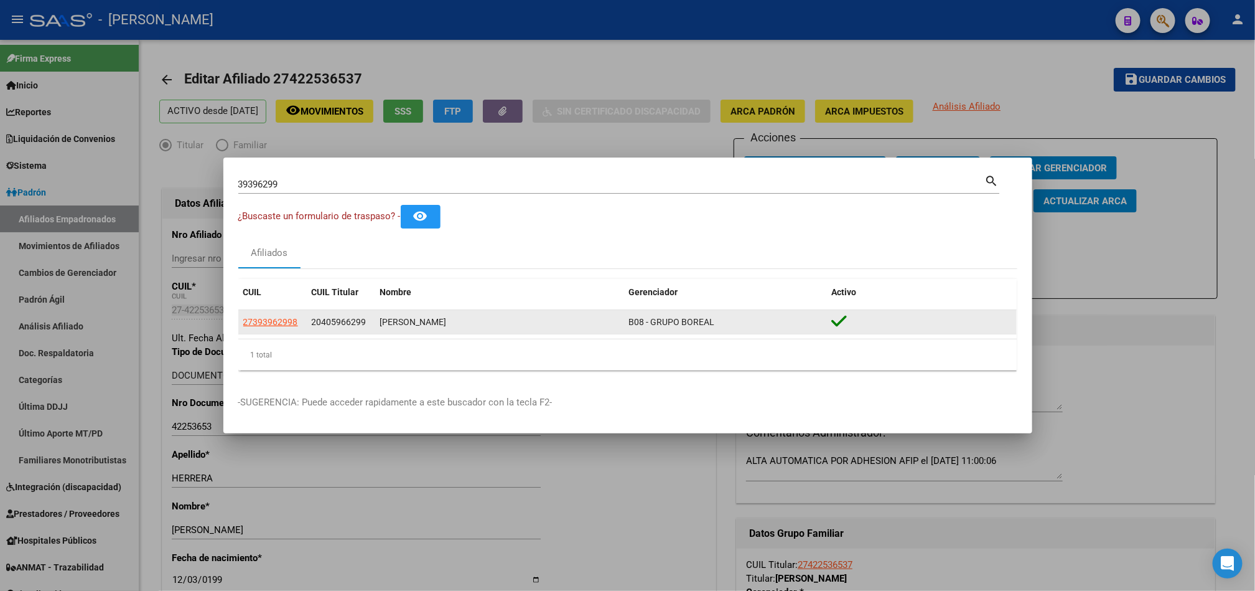
click at [320, 319] on span "20405966299" at bounding box center [339, 322] width 55 height 10
click at [321, 319] on span "20405966299" at bounding box center [339, 322] width 55 height 10
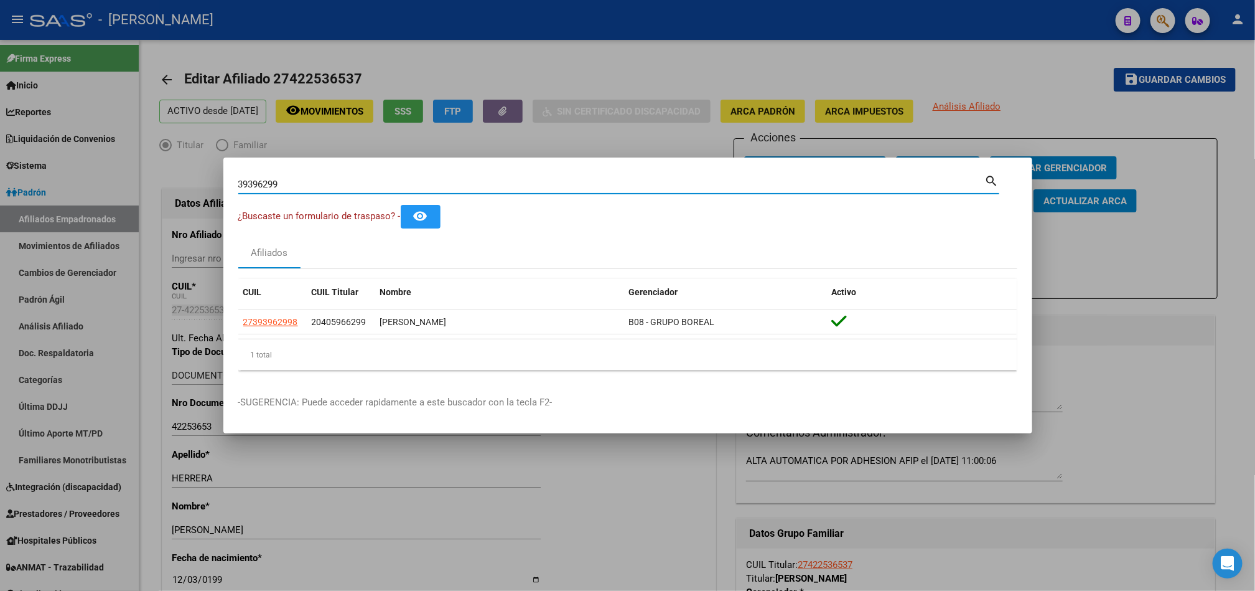
click at [327, 187] on input "39396299" at bounding box center [611, 184] width 747 height 11
paste input "2040596"
type input "20405966299"
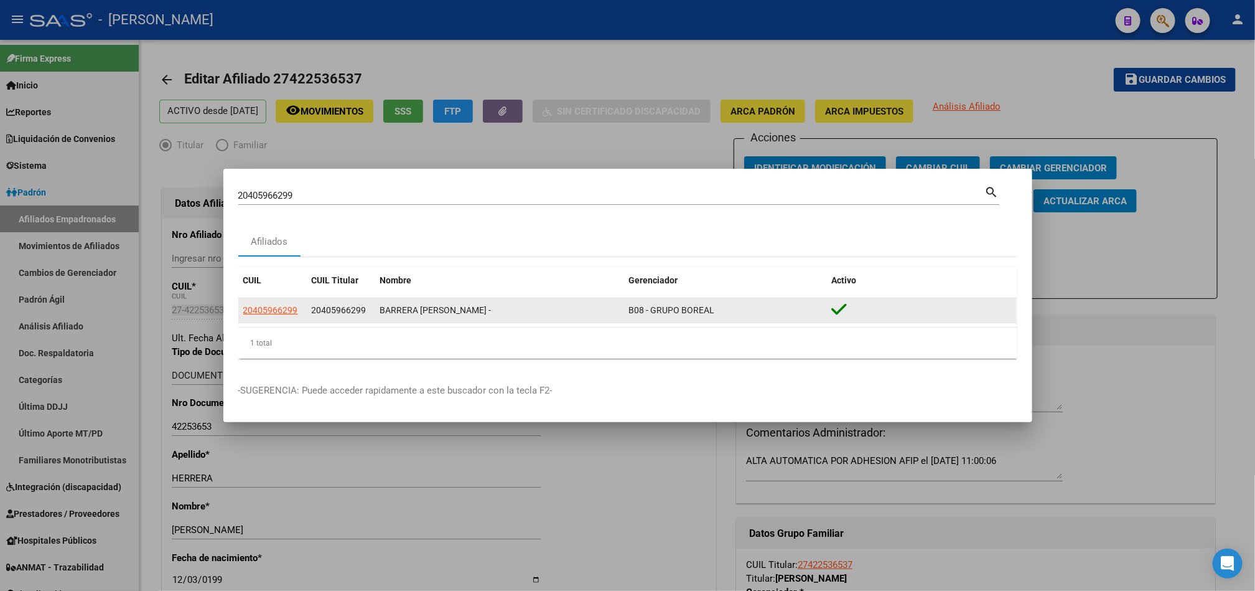
click at [254, 315] on app-link-go-to "20405966299" at bounding box center [270, 310] width 55 height 14
click at [273, 314] on span "20405966299" at bounding box center [270, 310] width 55 height 10
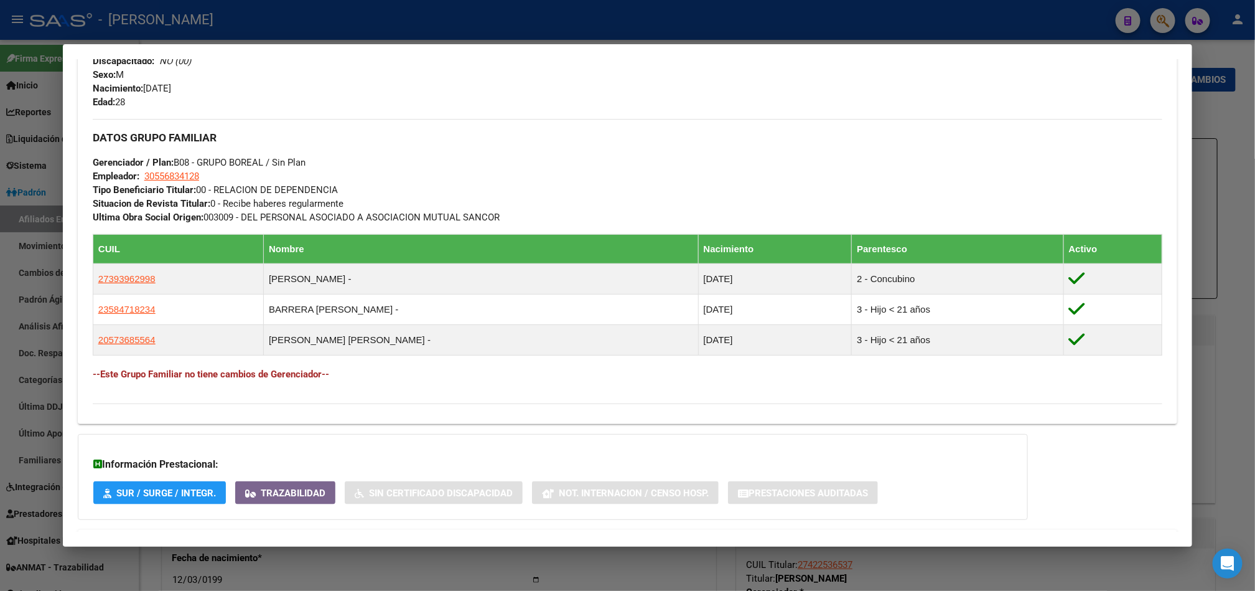
scroll to position [568, 0]
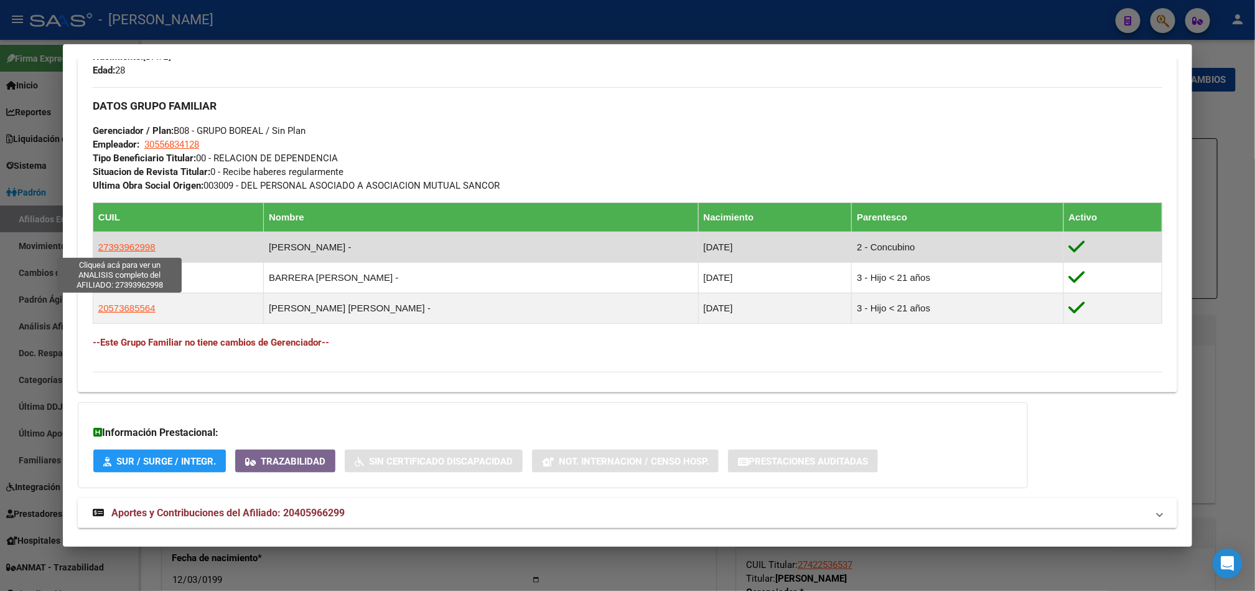
click at [136, 245] on span "27393962998" at bounding box center [126, 246] width 57 height 11
type textarea "27393962998"
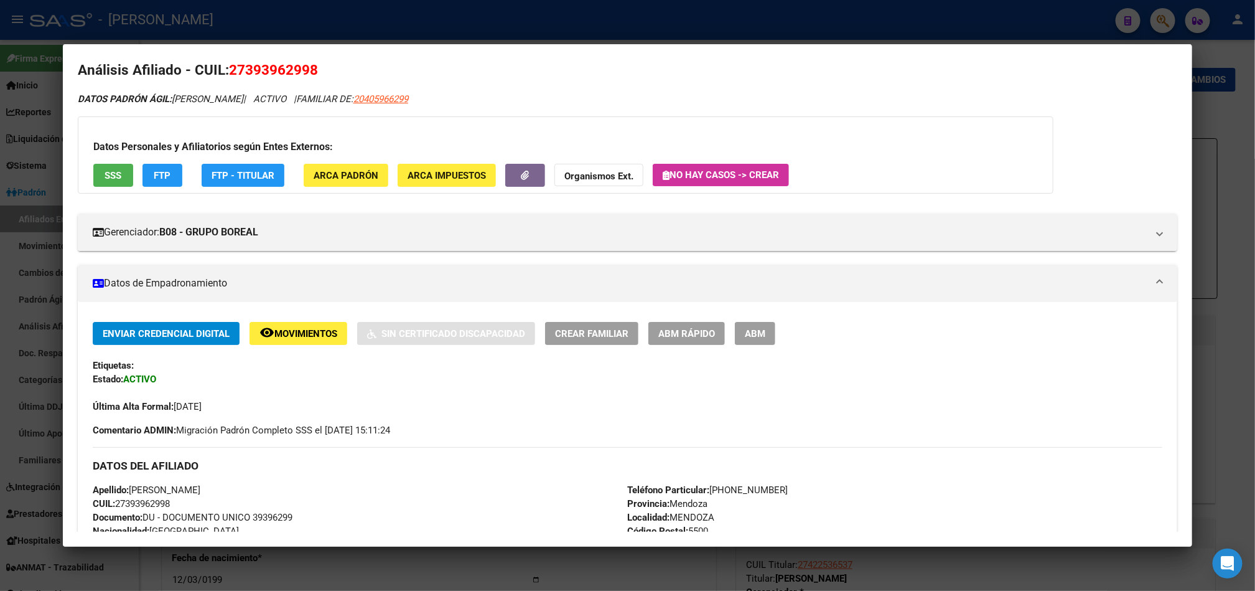
scroll to position [0, 0]
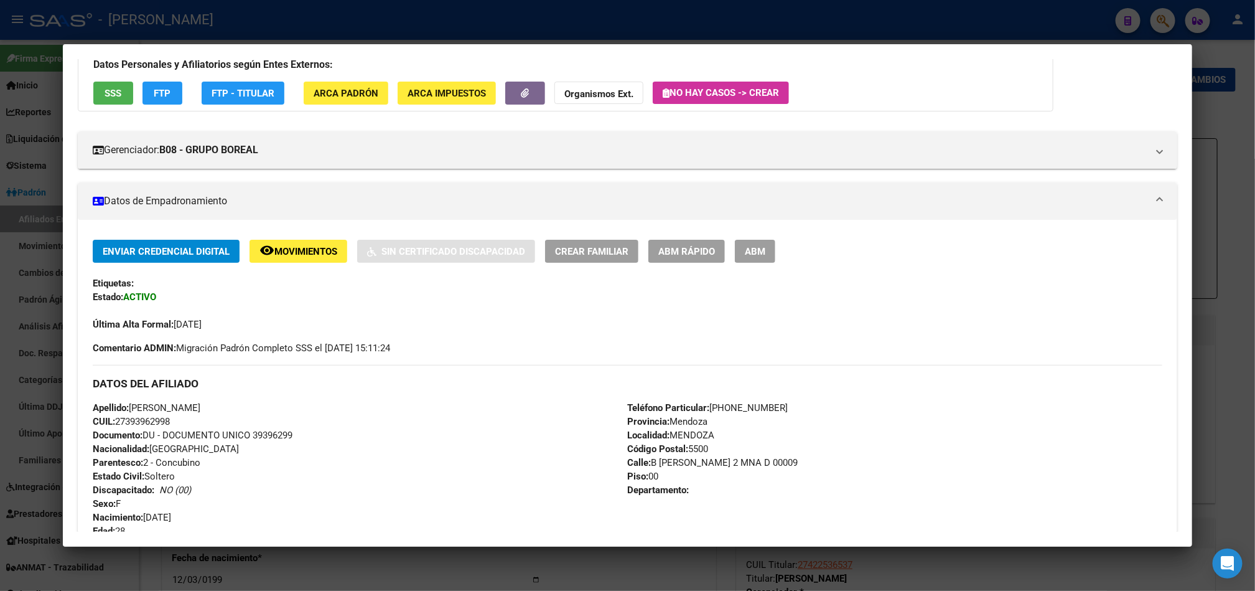
click at [282, 407] on div "Apellido: [PERSON_NAME] CUIL: 27393962998 Documento: DU - DOCUMENTO UNICO 39396…" at bounding box center [360, 469] width 535 height 137
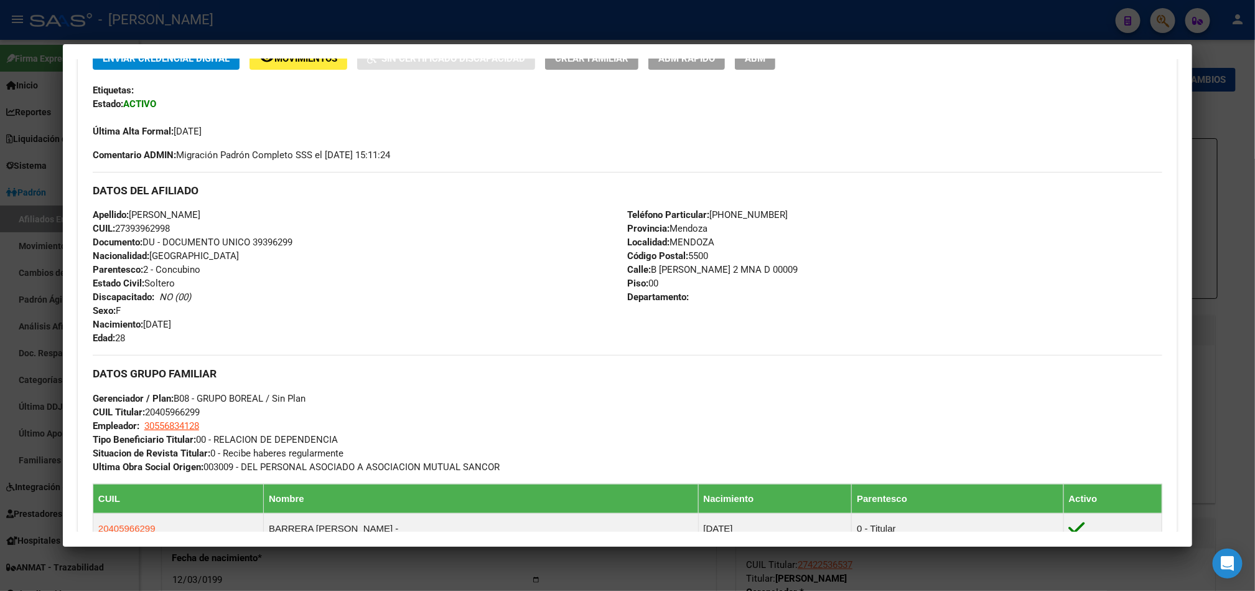
scroll to position [157, 0]
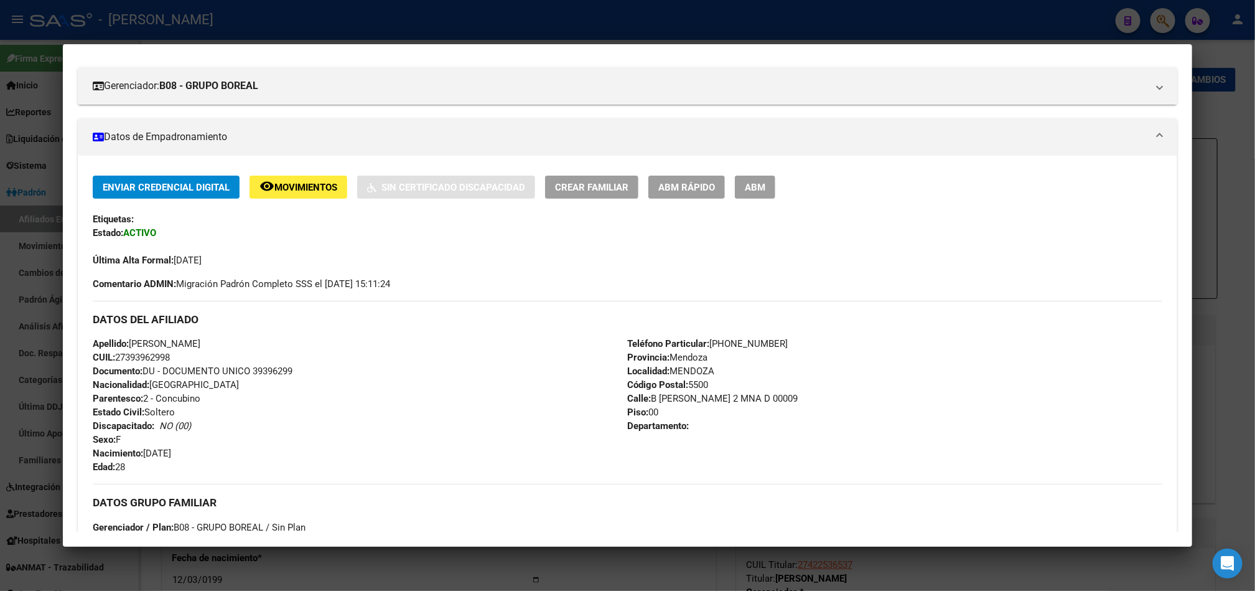
drag, startPoint x: 119, startPoint y: 360, endPoint x: 162, endPoint y: 360, distance: 42.9
click at [162, 360] on span "CUIL: 27393962998" at bounding box center [131, 357] width 77 height 11
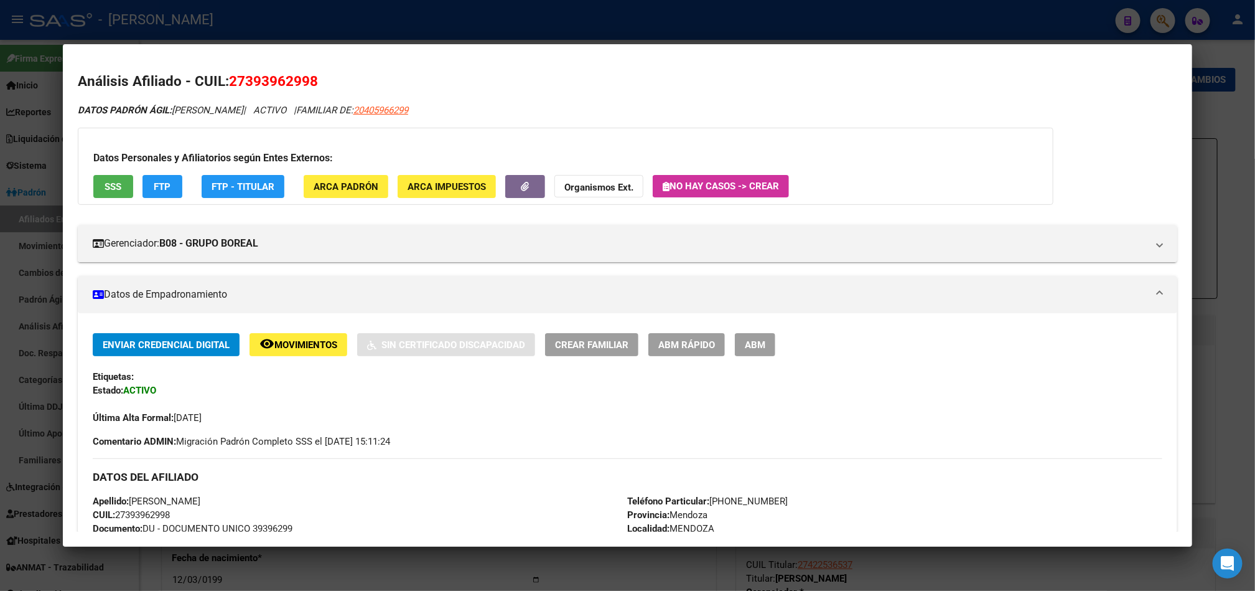
drag, startPoint x: 235, startPoint y: 83, endPoint x: 251, endPoint y: 83, distance: 15.6
click at [251, 83] on span "27393962998" at bounding box center [273, 81] width 89 height 16
drag, startPoint x: 238, startPoint y: 82, endPoint x: 301, endPoint y: 88, distance: 63.8
click at [301, 88] on span "27393962998" at bounding box center [273, 81] width 89 height 16
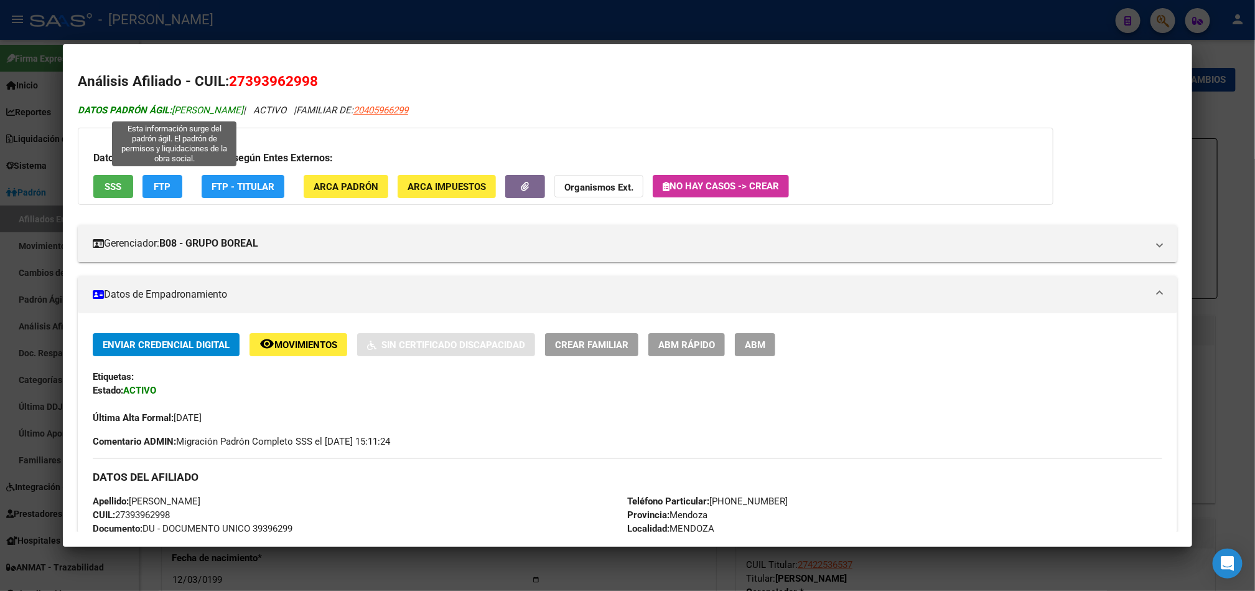
click at [200, 106] on span "DATOS PADRÓN ÁGIL: [PERSON_NAME]" at bounding box center [161, 110] width 166 height 11
click at [185, 109] on span "DATOS PADRÓN ÁGIL: [PERSON_NAME]" at bounding box center [161, 110] width 166 height 11
drag, startPoint x: 185, startPoint y: 109, endPoint x: 243, endPoint y: 105, distance: 58.0
click at [243, 105] on span "DATOS PADRÓN ÁGIL: [PERSON_NAME]" at bounding box center [161, 110] width 166 height 11
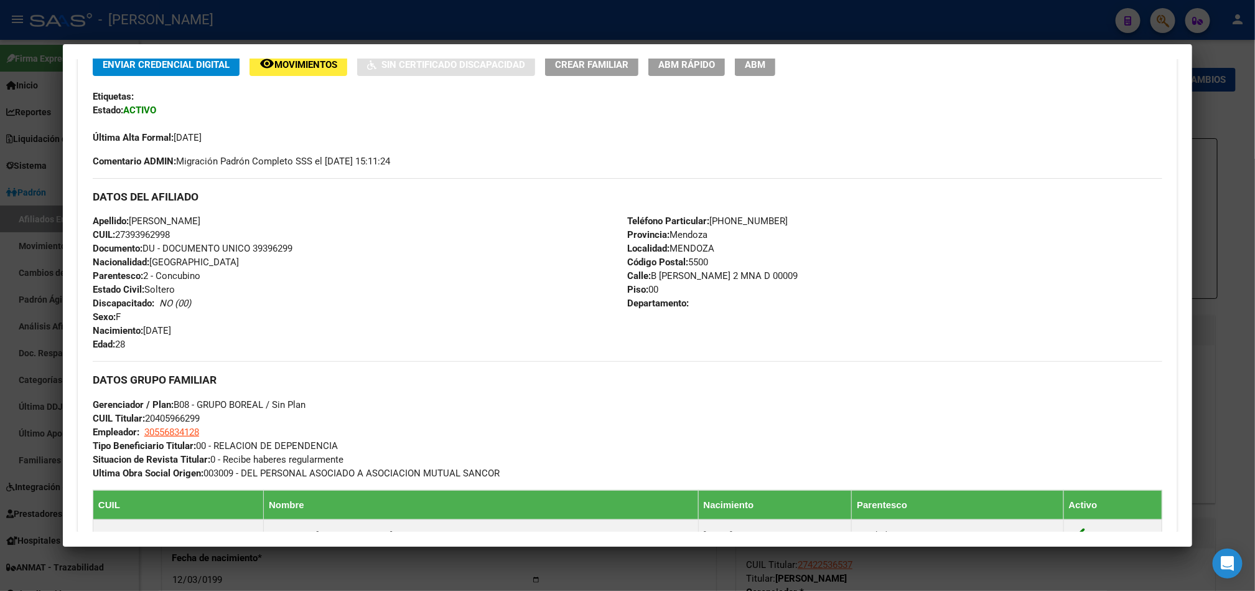
drag, startPoint x: 224, startPoint y: 327, endPoint x: 141, endPoint y: 329, distance: 83.4
click at [141, 329] on div "Apellido: [PERSON_NAME] CUIL: 27393962998 Documento: DU - DOCUMENTO UNICO 39396…" at bounding box center [360, 282] width 535 height 137
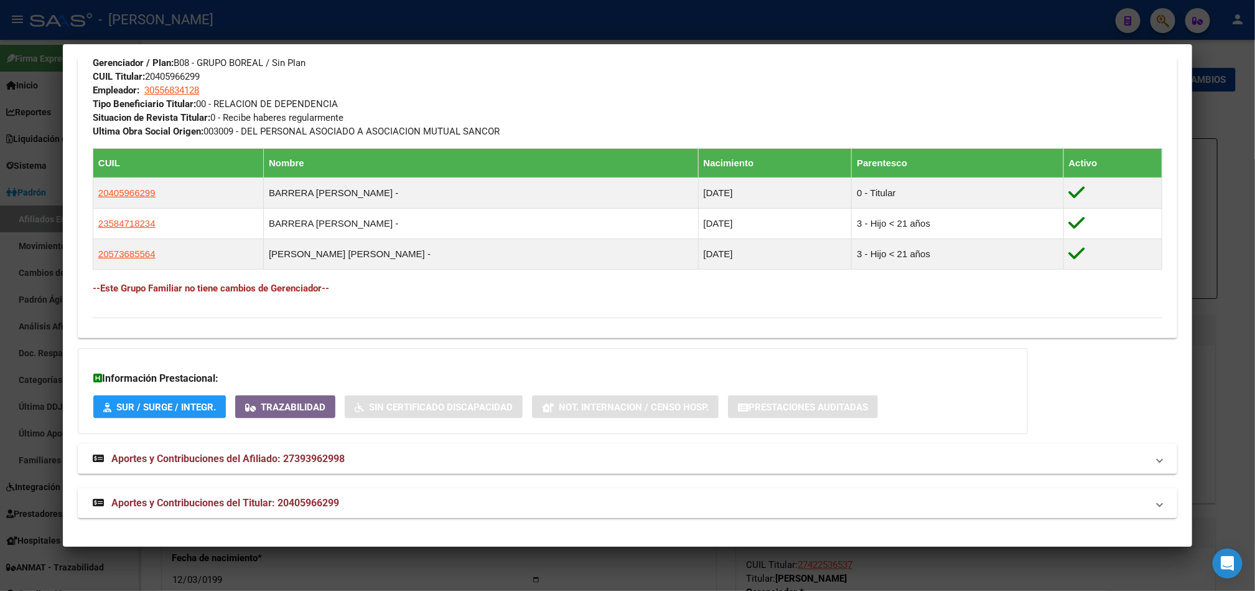
click at [351, 507] on mat-panel-title "Aportes y Contribuciones del Titular: 20405966299" at bounding box center [620, 502] width 1055 height 15
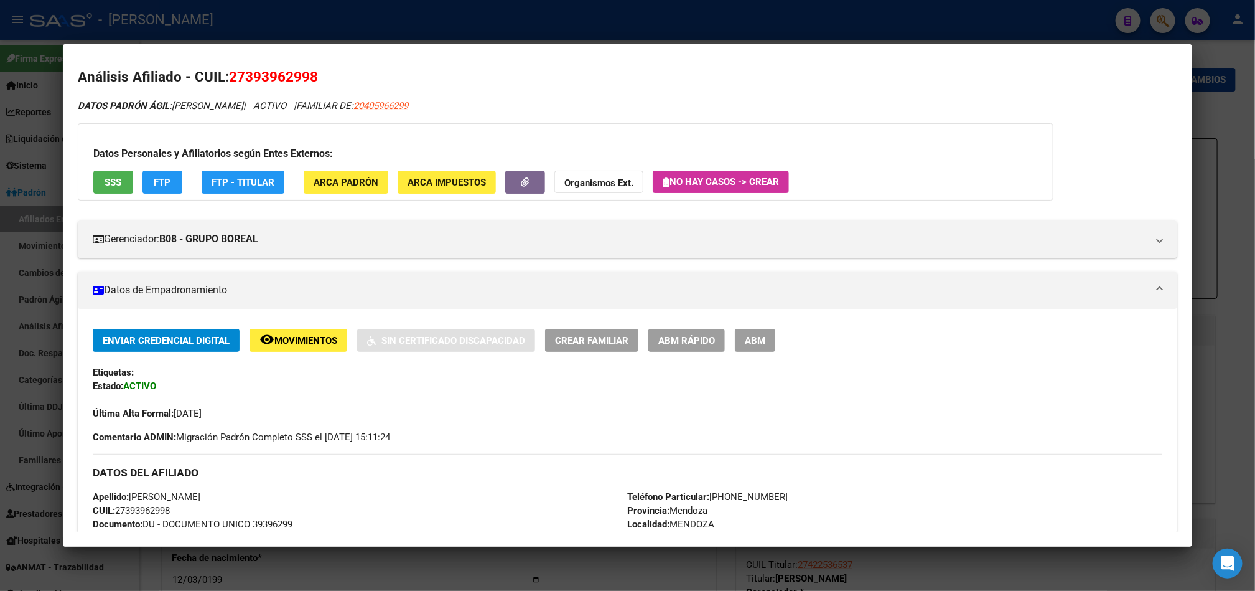
scroll to position [0, 0]
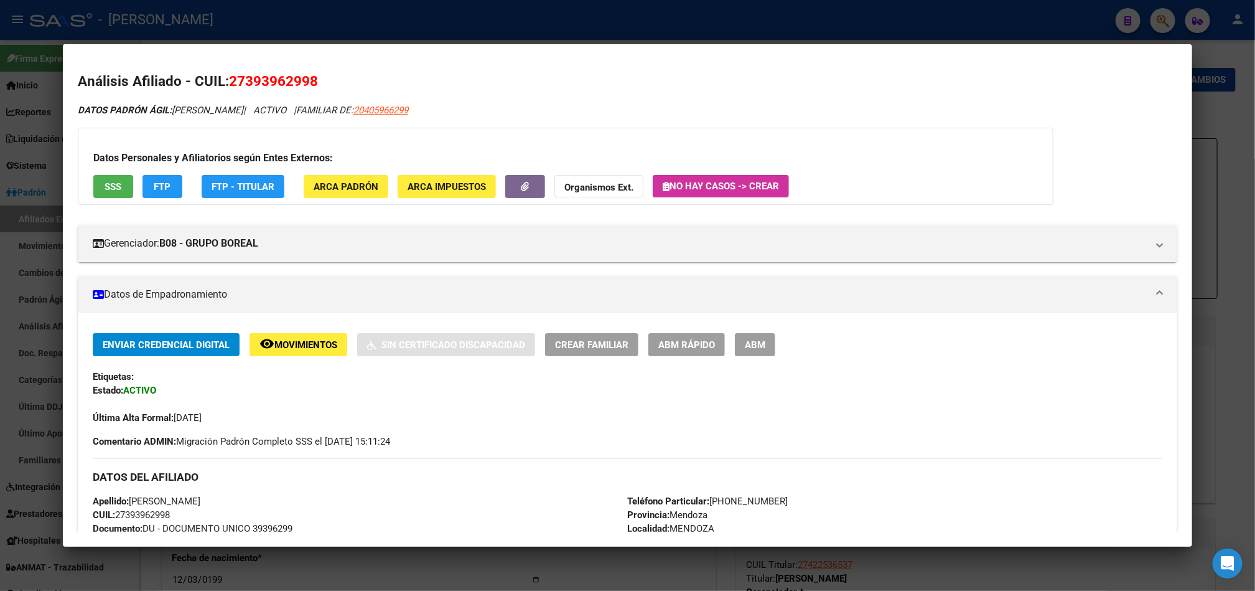
drag, startPoint x: 0, startPoint y: 297, endPoint x: 590, endPoint y: 587, distance: 657.1
click at [0, 297] on div at bounding box center [627, 295] width 1255 height 591
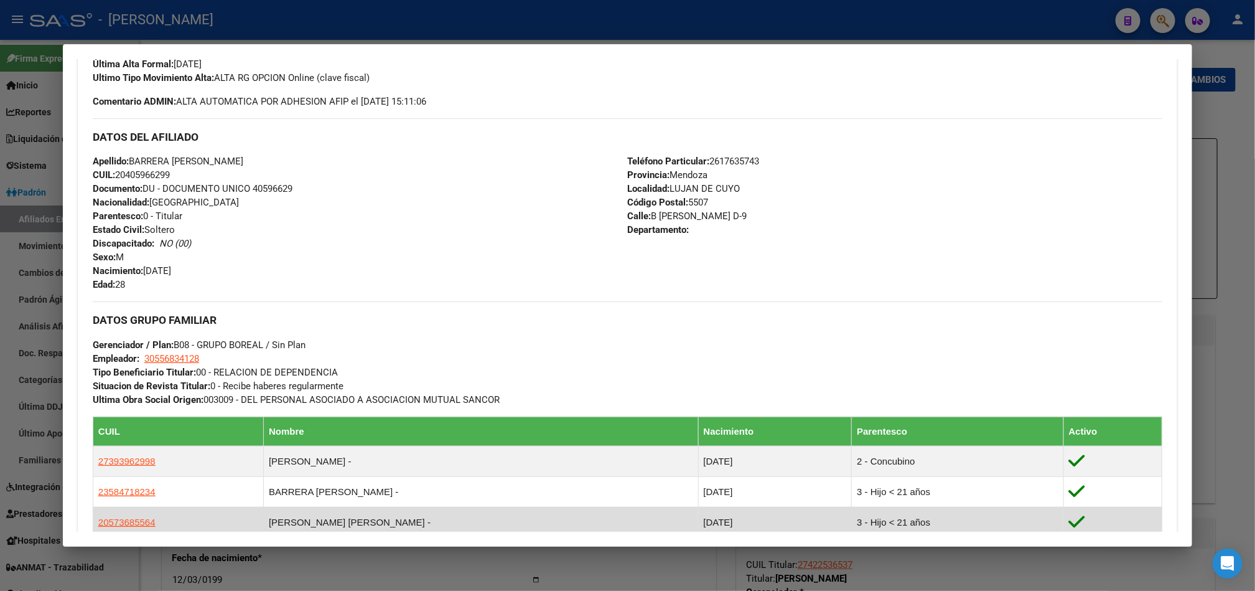
scroll to position [101, 0]
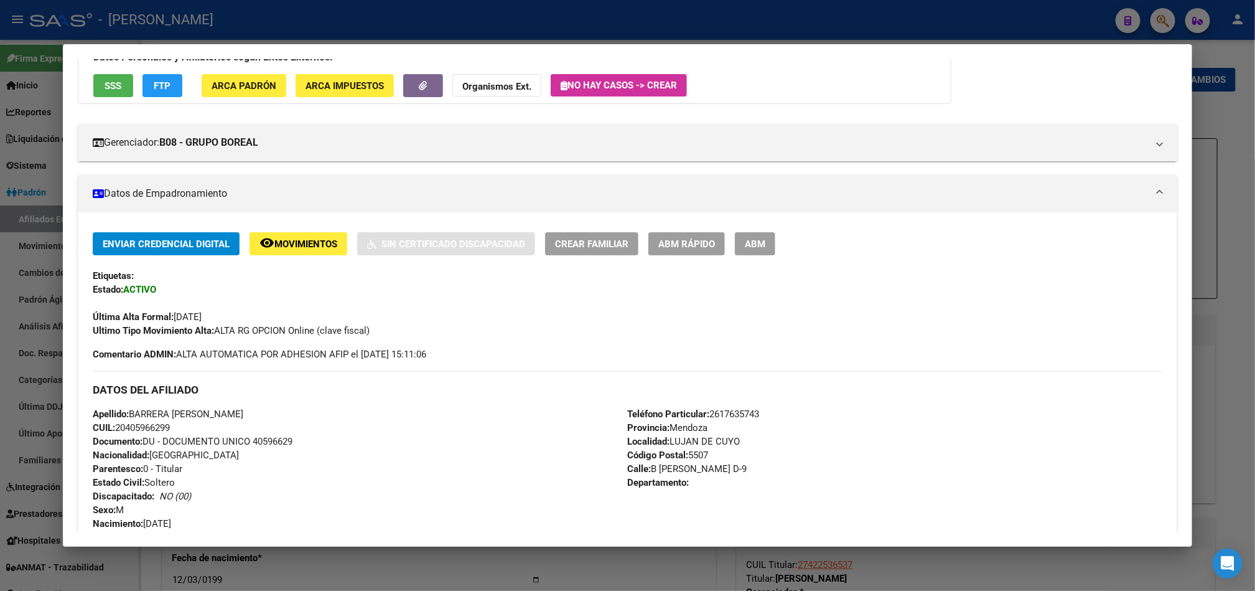
click at [659, 465] on span "Calle: B [PERSON_NAME] D-9" at bounding box center [686, 468] width 119 height 11
drag, startPoint x: 667, startPoint y: 465, endPoint x: 736, endPoint y: 472, distance: 68.9
click at [736, 472] on div "Teléfono Particular: [PHONE_NUMBER] Provincia: [GEOGRAPHIC_DATA] Localidad: [PE…" at bounding box center [894, 475] width 535 height 137
click at [0, 187] on div at bounding box center [627, 295] width 1255 height 591
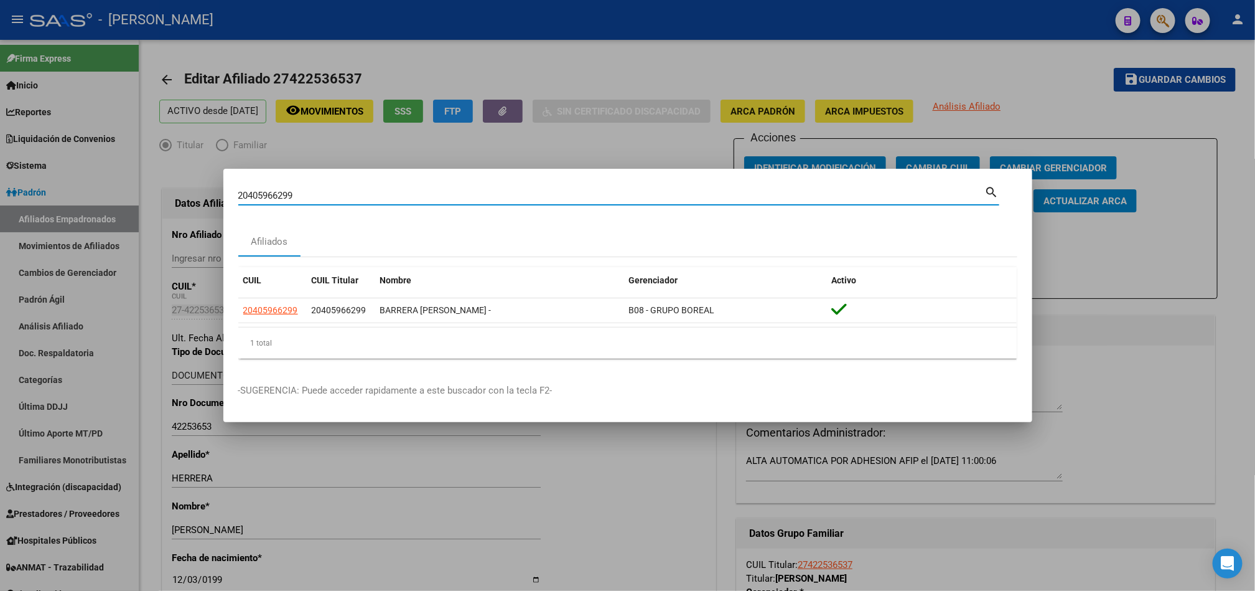
click at [294, 193] on input "20405966299" at bounding box center [611, 195] width 747 height 11
paste input "34756191"
type input "34756191"
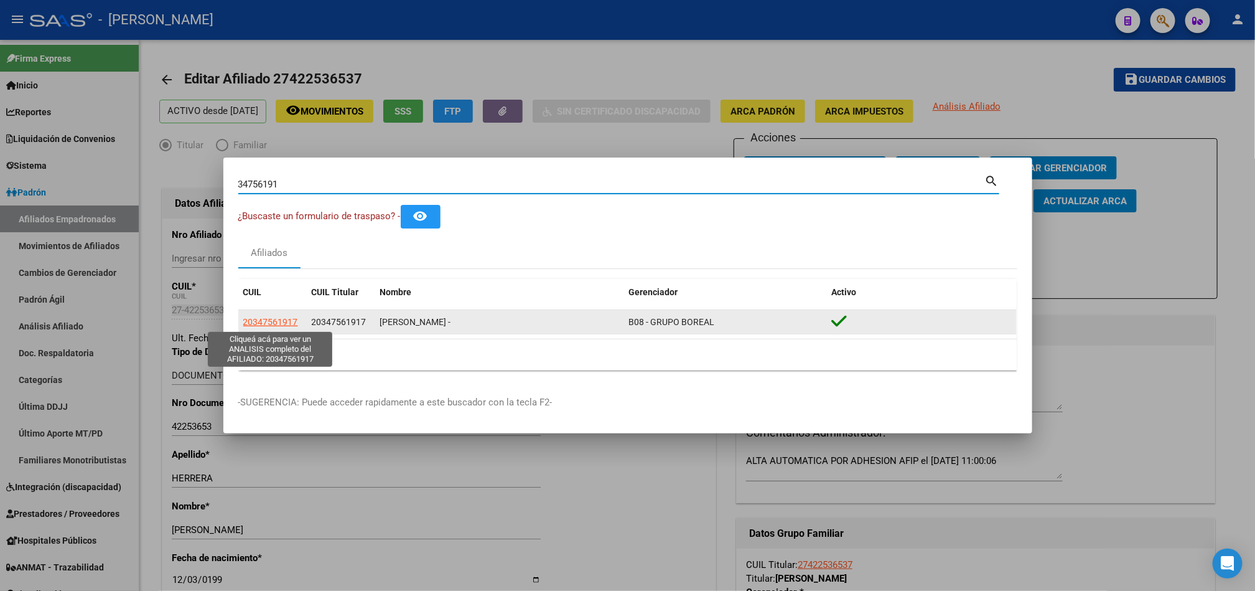
click at [284, 317] on span "20347561917" at bounding box center [270, 322] width 55 height 10
type textarea "20347561917"
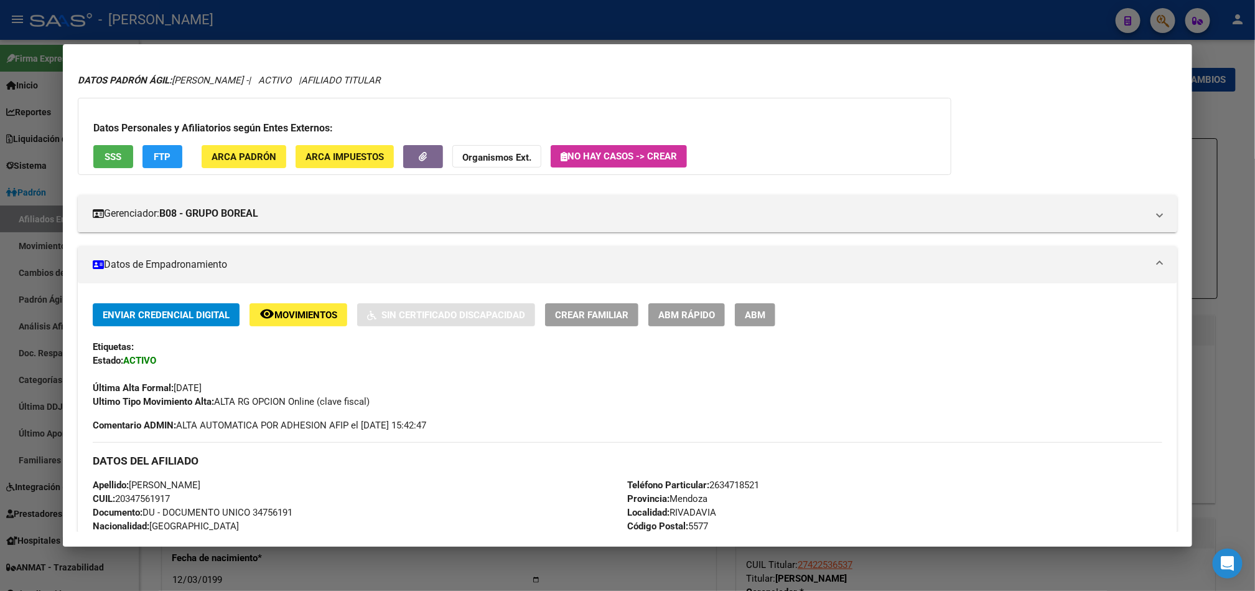
scroll to position [0, 0]
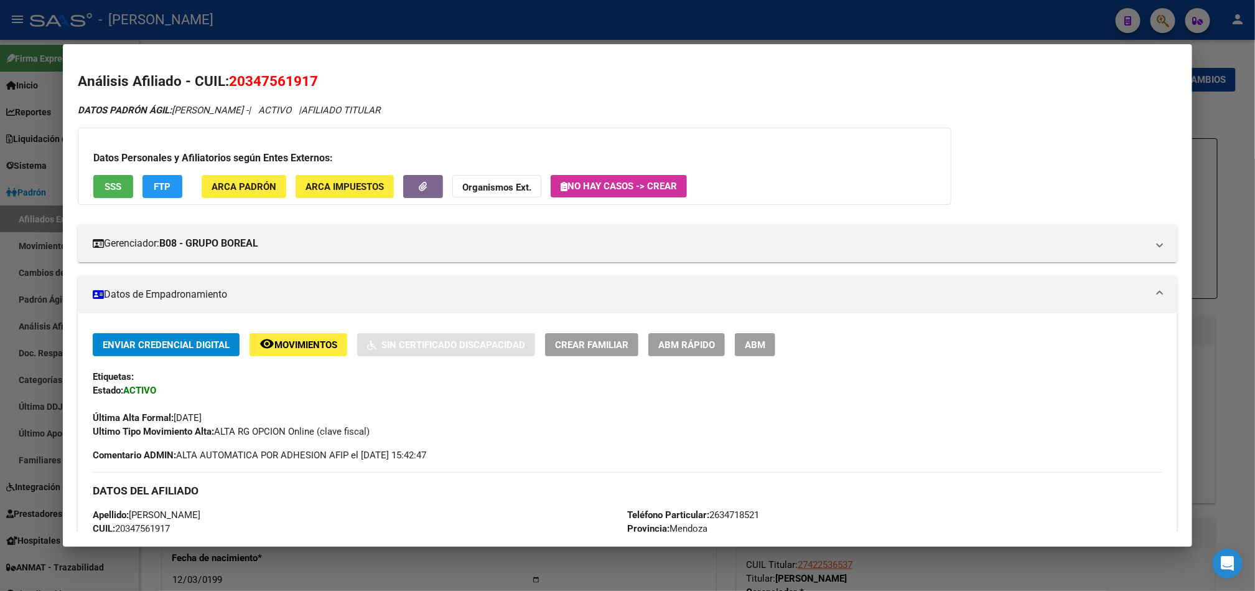
drag, startPoint x: 241, startPoint y: 80, endPoint x: 301, endPoint y: 83, distance: 60.4
click at [301, 83] on span "20347561917" at bounding box center [273, 81] width 89 height 16
click at [194, 114] on span "DATOS [PERSON_NAME]: [PERSON_NAME] -" at bounding box center [163, 110] width 171 height 11
drag, startPoint x: 194, startPoint y: 114, endPoint x: 273, endPoint y: 110, distance: 79.1
click at [248, 110] on span "DATOS [PERSON_NAME]: [PERSON_NAME] -" at bounding box center [163, 110] width 171 height 11
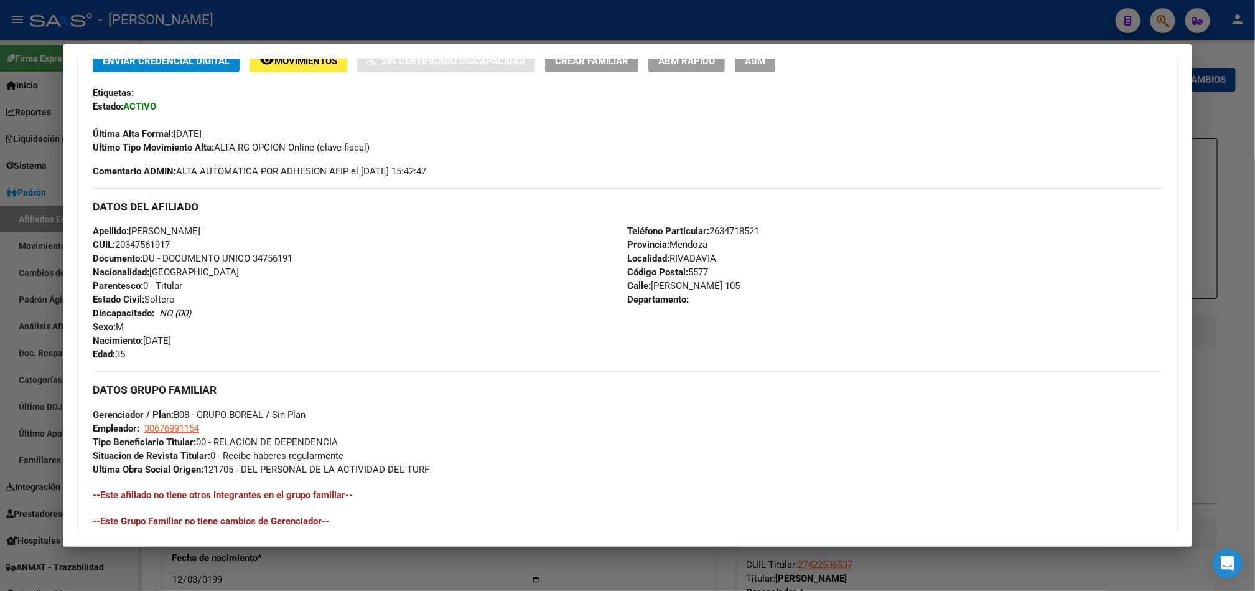
scroll to position [373, 0]
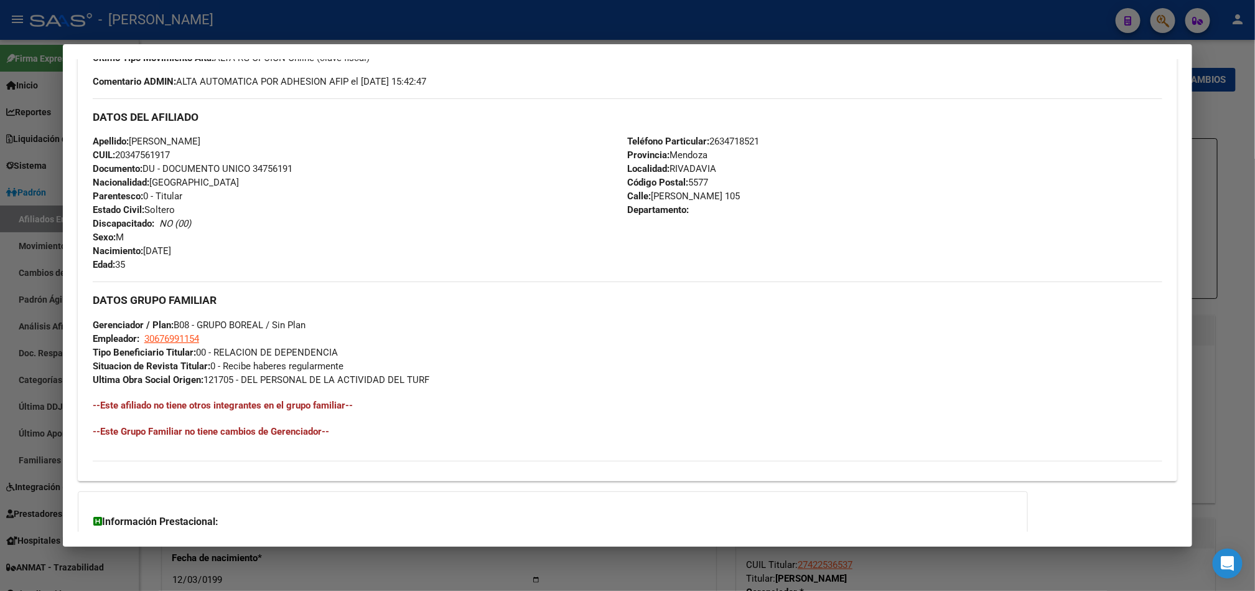
drag, startPoint x: 189, startPoint y: 253, endPoint x: 142, endPoint y: 256, distance: 47.4
click at [142, 256] on div "Apellido: [PERSON_NAME]: 20347561917 Documento: DU - DOCUMENTO UNICO 34756191 N…" at bounding box center [360, 202] width 535 height 137
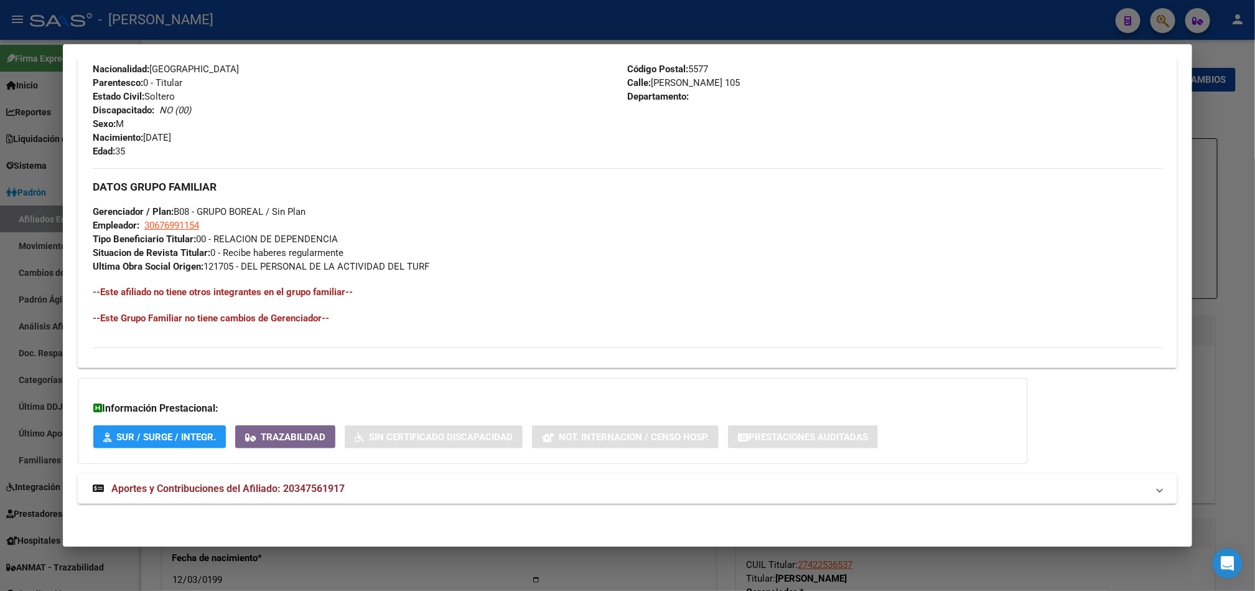
scroll to position [301, 0]
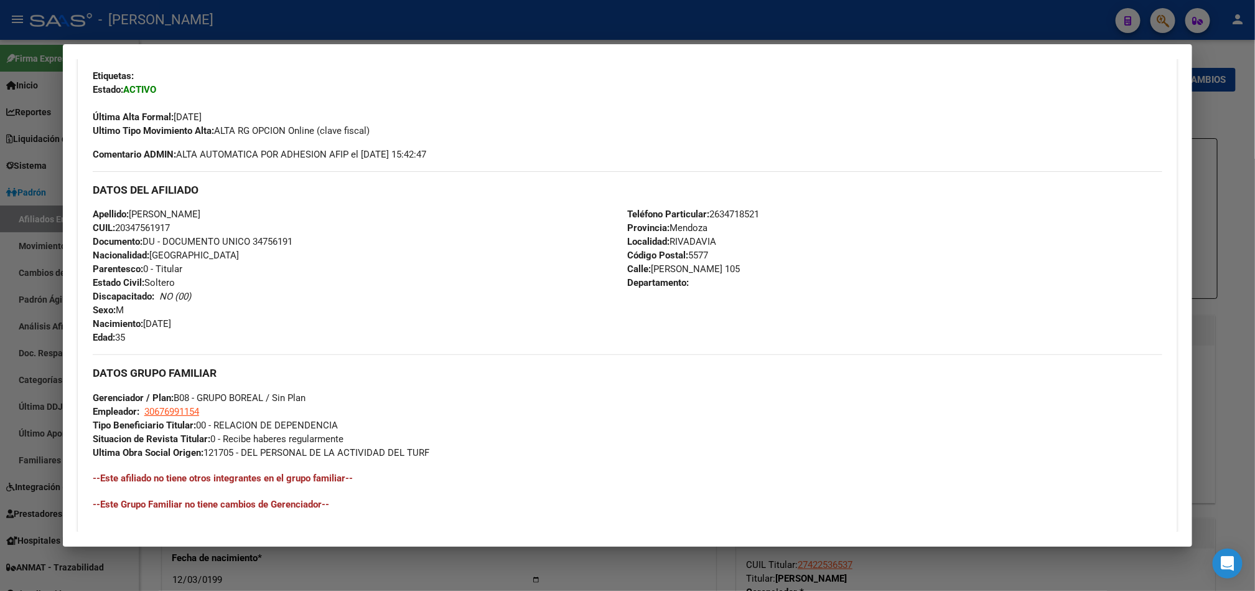
click at [660, 269] on span "[STREET_ADDRESS][PERSON_NAME]" at bounding box center [683, 268] width 113 height 11
drag, startPoint x: 660, startPoint y: 269, endPoint x: 739, endPoint y: 271, distance: 79.7
click at [739, 271] on span "[STREET_ADDRESS][PERSON_NAME]" at bounding box center [683, 268] width 113 height 11
drag, startPoint x: 208, startPoint y: 417, endPoint x: 141, endPoint y: 408, distance: 67.9
click at [141, 408] on div "DATOS GRUPO FAMILIAR Gerenciador / Plan: B08 - GRUPO BOREAL / Sin Plan Empleado…" at bounding box center [628, 406] width 1070 height 105
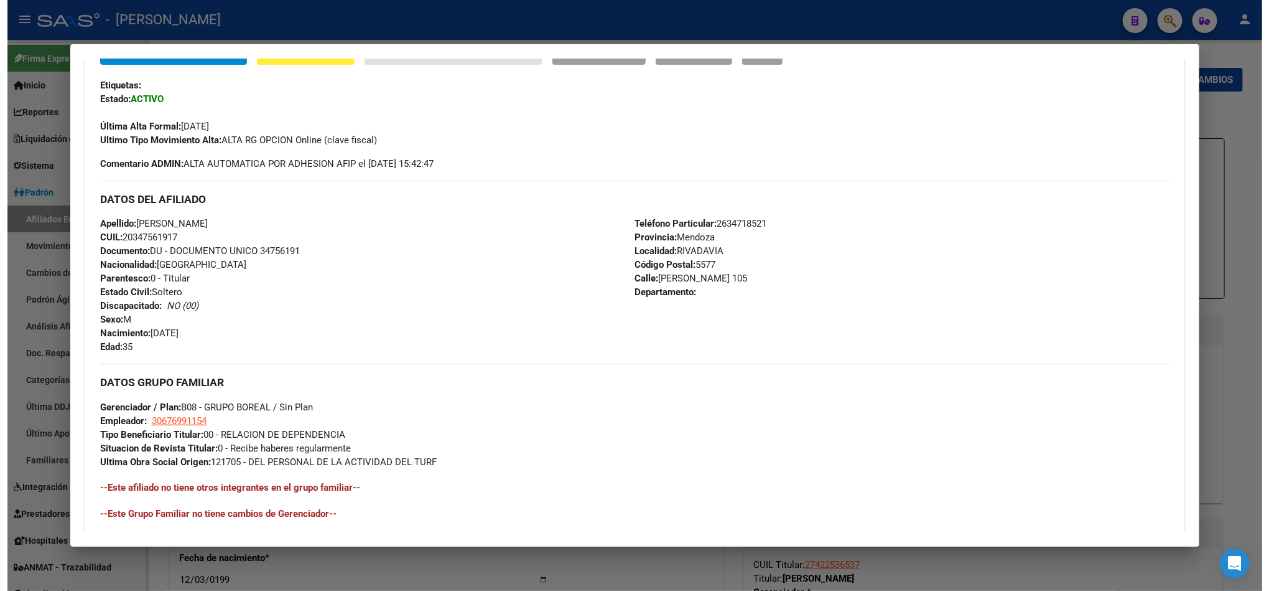
scroll to position [394, 0]
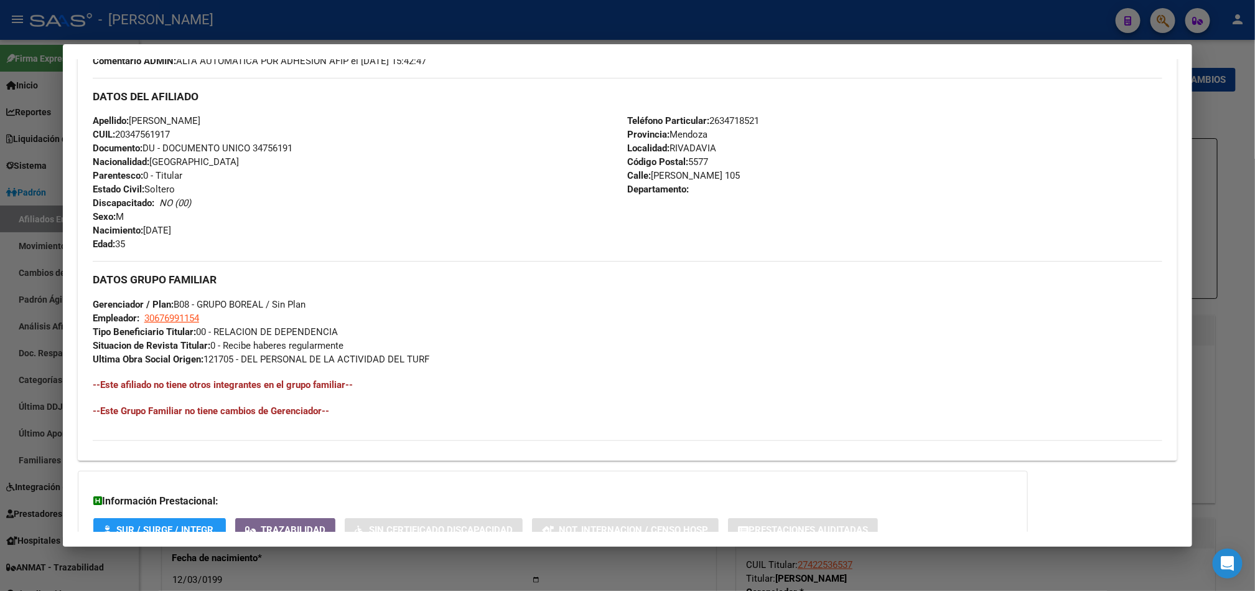
click at [0, 144] on div at bounding box center [627, 295] width 1255 height 591
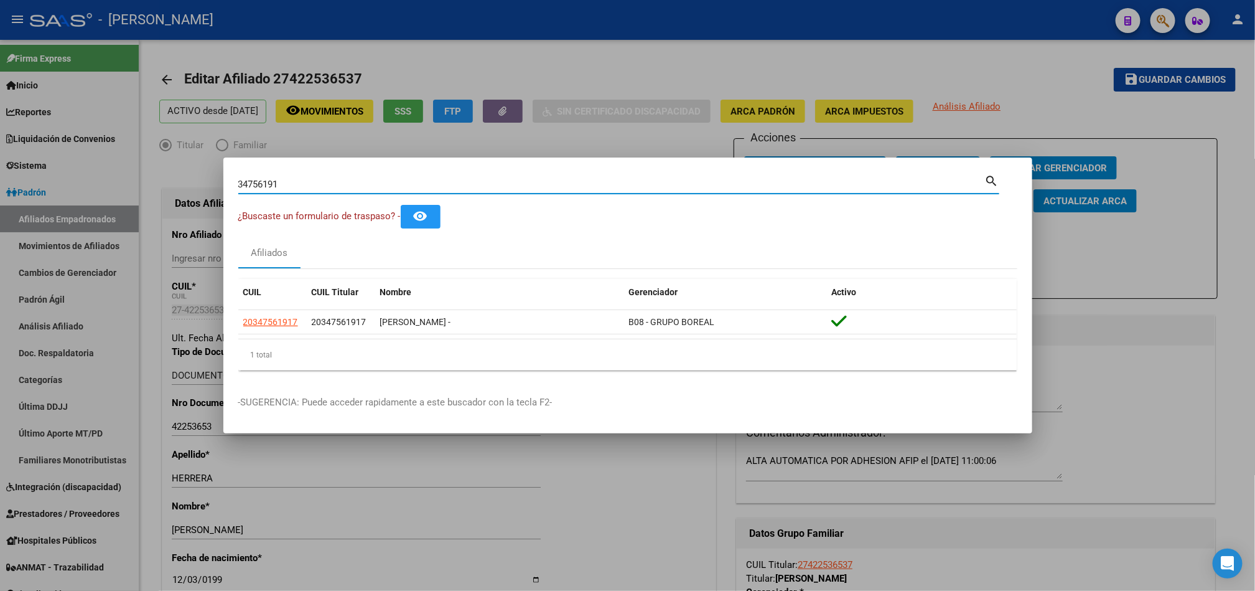
click at [267, 182] on input "34756191" at bounding box center [611, 184] width 747 height 11
paste input "59.668.414"
type input "59668414"
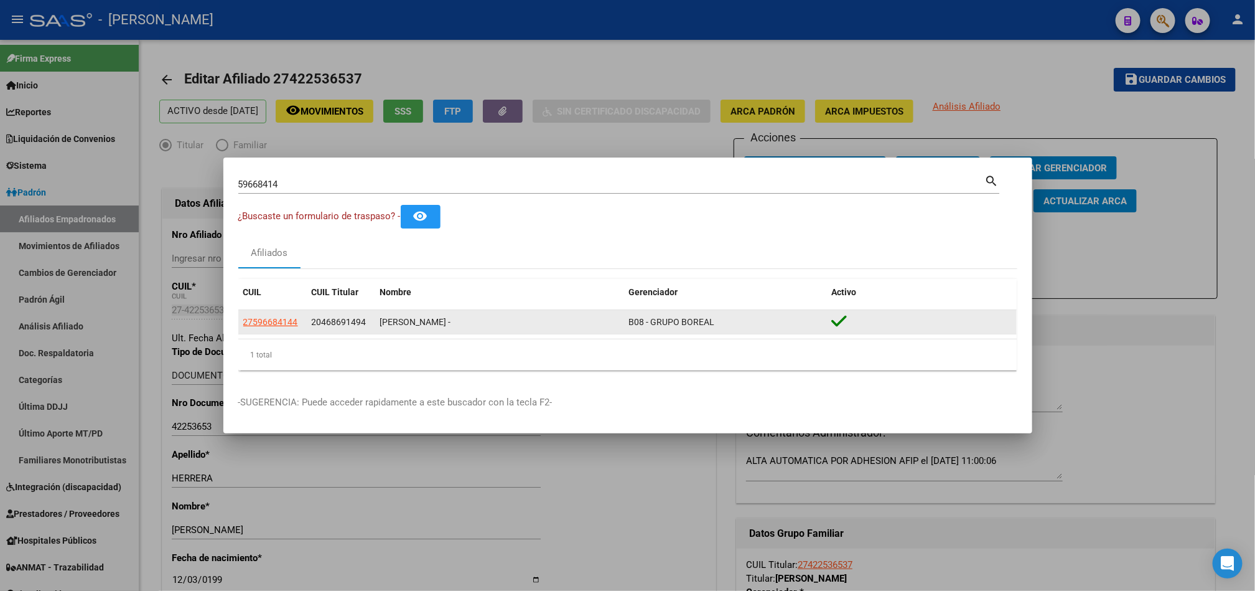
click at [357, 325] on span "20468691494" at bounding box center [339, 322] width 55 height 10
click at [286, 321] on span "27596684144" at bounding box center [270, 322] width 55 height 10
type textarea "27596684144"
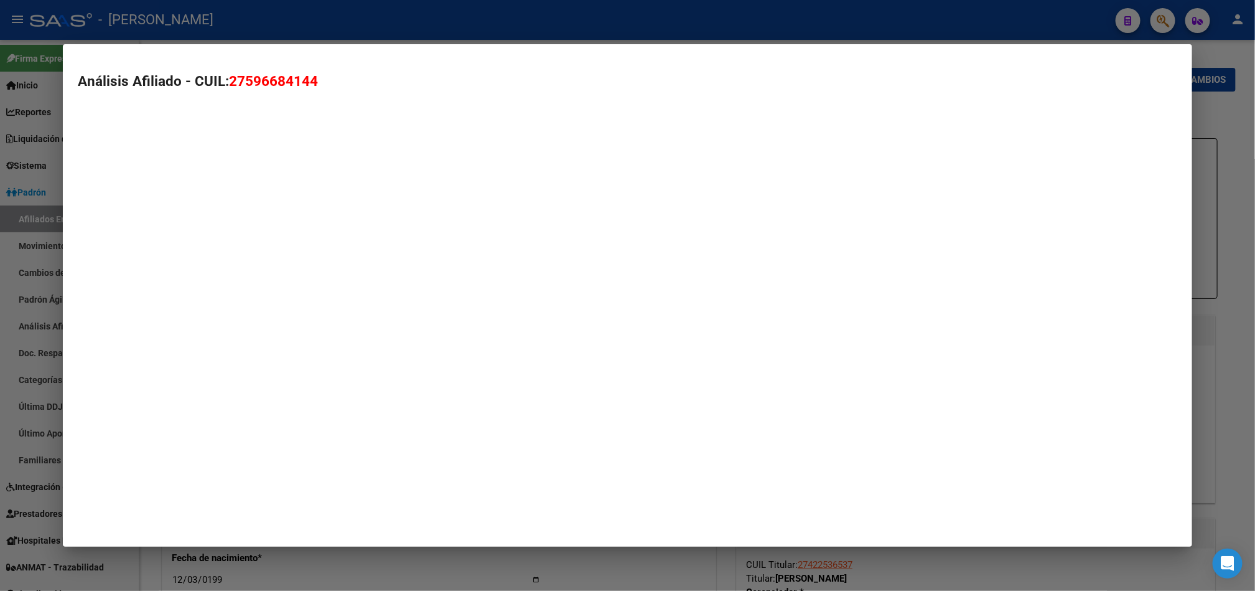
click at [286, 321] on mat-dialog-container "Análisis Afiliado - CUIL: 27596684144" at bounding box center [627, 295] width 1129 height 502
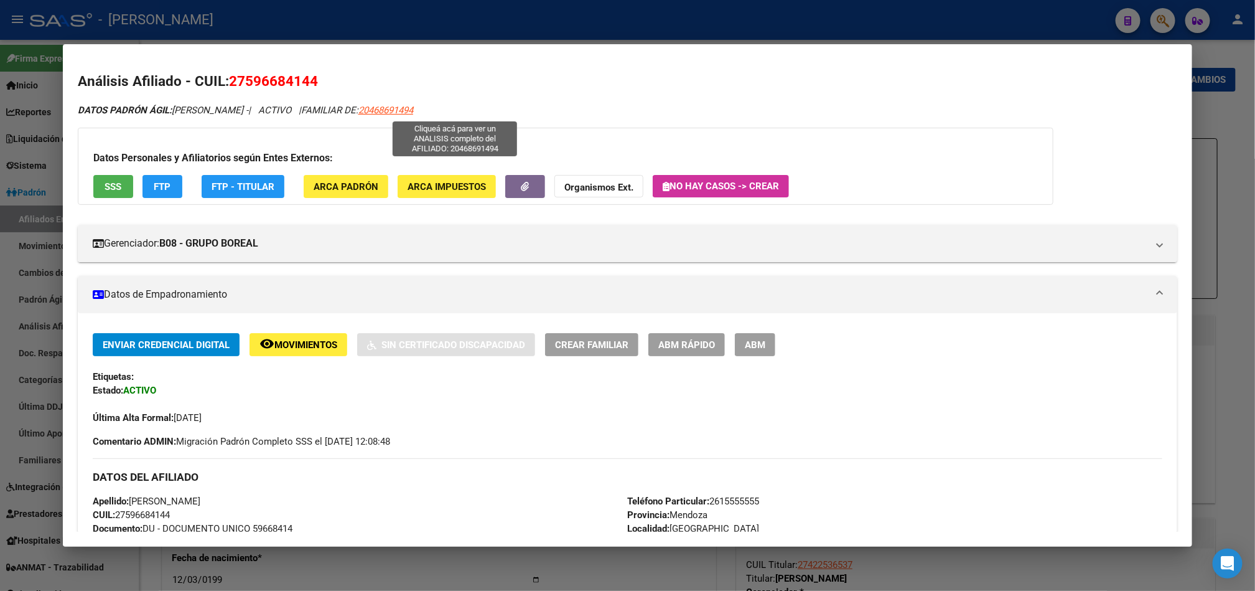
drag, startPoint x: 503, startPoint y: 103, endPoint x: 426, endPoint y: 116, distance: 77.5
click at [426, 116] on div "DATOS PADRÓN ÁGIL: [PERSON_NAME] - | ACTIVO | FAMILIAR DE: 20468691494" at bounding box center [628, 110] width 1100 height 14
click at [8, 165] on div at bounding box center [627, 295] width 1255 height 591
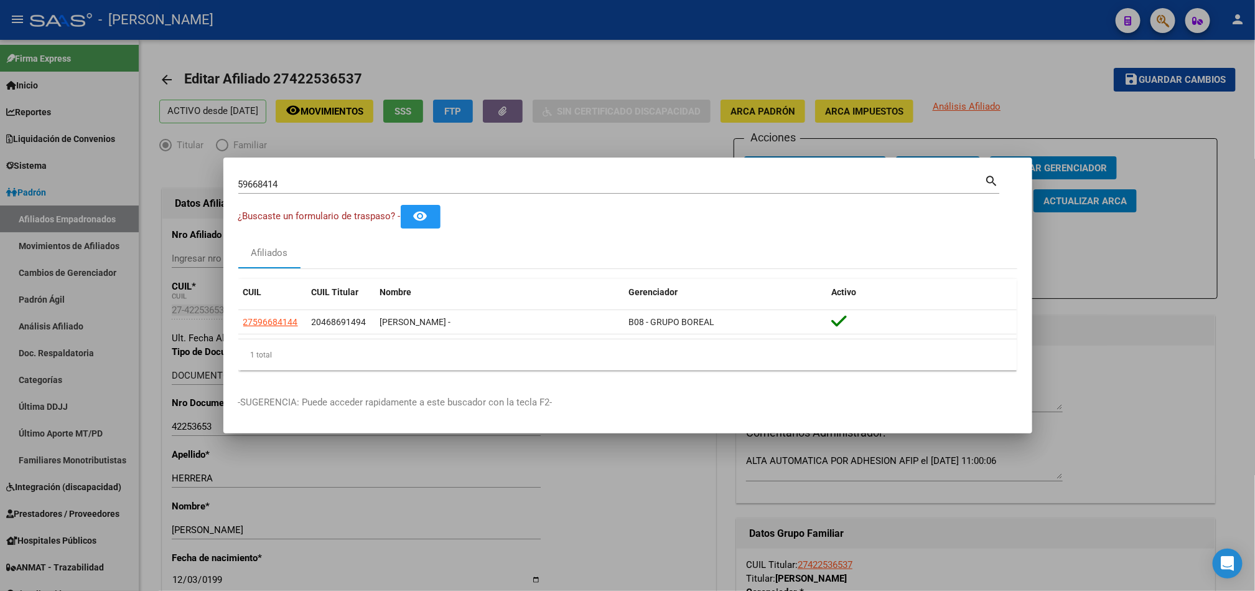
click at [52, 212] on div at bounding box center [627, 295] width 1255 height 591
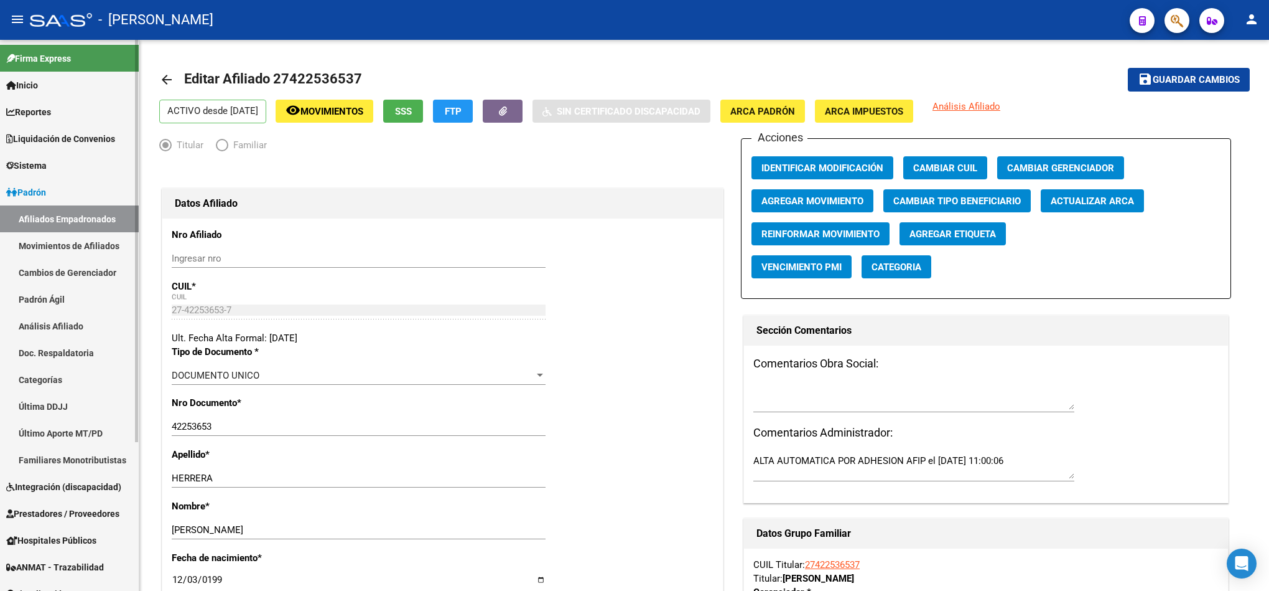
click at [84, 226] on link "Afiliados Empadronados" at bounding box center [69, 218] width 139 height 27
